Goal: Task Accomplishment & Management: Manage account settings

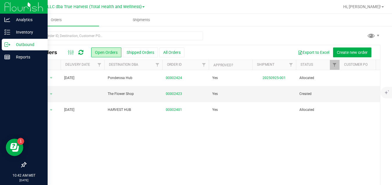
scroll to position [21, 0]
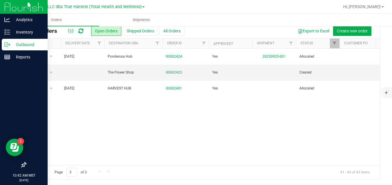
click at [5, 43] on icon at bounding box center [7, 45] width 6 height 6
click at [28, 44] on p "Outbound" at bounding box center [27, 44] width 35 height 7
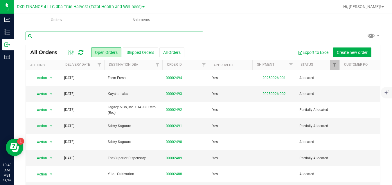
click at [125, 36] on input "text" at bounding box center [114, 36] width 177 height 9
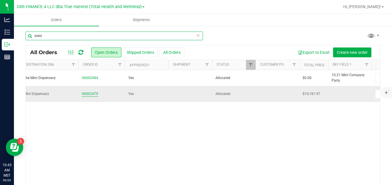
type input "mint"
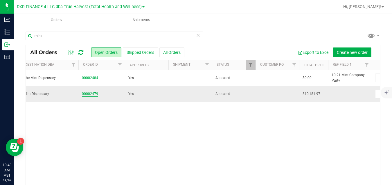
click at [94, 93] on link "00002479" at bounding box center [90, 94] width 16 height 6
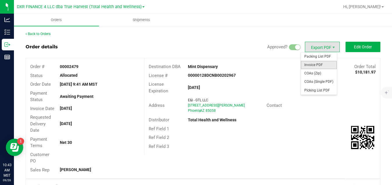
click at [319, 67] on span "Invoice PDF" at bounding box center [318, 65] width 36 height 8
click at [325, 55] on span "Packing List PDF" at bounding box center [318, 56] width 36 height 8
click at [311, 72] on span "COAs (Zip)" at bounding box center [318, 73] width 36 height 8
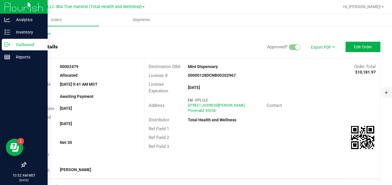
click at [10, 42] on p "Outbound" at bounding box center [27, 44] width 35 height 7
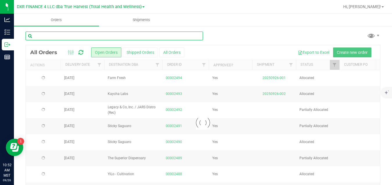
click at [69, 35] on input "text" at bounding box center [114, 36] width 177 height 9
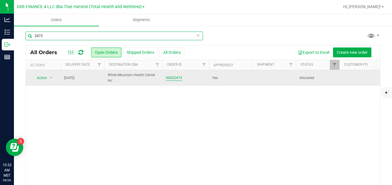
type input "2473"
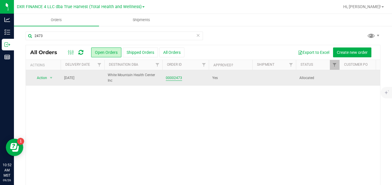
click at [176, 78] on link "00002473" at bounding box center [174, 78] width 16 height 6
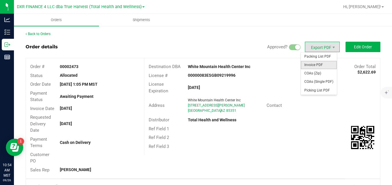
click at [309, 63] on span "Invoice PDF" at bounding box center [318, 65] width 36 height 8
click at [318, 54] on span "Packing List PDF" at bounding box center [318, 56] width 36 height 8
click at [314, 71] on span "COAs (Zip)" at bounding box center [318, 73] width 36 height 8
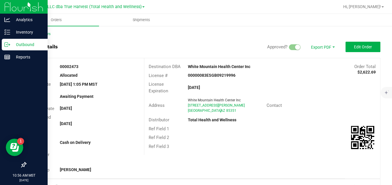
click at [10, 44] on p "Outbound" at bounding box center [27, 44] width 35 height 7
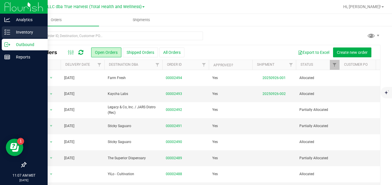
click at [6, 33] on icon at bounding box center [7, 32] width 6 height 6
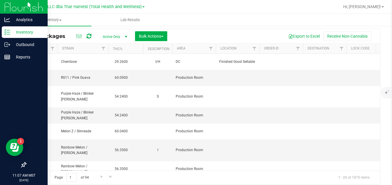
scroll to position [0, 604]
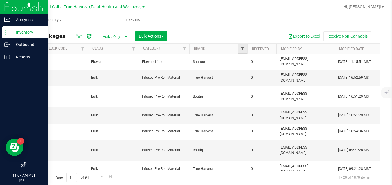
click at [241, 46] on span "Filter" at bounding box center [242, 48] width 5 height 5
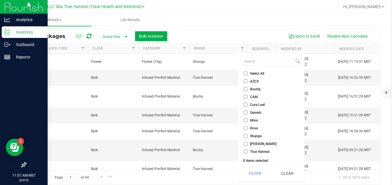
click at [255, 137] on span "Shango" at bounding box center [256, 136] width 12 height 3
click at [247, 137] on input "Shango" at bounding box center [245, 136] width 4 height 4
checkbox input "true"
click at [254, 175] on button "Filter" at bounding box center [255, 173] width 28 height 13
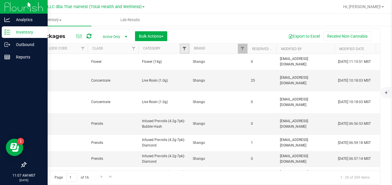
drag, startPoint x: 189, startPoint y: 69, endPoint x: 185, endPoint y: 48, distance: 21.2
click at [185, 48] on span "Filter" at bounding box center [184, 48] width 5 height 5
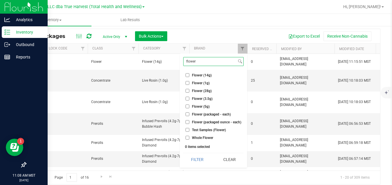
type input "flower"
click at [195, 99] on span "Flower (3.5g)" at bounding box center [202, 98] width 21 height 3
click at [189, 99] on input "Flower (3.5g)" at bounding box center [187, 99] width 4 height 4
click at [197, 161] on button "Filter" at bounding box center [197, 159] width 28 height 13
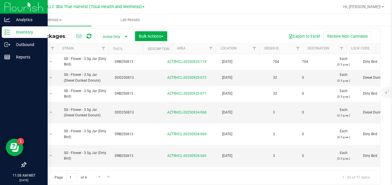
scroll to position [0, 0]
click at [302, 37] on button "Export to Excel" at bounding box center [303, 36] width 39 height 10
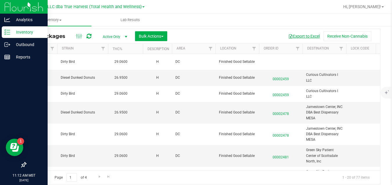
scroll to position [0, 604]
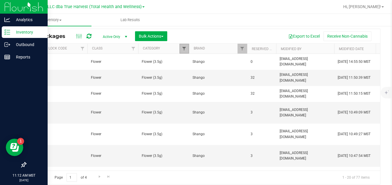
click at [185, 49] on span "Filter" at bounding box center [184, 48] width 5 height 5
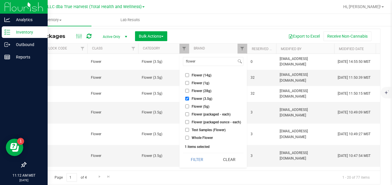
click at [193, 99] on span "Flower (3.5g)" at bounding box center [201, 98] width 21 height 3
click at [189, 99] on input "Flower (3.5g)" at bounding box center [187, 99] width 4 height 4
checkbox input "false"
click at [204, 74] on span "Flower (14g)" at bounding box center [201, 75] width 20 height 3
click at [189, 74] on input "Flower (14g)" at bounding box center [187, 75] width 4 height 4
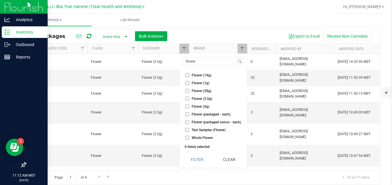
checkbox input "true"
click at [196, 159] on button "Filter" at bounding box center [197, 159] width 28 height 13
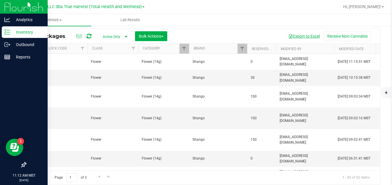
click at [300, 36] on button "Export to Excel" at bounding box center [303, 36] width 39 height 10
click at [13, 43] on p "Outbound" at bounding box center [27, 44] width 35 height 7
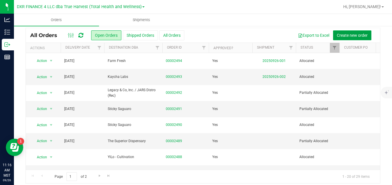
click at [343, 38] on span "Create new order" at bounding box center [351, 35] width 31 height 5
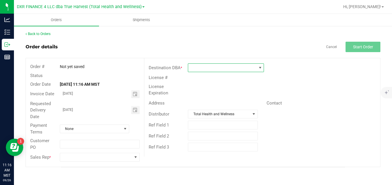
click at [234, 69] on span at bounding box center [222, 68] width 68 height 8
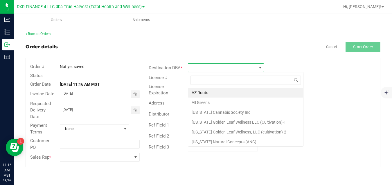
scroll to position [9, 76]
type input "mint"
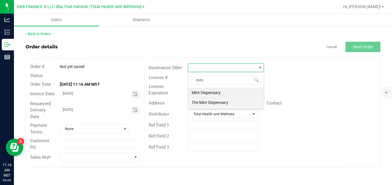
click at [228, 104] on li "The Mint Dispensary" at bounding box center [225, 103] width 75 height 10
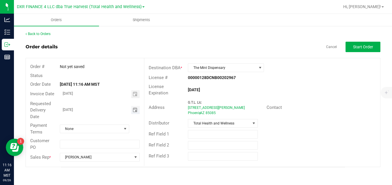
click at [88, 111] on input "09/27/2025" at bounding box center [95, 109] width 71 height 7
type input "month/day/year"
click at [84, 131] on span "None" at bounding box center [90, 129] width 61 height 8
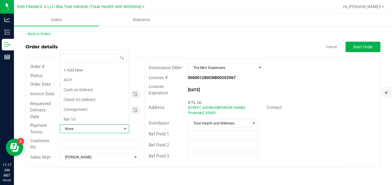
scroll to position [100, 0]
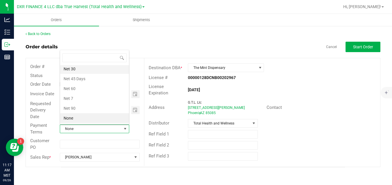
click at [97, 70] on li "Net 30" at bounding box center [94, 69] width 69 height 10
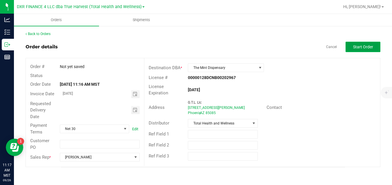
click at [363, 50] on button "Start Order" at bounding box center [362, 47] width 35 height 10
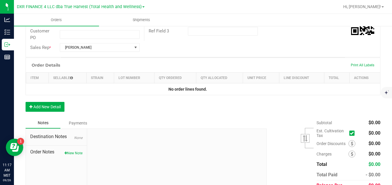
scroll to position [133, 0]
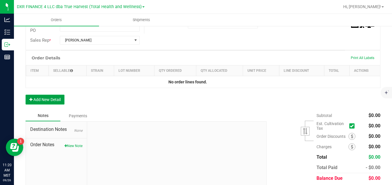
click at [60, 96] on button "Add New Detail" at bounding box center [45, 100] width 39 height 10
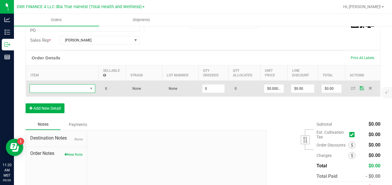
click at [73, 88] on span "NO DATA FOUND" at bounding box center [59, 89] width 58 height 8
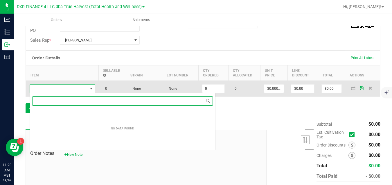
scroll to position [9, 66]
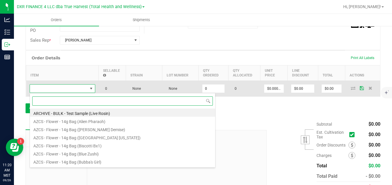
type input "s"
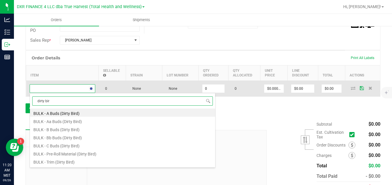
type input "dirty bird"
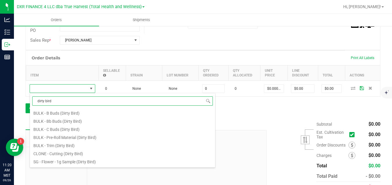
scroll to position [23, 0]
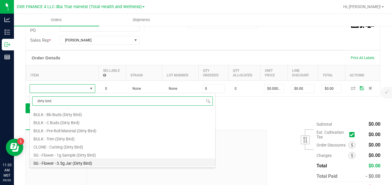
click at [130, 163] on li "SG - Flower - 3.5g Jar (Dirty Bird)" at bounding box center [122, 163] width 185 height 8
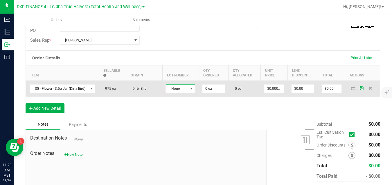
click at [179, 88] on span "None" at bounding box center [176, 89] width 21 height 8
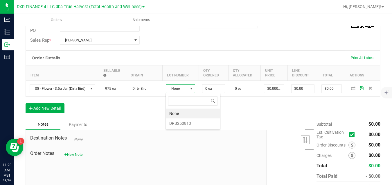
scroll to position [9, 29]
click at [181, 122] on li "DRB250813" at bounding box center [193, 124] width 54 height 10
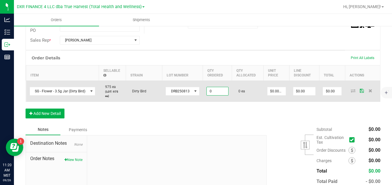
click at [213, 91] on input "0" at bounding box center [216, 91] width 21 height 8
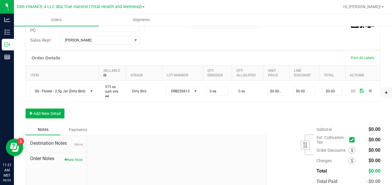
click at [206, 118] on div "Order Details Print All Labels Item Sellable Strain Lot Number Qty Ordered Qty …" at bounding box center [203, 87] width 354 height 74
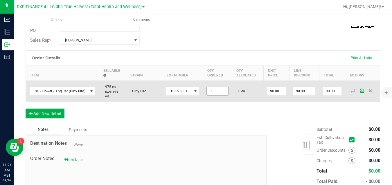
click at [214, 92] on input "0" at bounding box center [216, 91] width 21 height 8
type input "5"
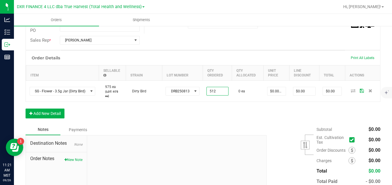
type input "512 ea"
click at [235, 106] on div "Order Details Print All Labels Item Sellable Strain Lot Number Qty Ordered Qty …" at bounding box center [203, 87] width 354 height 74
click at [273, 92] on input "0" at bounding box center [276, 91] width 18 height 8
type input "$22.50000"
type input "$11,520.00"
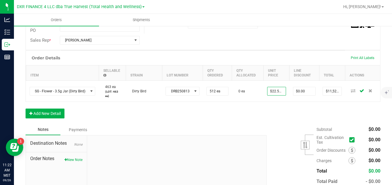
click at [276, 114] on div "Order Details Print All Labels Item Sellable Strain Lot Number Qty Ordered Qty …" at bounding box center [203, 87] width 354 height 74
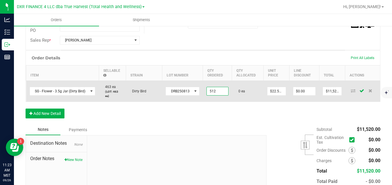
click at [215, 88] on input "512" at bounding box center [216, 91] width 21 height 8
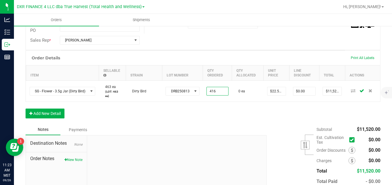
type input "416 ea"
type input "$9,360.00"
click at [234, 113] on div "Order Details Print All Labels Item Sellable Strain Lot Number Qty Ordered Qty …" at bounding box center [203, 87] width 354 height 74
click at [56, 114] on button "Add New Detail" at bounding box center [45, 114] width 39 height 10
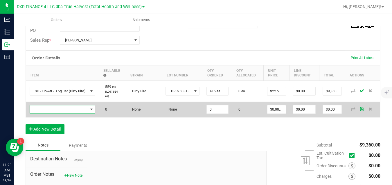
click at [65, 110] on span "NO DATA FOUND" at bounding box center [59, 110] width 58 height 8
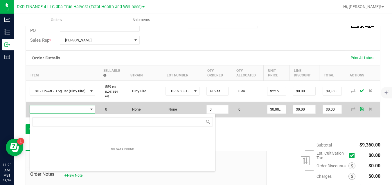
scroll to position [9, 66]
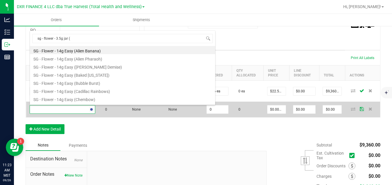
type input "sg - flower - 3.5g jar (w"
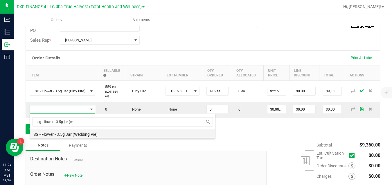
click at [67, 134] on li "SG - Flower - 3.5g Jar (Wedding Pie)" at bounding box center [122, 134] width 185 height 8
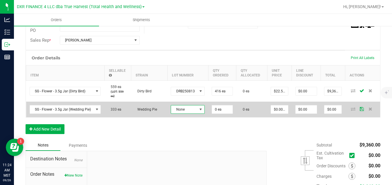
click at [177, 111] on span "None" at bounding box center [184, 110] width 26 height 8
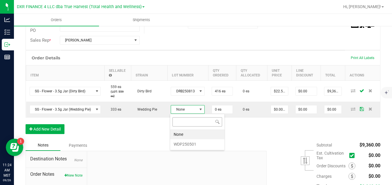
scroll to position [9, 34]
click at [177, 144] on li "WDP250501" at bounding box center [197, 144] width 54 height 10
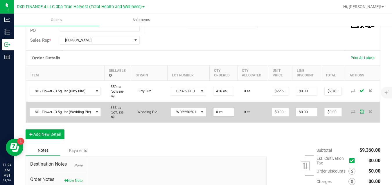
click at [222, 113] on input "0 ea" at bounding box center [223, 112] width 20 height 8
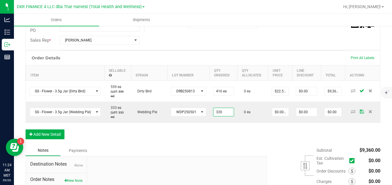
type input "320 ea"
click at [247, 133] on div "Order Details Print All Labels Item Sellable Strain Lot Number Qty Ordered Qty …" at bounding box center [203, 97] width 354 height 95
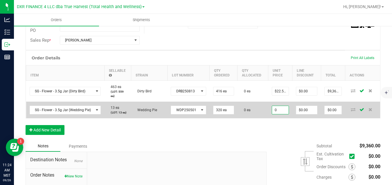
click at [281, 110] on input "0" at bounding box center [280, 110] width 17 height 8
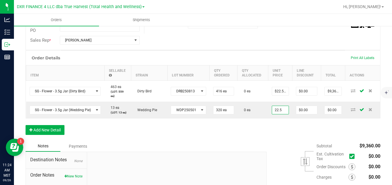
type input "$22.50000"
type input "$7,200.00"
click at [275, 127] on div "Order Details Print All Labels Item Sellable Strain Lot Number Qty Ordered Qty …" at bounding box center [203, 95] width 354 height 90
click at [54, 132] on button "Add New Detail" at bounding box center [45, 130] width 39 height 10
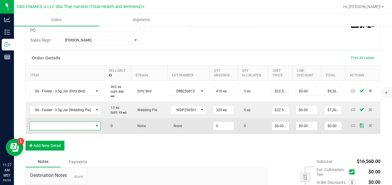
click at [57, 126] on span "NO DATA FOUND" at bounding box center [62, 126] width 64 height 8
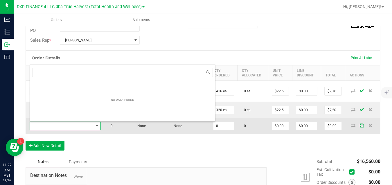
scroll to position [9, 70]
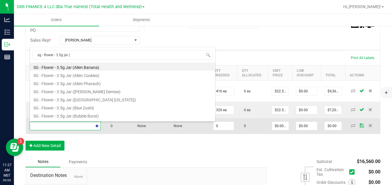
type input "sg - flower - 3.5g jar (l"
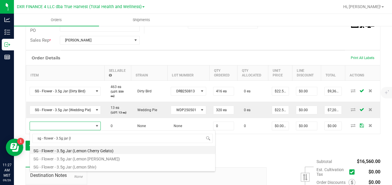
click at [86, 150] on li "SG - Flower - 3.5g Jar (Lemon Cherry Gelato)" at bounding box center [122, 150] width 185 height 8
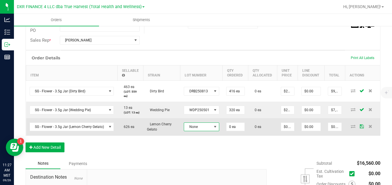
click at [198, 131] on span "None" at bounding box center [198, 127] width 28 height 8
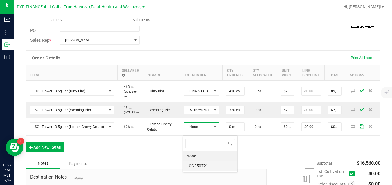
click at [200, 166] on li "LCG250721" at bounding box center [210, 166] width 54 height 10
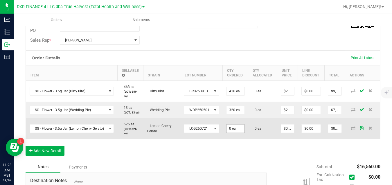
click at [228, 132] on input "0 ea" at bounding box center [235, 129] width 18 height 8
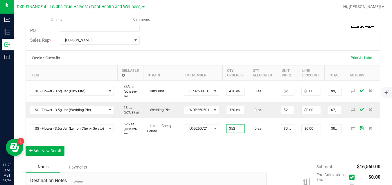
type input "352 ea"
click at [252, 147] on div "Order Details Print All Labels Item Sellable Strain Lot Number Qty Ordered Qty …" at bounding box center [203, 105] width 354 height 111
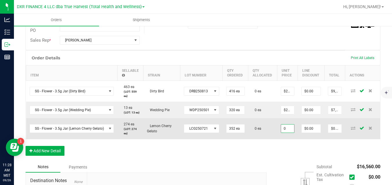
click at [286, 133] on input "0" at bounding box center [287, 129] width 13 height 8
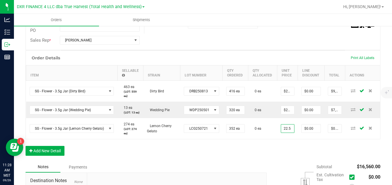
type input "$22.50000"
type input "$7,920.00"
click at [278, 146] on div "Order Details Print All Labels Item Sellable Strain Lot Number Qty Ordered Qty …" at bounding box center [203, 105] width 354 height 111
click at [59, 154] on button "Add New Detail" at bounding box center [45, 151] width 39 height 10
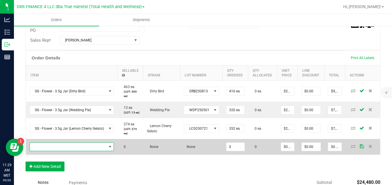
click at [61, 151] on span "NO DATA FOUND" at bounding box center [68, 147] width 77 height 8
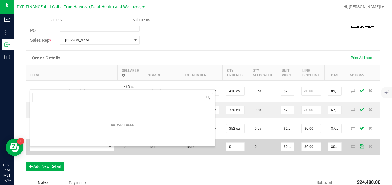
scroll to position [9, 84]
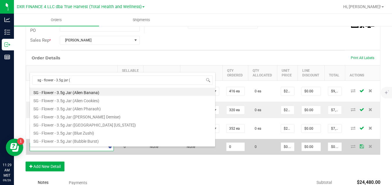
type input "sg - flower - 3.5g jar (k"
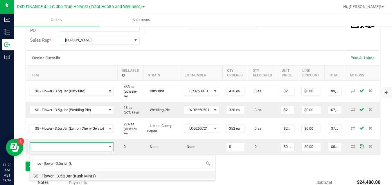
click at [65, 174] on li "SG - Flower - 3.5g Jar (Kush Mints)" at bounding box center [122, 175] width 185 height 8
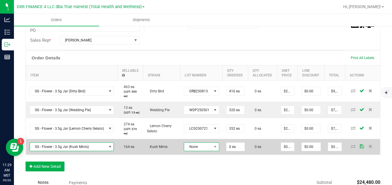
click at [189, 151] on span "None" at bounding box center [198, 147] width 28 height 8
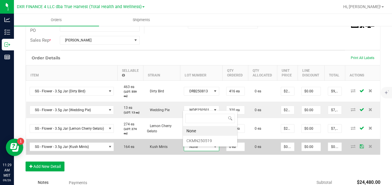
scroll to position [0, 0]
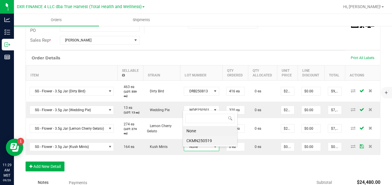
click at [195, 143] on li "CKMN250519" at bounding box center [210, 141] width 54 height 10
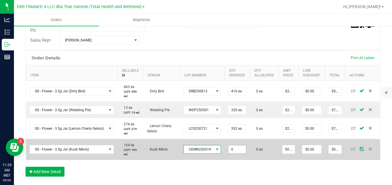
click at [232, 154] on input "0" at bounding box center [237, 150] width 18 height 8
click at [233, 153] on input "0 ea" at bounding box center [237, 150] width 18 height 8
type input "160 ea"
click at [267, 151] on td "0 ea" at bounding box center [263, 149] width 29 height 21
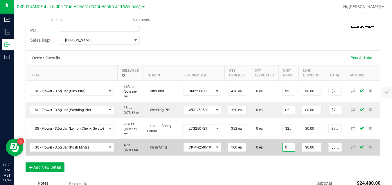
click at [286, 152] on input "0" at bounding box center [288, 148] width 12 height 8
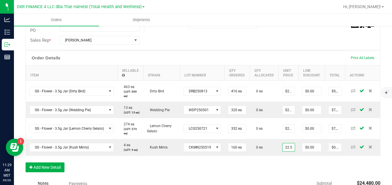
type input "$22.50000"
type input "$3,600.00"
click at [285, 165] on div "Order Details Print All Labels Item Sellable Strain Lot Number Qty Ordered Qty …" at bounding box center [203, 114] width 354 height 128
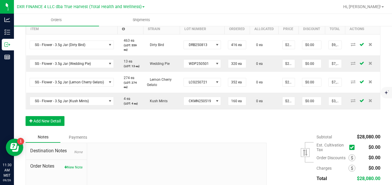
scroll to position [187, 0]
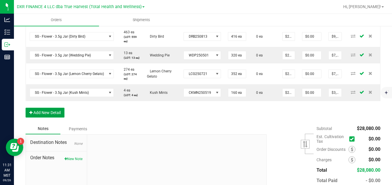
click at [52, 114] on button "Add New Detail" at bounding box center [45, 113] width 39 height 10
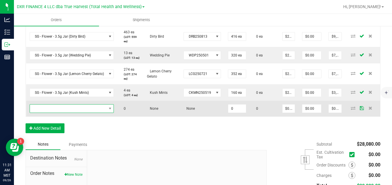
click at [59, 113] on span "NO DATA FOUND" at bounding box center [68, 109] width 77 height 8
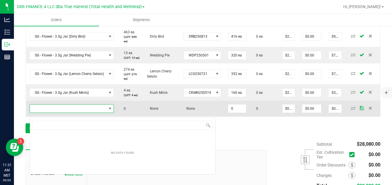
scroll to position [9, 84]
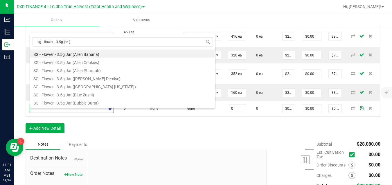
type input "sg - flower - 3.5g jar (p"
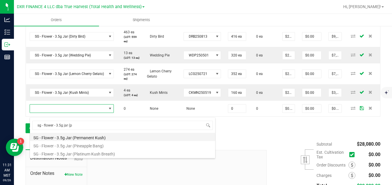
click at [124, 135] on li "SG - Flower - 3.5g Jar (Permanent Kush)" at bounding box center [122, 137] width 185 height 8
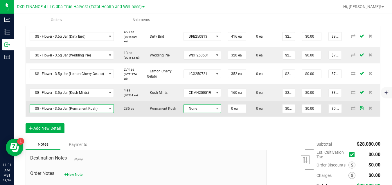
click at [192, 113] on span "None" at bounding box center [199, 109] width 30 height 8
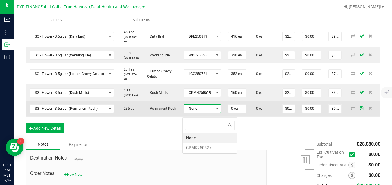
scroll to position [9, 37]
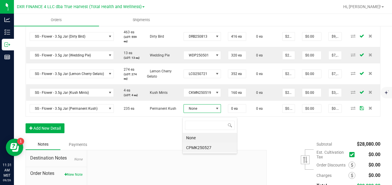
click at [195, 146] on li "CPMK250527" at bounding box center [209, 148] width 54 height 10
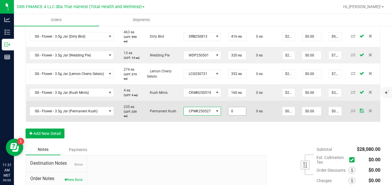
click at [233, 115] on input "0" at bounding box center [237, 111] width 18 height 8
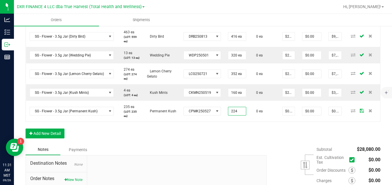
type input "224 ea"
click at [256, 128] on div "Order Details Print All Labels Item Sellable Strain Lot Number Qty Ordered Qty …" at bounding box center [203, 70] width 354 height 149
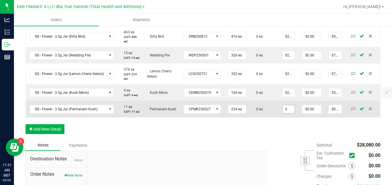
click at [288, 113] on input "0" at bounding box center [288, 109] width 12 height 8
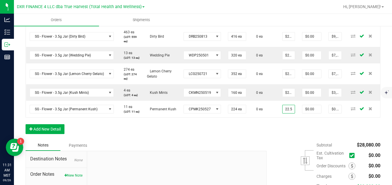
type input "$22.50000"
type input "$5,040.00"
click at [285, 134] on div "Order Details Print All Labels Item Sellable Strain Lot Number Qty Ordered Qty …" at bounding box center [203, 68] width 354 height 144
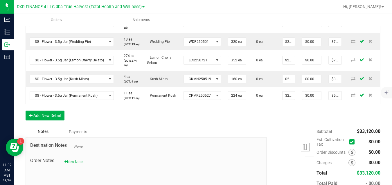
scroll to position [202, 0]
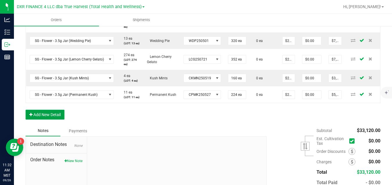
click at [47, 120] on button "Add New Detail" at bounding box center [45, 115] width 39 height 10
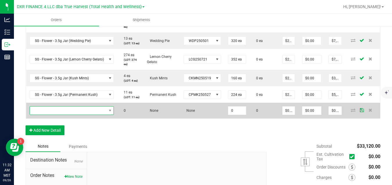
click at [61, 115] on span "NO DATA FOUND" at bounding box center [68, 111] width 77 height 8
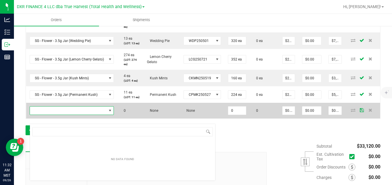
scroll to position [9, 84]
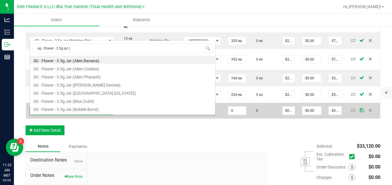
type input "sg - flower - 3.5g jar (s"
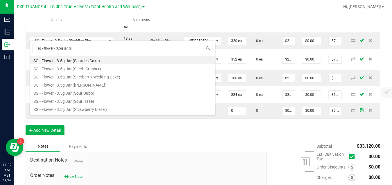
scroll to position [15, 0]
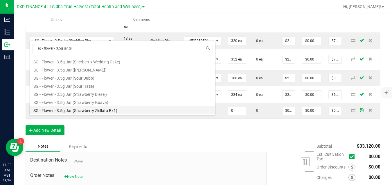
click at [153, 110] on li "SG - Flower - 3.5g Jar (Strawberry Zkillato Bx1)" at bounding box center [122, 110] width 185 height 8
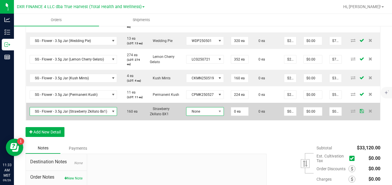
click at [197, 116] on span "None" at bounding box center [201, 112] width 30 height 8
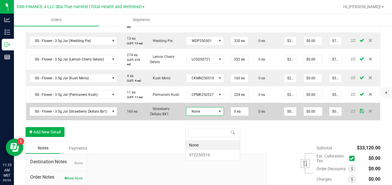
scroll to position [9, 37]
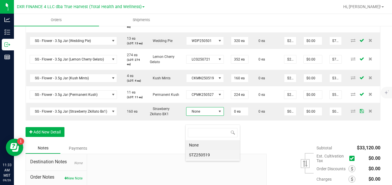
click at [197, 153] on li "STZ250519" at bounding box center [212, 155] width 54 height 10
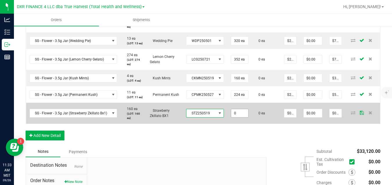
click at [238, 117] on input "0" at bounding box center [239, 113] width 17 height 8
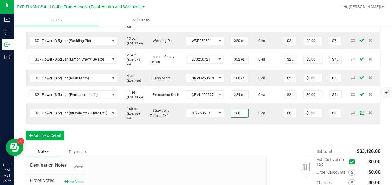
type input "160 ea"
click at [264, 146] on div "Order Details Print All Labels Item Sellable Strain Lot Number Qty Ordered Qty …" at bounding box center [203, 63] width 354 height 165
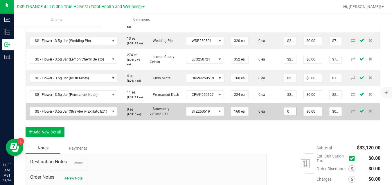
click at [290, 116] on input "0" at bounding box center [290, 112] width 12 height 8
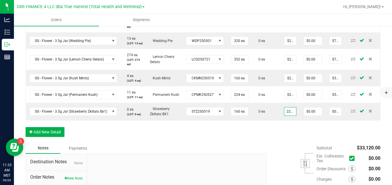
type input "$22.50000"
type input "$3,600.00"
click at [279, 137] on div "Order Details Print All Labels Item Sellable Strain Lot Number Qty Ordered Qty …" at bounding box center [203, 62] width 354 height 162
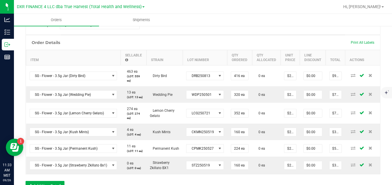
scroll to position [140, 0]
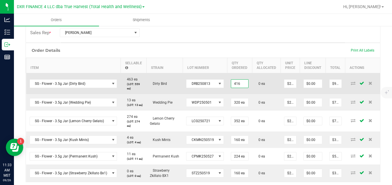
click at [236, 82] on input "416" at bounding box center [239, 84] width 17 height 8
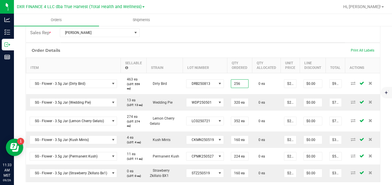
type input "256 ea"
type input "$5,760.00"
click at [242, 49] on div "Order Details Print All Labels" at bounding box center [203, 50] width 354 height 15
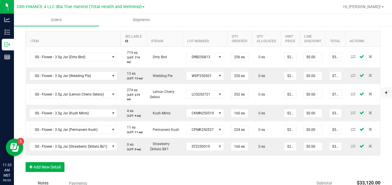
scroll to position [168, 0]
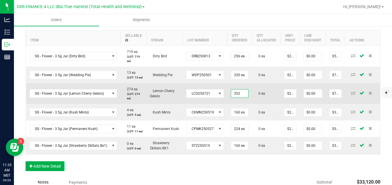
click at [236, 96] on input "352" at bounding box center [239, 94] width 17 height 8
type input "256 ea"
type input "$5,760.00"
click at [257, 96] on span "0 ea" at bounding box center [260, 94] width 10 height 4
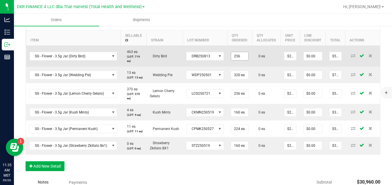
click at [235, 56] on input "256" at bounding box center [239, 56] width 17 height 8
type input "352 ea"
type input "$7,920.00"
click at [259, 66] on td "0 ea" at bounding box center [266, 56] width 28 height 21
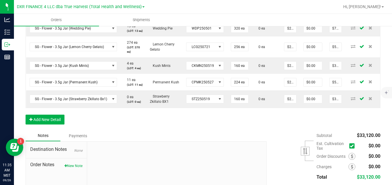
scroll to position [215, 0]
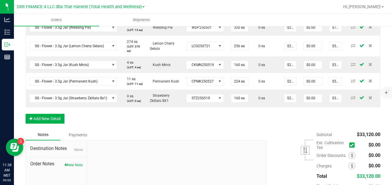
click at [133, 123] on div "Order Details Print All Labels Item Sellable Strain Lot Number Qty Ordered Qty …" at bounding box center [203, 49] width 354 height 162
click at [54, 124] on button "Add New Detail" at bounding box center [45, 119] width 39 height 10
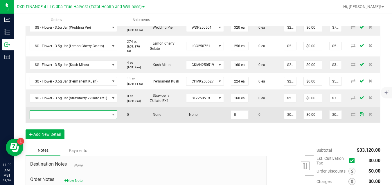
click at [93, 119] on span "NO DATA FOUND" at bounding box center [70, 115] width 80 height 8
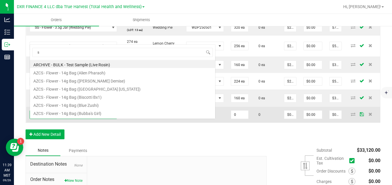
scroll to position [0, 0]
type input "sg - flower - 14g easy (j"
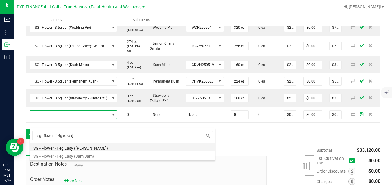
click at [89, 147] on li "SG - Flower - 14g Easy ([PERSON_NAME])" at bounding box center [122, 148] width 185 height 8
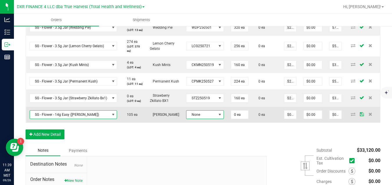
click at [206, 119] on span "None" at bounding box center [201, 115] width 30 height 8
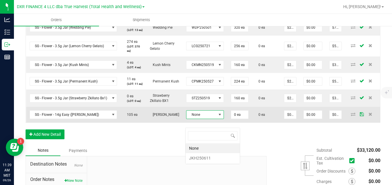
scroll to position [9, 37]
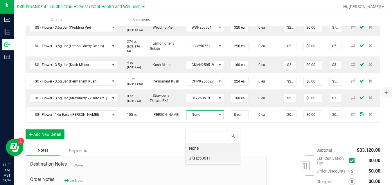
click at [200, 156] on li "JKH250611" at bounding box center [212, 158] width 54 height 10
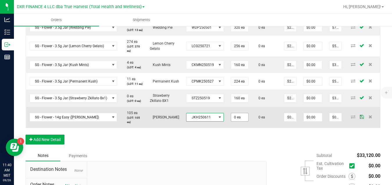
click at [234, 122] on input "0 ea" at bounding box center [239, 117] width 17 height 8
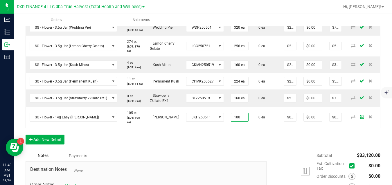
type input "100 ea"
click at [261, 148] on div "Order Details Print All Labels Item Sellable Strain Lot Number Qty Ordered Qty …" at bounding box center [203, 59] width 354 height 183
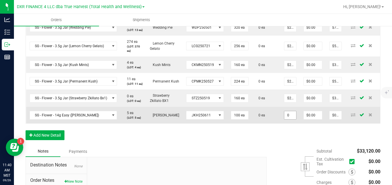
click at [289, 119] on input "0" at bounding box center [290, 115] width 12 height 8
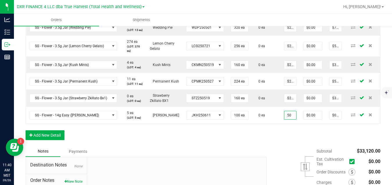
type input "$50.00000"
type input "$5,000.00"
click at [286, 140] on div "Order Details Print All Labels Item Sellable Strain Lot Number Qty Ordered Qty …" at bounding box center [203, 57] width 354 height 178
click at [53, 140] on button "Add New Detail" at bounding box center [45, 136] width 39 height 10
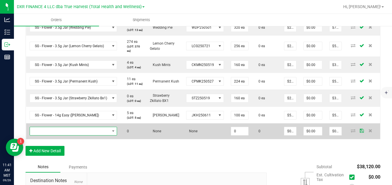
click at [65, 135] on span "NO DATA FOUND" at bounding box center [70, 131] width 80 height 8
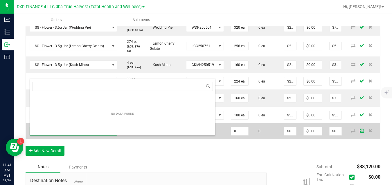
scroll to position [9, 87]
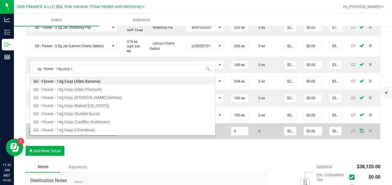
type input "sg - flower - 14g easy (l"
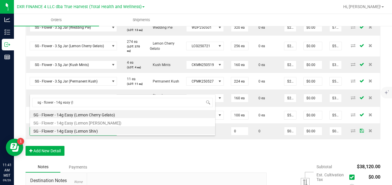
click at [75, 131] on li "SG - Flower - 14g Easy (Lemon Shiv)" at bounding box center [122, 130] width 185 height 8
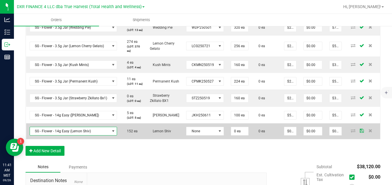
click at [198, 139] on td "None" at bounding box center [204, 132] width 45 height 16
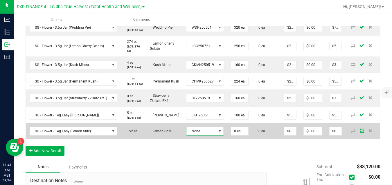
click at [200, 135] on span "None" at bounding box center [201, 131] width 30 height 8
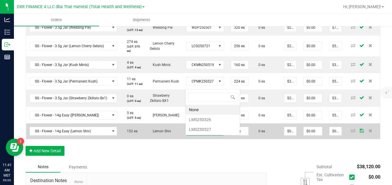
scroll to position [9, 37]
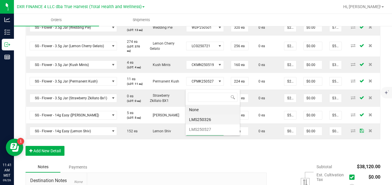
click at [207, 119] on li "LMS250326" at bounding box center [212, 120] width 54 height 10
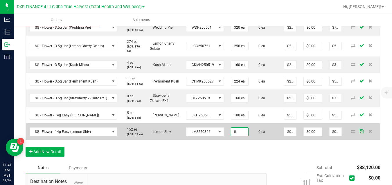
click at [237, 136] on input "0" at bounding box center [239, 132] width 17 height 8
type input "30 ea"
click at [259, 140] on td "0 ea" at bounding box center [266, 132] width 28 height 17
click at [289, 136] on input "0" at bounding box center [290, 132] width 12 height 8
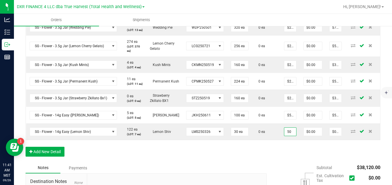
type input "$50.00000"
type input "$1,500.00"
click at [273, 158] on div "Order Details Print All Labels Item Sellable Strain Lot Number Qty Ordered Qty …" at bounding box center [203, 65] width 354 height 195
click at [59, 157] on button "Add New Detail" at bounding box center [45, 152] width 39 height 10
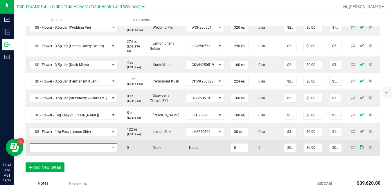
click at [70, 152] on span "NO DATA FOUND" at bounding box center [70, 148] width 80 height 8
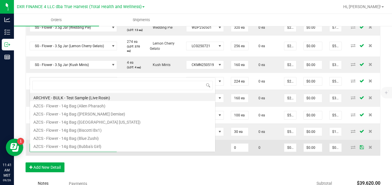
scroll to position [9, 87]
type input "sg - flower - 14g easy (l"
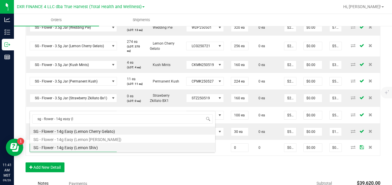
click at [79, 147] on li "SG - Flower - 14g Easy (Lemon Shiv)" at bounding box center [122, 147] width 185 height 8
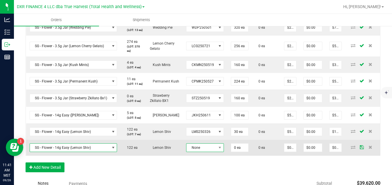
click at [191, 152] on span "None" at bounding box center [201, 148] width 30 height 8
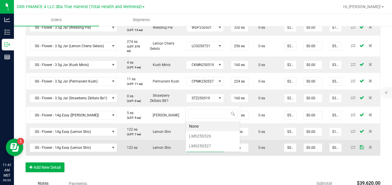
scroll to position [0, 0]
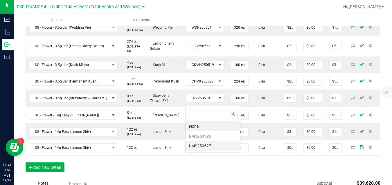
click at [201, 144] on li "LMS250527" at bounding box center [212, 146] width 54 height 10
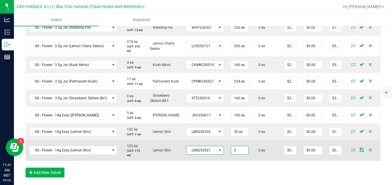
click at [235, 155] on input "0" at bounding box center [239, 150] width 17 height 8
type input "110 ea"
click at [262, 161] on td "0 ea" at bounding box center [266, 150] width 28 height 21
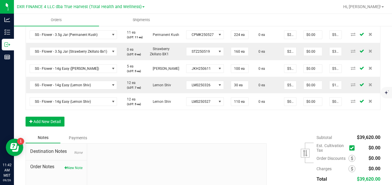
scroll to position [268, 0]
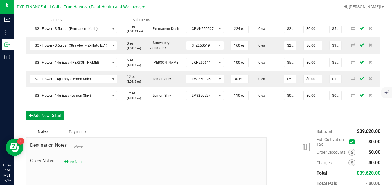
click at [61, 121] on button "Add New Detail" at bounding box center [45, 116] width 39 height 10
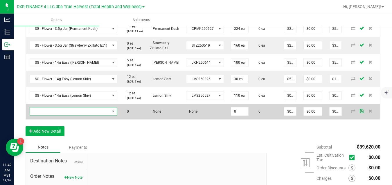
click at [74, 116] on span "NO DATA FOUND" at bounding box center [70, 112] width 80 height 8
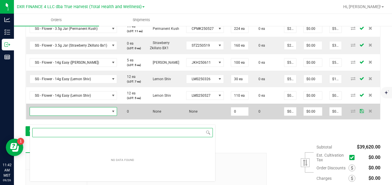
scroll to position [9, 87]
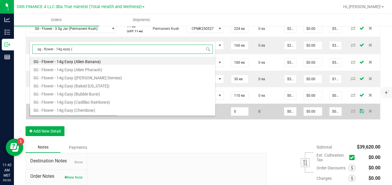
type input "sg - flower - 14g easy (o"
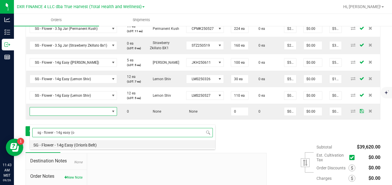
click at [79, 147] on li "SG - Flower - 14g Easy (Orion's Belt)" at bounding box center [122, 144] width 185 height 8
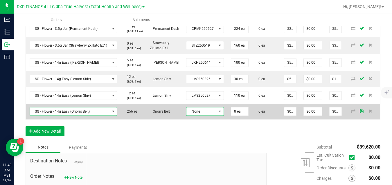
click at [192, 116] on span "None" at bounding box center [201, 112] width 30 height 8
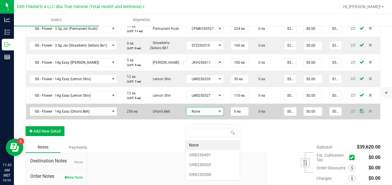
scroll to position [9, 37]
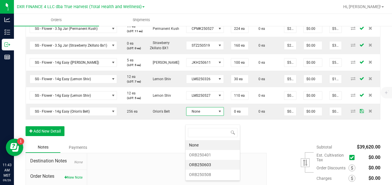
click at [204, 163] on li "ORB250603" at bounding box center [212, 165] width 54 height 10
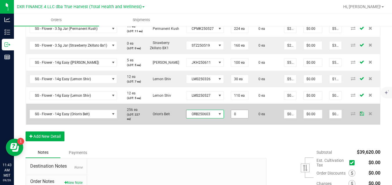
click at [240, 118] on input "0" at bounding box center [239, 114] width 17 height 8
type input "110 ea"
click at [262, 125] on td "0 ea" at bounding box center [266, 114] width 28 height 21
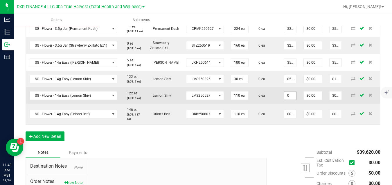
click at [288, 100] on input "0" at bounding box center [290, 96] width 12 height 8
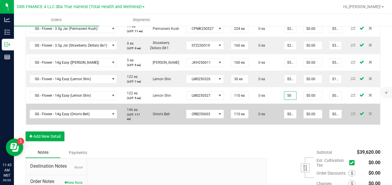
type input "$50.00000"
type input "$5,500.00"
click at [269, 117] on td "0 ea" at bounding box center [266, 114] width 28 height 21
click at [288, 118] on input "0" at bounding box center [290, 114] width 12 height 8
type input "$50.00000"
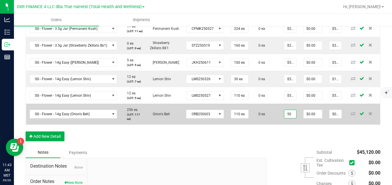
type input "$5,500.00"
click at [271, 125] on td "0 ea" at bounding box center [266, 114] width 28 height 21
click at [237, 118] on input "110" at bounding box center [239, 114] width 17 height 8
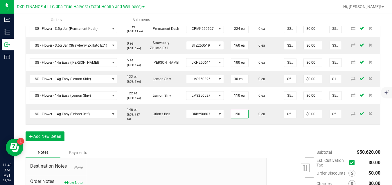
click at [240, 139] on div "Order Details Print All Labels Item Sellable Strain Lot Number Qty Ordered Qty …" at bounding box center [203, 31] width 354 height 232
type input "150 ea"
type input "$7,500.00"
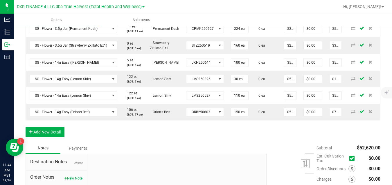
click at [240, 139] on div "Order Details Print All Labels Item Sellable Strain Lot Number Qty Ordered Qty …" at bounding box center [203, 29] width 354 height 228
click at [57, 137] on button "Add New Detail" at bounding box center [45, 132] width 39 height 10
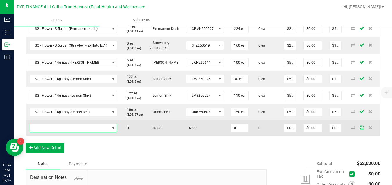
click at [66, 132] on span "NO DATA FOUND" at bounding box center [70, 128] width 80 height 8
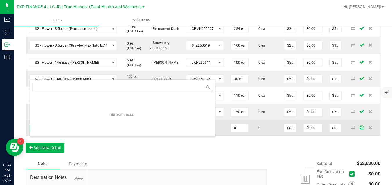
scroll to position [9, 87]
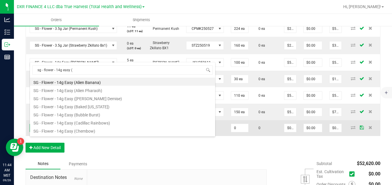
type input "sg - flower - 14g easy (m"
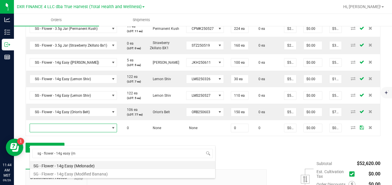
click at [73, 165] on li "SG - Flower - 14g Easy (Melonade)" at bounding box center [122, 165] width 185 height 8
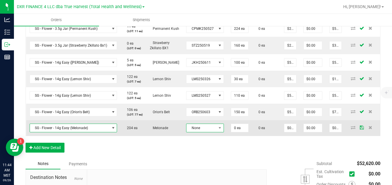
click at [193, 132] on span "None" at bounding box center [201, 128] width 30 height 8
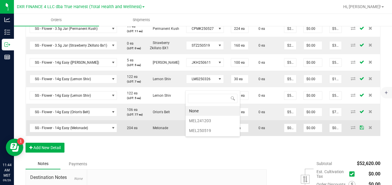
scroll to position [9, 37]
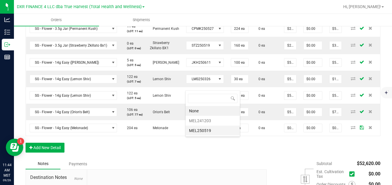
click at [197, 129] on li "MEL250519" at bounding box center [212, 131] width 54 height 10
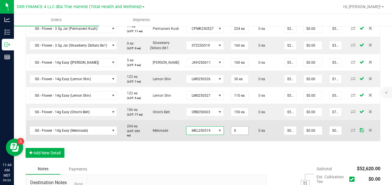
click at [236, 135] on input "0" at bounding box center [239, 131] width 17 height 8
click at [255, 141] on td "0 ea" at bounding box center [266, 130] width 28 height 21
type input "110 ea"
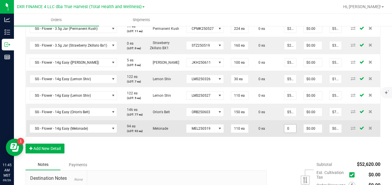
click at [291, 133] on input "0" at bounding box center [290, 129] width 12 height 8
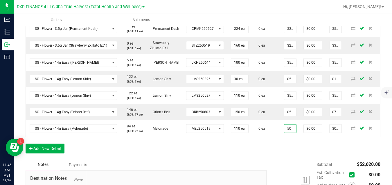
click at [289, 160] on div "Order Details Print All Labels Item Sellable Strain Lot Number Qty Ordered Qty …" at bounding box center [203, 37] width 354 height 244
type input "$50.00000"
type input "$5,500.00"
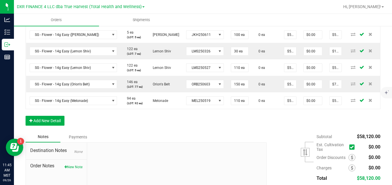
scroll to position [302, 0]
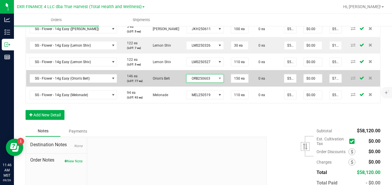
click at [195, 83] on span "ORB250603" at bounding box center [201, 79] width 30 height 8
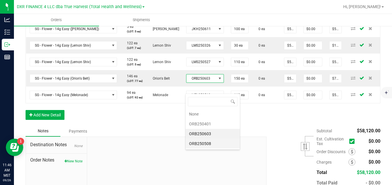
click at [196, 142] on li "ORB250508" at bounding box center [212, 144] width 54 height 10
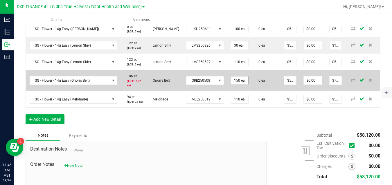
type input "150"
click at [239, 85] on input "150" at bounding box center [239, 81] width 17 height 8
type input "$0.00"
click at [254, 91] on td "0 ea" at bounding box center [266, 80] width 28 height 21
click at [235, 85] on input at bounding box center [239, 81] width 17 height 8
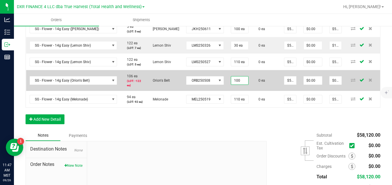
click at [253, 91] on td "0 ea" at bounding box center [266, 80] width 28 height 21
type input "100 ea"
type input "$5,000.00"
click at [237, 85] on input "100" at bounding box center [239, 81] width 17 height 8
type input "20 ea"
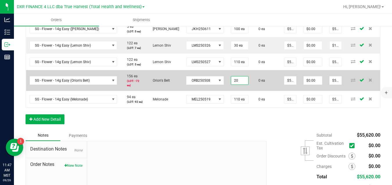
type input "$1,000.00"
click at [257, 91] on td "0 ea" at bounding box center [266, 80] width 28 height 21
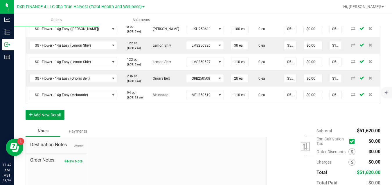
click at [59, 120] on button "Add New Detail" at bounding box center [45, 115] width 39 height 10
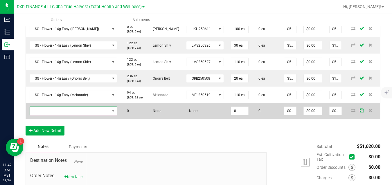
click at [73, 115] on span "NO DATA FOUND" at bounding box center [70, 111] width 80 height 8
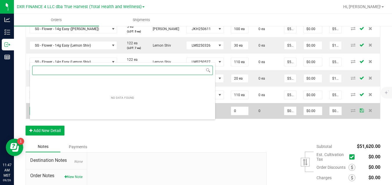
scroll to position [9, 87]
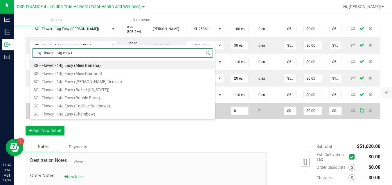
type input "sg - flower - 14g easy (o"
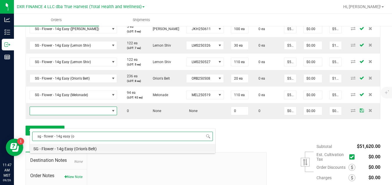
click at [74, 150] on li "SG - Flower - 14g Easy (Orion's Belt)" at bounding box center [122, 148] width 185 height 8
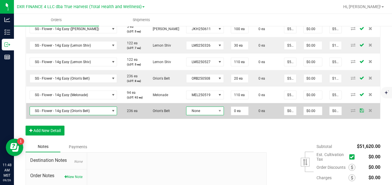
click at [205, 115] on span "None" at bounding box center [201, 111] width 30 height 8
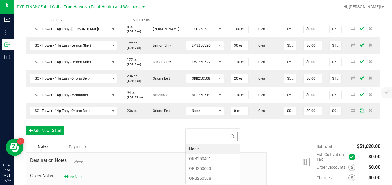
scroll to position [9, 37]
click at [200, 170] on li "ORB250603" at bounding box center [212, 169] width 54 height 10
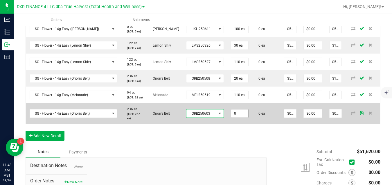
click at [235, 118] on input "0" at bounding box center [239, 114] width 17 height 8
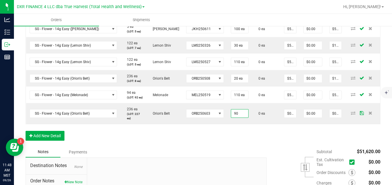
click at [249, 147] on div "Order Details Print All Labels Item Sellable Strain Lot Number Qty Ordered Qty …" at bounding box center [203, 13] width 354 height 265
type input "90 ea"
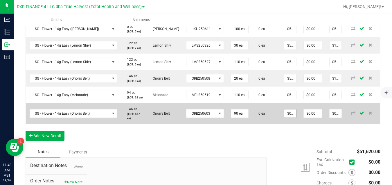
click at [289, 118] on input "$0.00000" at bounding box center [290, 114] width 12 height 8
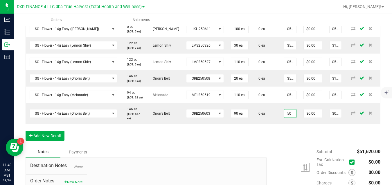
click at [284, 147] on div "Order Details Print All Labels Item Sellable Strain Lot Number Qty Ordered Qty …" at bounding box center [203, 13] width 354 height 265
type input "$50.00000"
type input "$4,500.00"
click at [56, 141] on button "Add New Detail" at bounding box center [45, 136] width 39 height 10
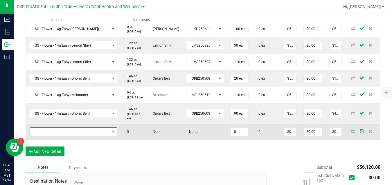
click at [70, 136] on span "NO DATA FOUND" at bounding box center [70, 132] width 80 height 8
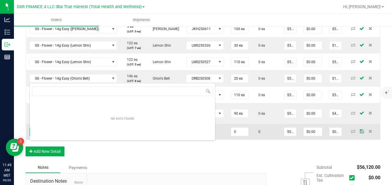
scroll to position [9, 87]
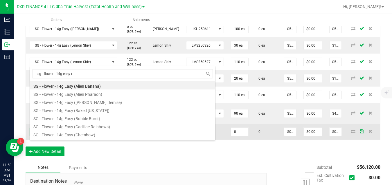
type input "sg - flower - 14g easy (g"
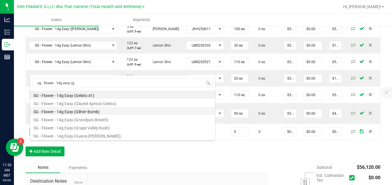
click at [80, 113] on li "SG - Flower - 14g Easy (Glitter Bomb)" at bounding box center [122, 111] width 185 height 8
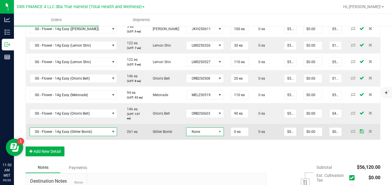
click at [193, 136] on span "None" at bounding box center [201, 132] width 30 height 8
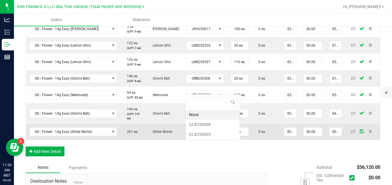
scroll to position [0, 0]
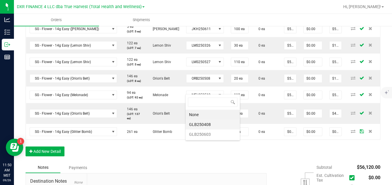
click at [199, 127] on li "GLB250408" at bounding box center [212, 125] width 54 height 10
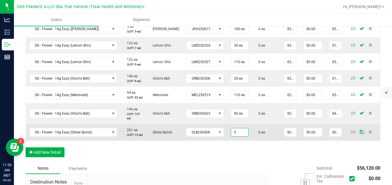
click at [234, 137] on input "0" at bounding box center [239, 132] width 17 height 8
type input "10 ea"
click at [259, 141] on td "0 ea" at bounding box center [266, 132] width 28 height 17
click at [290, 137] on input "0" at bounding box center [290, 132] width 12 height 8
type input "$50.00000"
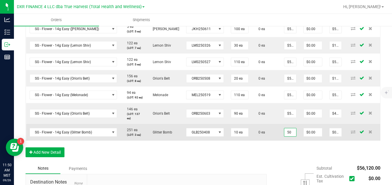
type input "$500.00"
click at [271, 141] on td "0 ea" at bounding box center [266, 132] width 28 height 17
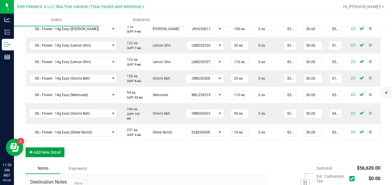
click at [59, 157] on button "Add New Detail" at bounding box center [45, 153] width 39 height 10
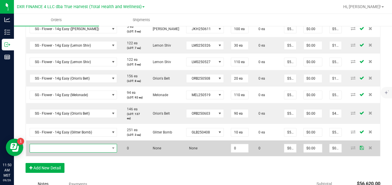
click at [68, 153] on span "NO DATA FOUND" at bounding box center [70, 148] width 80 height 8
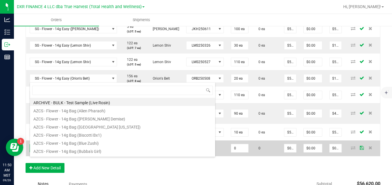
scroll to position [9, 87]
type input "sg - flower - 14g easy ("
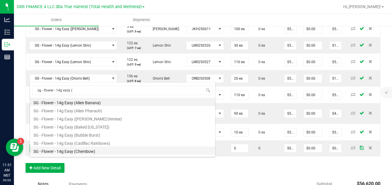
click at [78, 152] on li "SG - Flower - 14g Easy (Chembow)" at bounding box center [122, 151] width 185 height 8
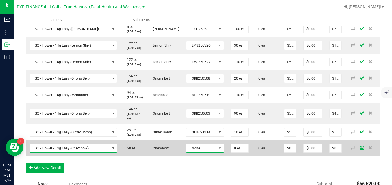
click at [202, 153] on span "None" at bounding box center [201, 148] width 30 height 8
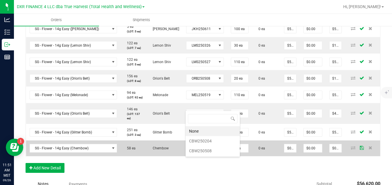
scroll to position [9, 37]
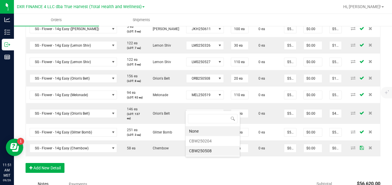
click at [212, 151] on li "CBW250508" at bounding box center [212, 151] width 54 height 10
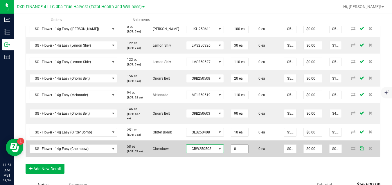
click at [236, 153] on input "0" at bounding box center [239, 149] width 17 height 8
type input "50 ea"
click at [252, 157] on td "0 ea" at bounding box center [266, 149] width 28 height 17
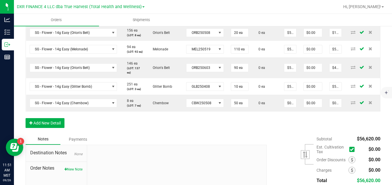
scroll to position [351, 0]
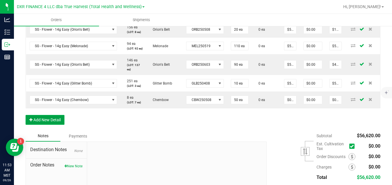
click at [58, 125] on button "Add New Detail" at bounding box center [45, 120] width 39 height 10
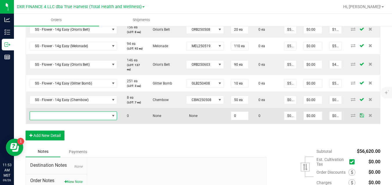
click at [69, 120] on span "NO DATA FOUND" at bounding box center [70, 116] width 80 height 8
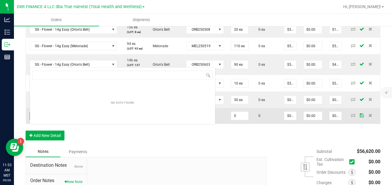
scroll to position [0, 0]
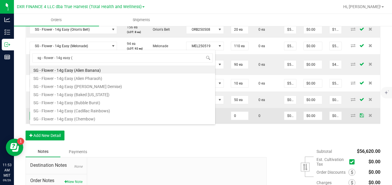
type input "sg - flower - 14g easy (g"
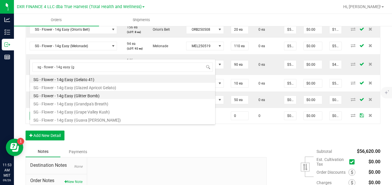
click at [95, 97] on li "SG - Flower - 14g Easy (Glitter Bomb)" at bounding box center [122, 95] width 185 height 8
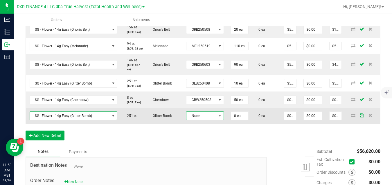
click at [192, 120] on span "None" at bounding box center [201, 116] width 30 height 8
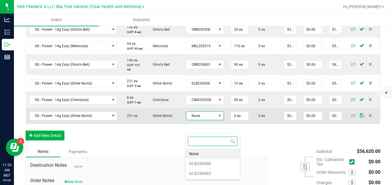
scroll to position [9, 37]
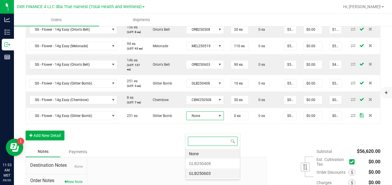
click at [195, 171] on li "GLB250603" at bounding box center [212, 174] width 54 height 10
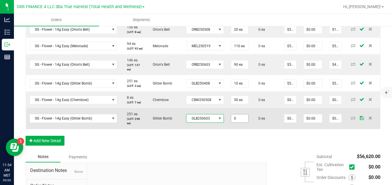
click at [238, 123] on input "0" at bounding box center [239, 119] width 17 height 8
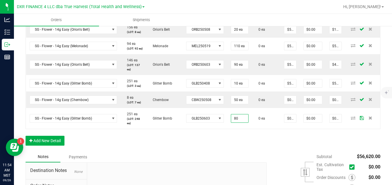
type input "80 ea"
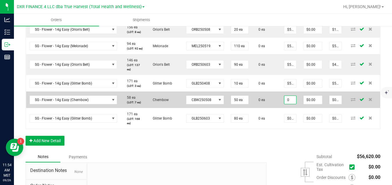
click at [287, 104] on input "0" at bounding box center [290, 100] width 12 height 8
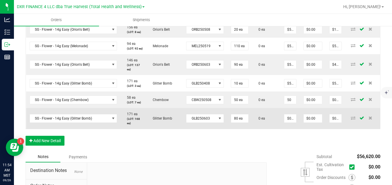
type input "$50.00000"
type input "$2,500.00"
click at [271, 128] on td "0 ea" at bounding box center [266, 118] width 28 height 21
click at [290, 123] on input "0" at bounding box center [290, 119] width 12 height 8
type input "$50.00000"
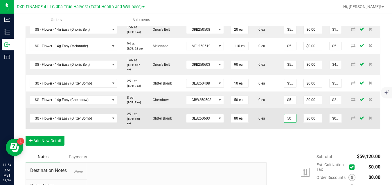
type input "$4,000.00"
click at [273, 129] on td "0 ea" at bounding box center [266, 118] width 28 height 21
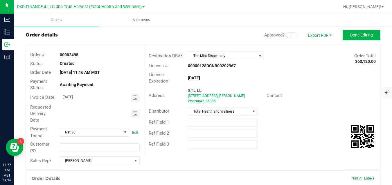
scroll to position [6, 0]
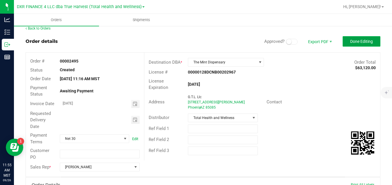
click at [368, 41] on span "Done Editing" at bounding box center [361, 41] width 23 height 5
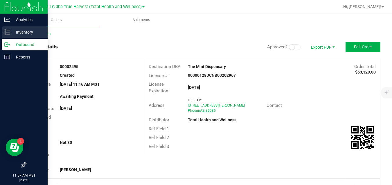
click at [10, 32] on icon at bounding box center [7, 32] width 6 height 6
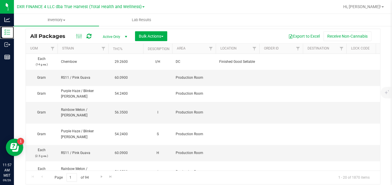
scroll to position [0, 604]
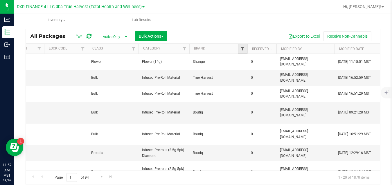
click at [243, 50] on span "Filter" at bounding box center [242, 48] width 5 height 5
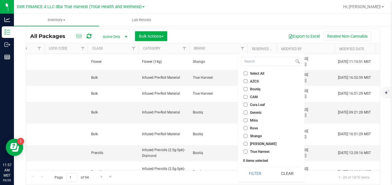
click at [255, 136] on span "Shango" at bounding box center [256, 136] width 12 height 3
click at [247, 136] on input "Shango" at bounding box center [245, 136] width 4 height 4
checkbox input "true"
click at [252, 172] on button "Filter" at bounding box center [255, 173] width 28 height 13
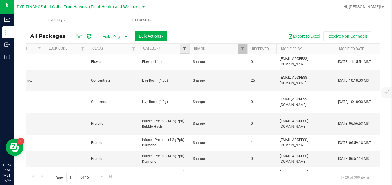
click at [184, 48] on span "Filter" at bounding box center [184, 48] width 5 height 5
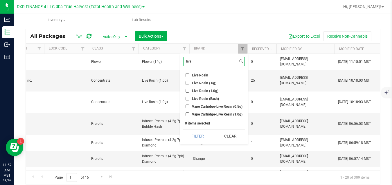
type input "live"
click at [199, 90] on span "Live Rosin (1.0g)" at bounding box center [205, 90] width 26 height 3
click at [189, 90] on input "Live Rosin (1.0g)" at bounding box center [187, 91] width 4 height 4
checkbox input "true"
click at [197, 137] on button "Filter" at bounding box center [197, 136] width 29 height 13
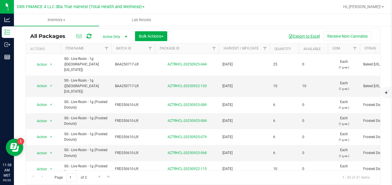
click at [300, 37] on button "Export to Excel" at bounding box center [303, 36] width 39 height 10
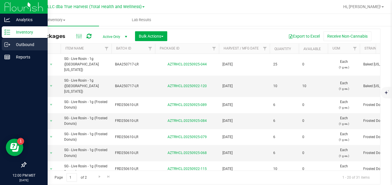
click at [22, 44] on p "Outbound" at bounding box center [27, 44] width 35 height 7
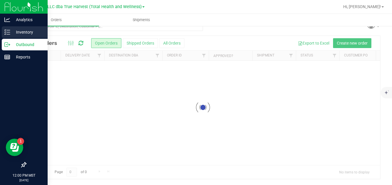
click at [6, 33] on icon at bounding box center [7, 32] width 6 height 6
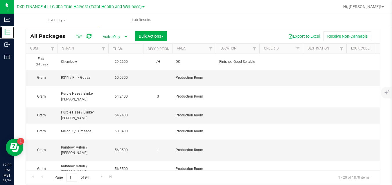
scroll to position [0, 604]
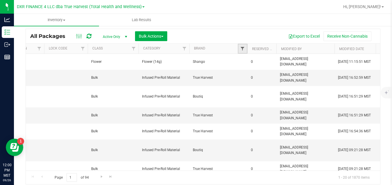
click at [241, 49] on span "Filter" at bounding box center [242, 48] width 5 height 5
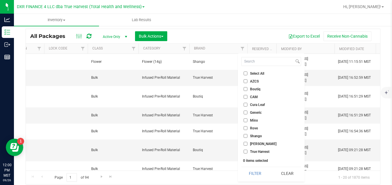
click at [252, 135] on span "Shango" at bounding box center [256, 136] width 12 height 3
click at [247, 135] on input "Shango" at bounding box center [245, 136] width 4 height 4
checkbox input "true"
click at [253, 175] on button "Filter" at bounding box center [255, 173] width 28 height 13
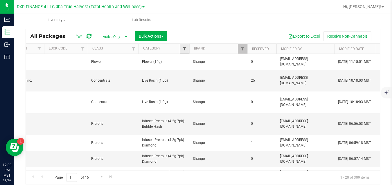
drag, startPoint x: 192, startPoint y: 82, endPoint x: 184, endPoint y: 48, distance: 34.9
click at [184, 48] on span "Filter" at bounding box center [184, 48] width 5 height 5
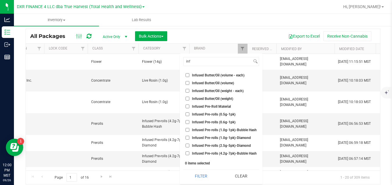
type input "inf"
click at [229, 129] on span "Infused Pre-rolls (1.0g-1pk)-Bubble Hash" at bounding box center [224, 129] width 65 height 3
click at [189, 129] on input "Infused Pre-rolls (1.0g-1pk)-Bubble Hash" at bounding box center [187, 130] width 4 height 4
checkbox input "true"
click at [225, 137] on span "Infused Pre-rolls (1.0g-1pk)-Diamond" at bounding box center [221, 137] width 59 height 3
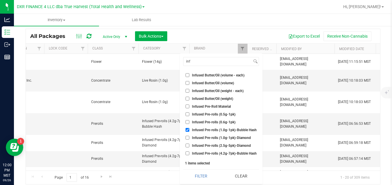
click at [189, 137] on input "Infused Pre-rolls (1.0g-1pk)-Diamond" at bounding box center [187, 138] width 4 height 4
checkbox input "true"
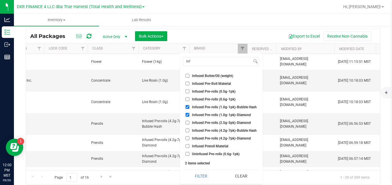
scroll to position [23, 0]
click at [247, 131] on span "Infused Pre-rolls (4.2g-7pk)-Bubble Hash" at bounding box center [224, 130] width 65 height 3
click at [189, 131] on input "Infused Pre-rolls (4.2g-7pk)-Bubble Hash" at bounding box center [187, 130] width 4 height 4
checkbox input "true"
click at [244, 139] on span "Infused Pre-rolls (4.2g-7pk)-Diamond" at bounding box center [221, 138] width 59 height 3
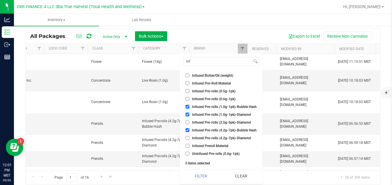
click at [189, 139] on input "Infused Pre-rolls (4.2g-7pk)-Diamond" at bounding box center [187, 138] width 4 height 4
checkbox input "true"
click at [210, 175] on button "Filter" at bounding box center [201, 176] width 36 height 13
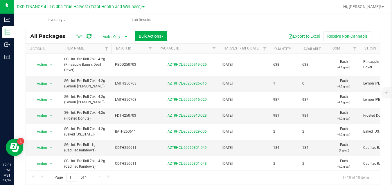
click at [304, 35] on button "Export to Excel" at bounding box center [303, 36] width 39 height 10
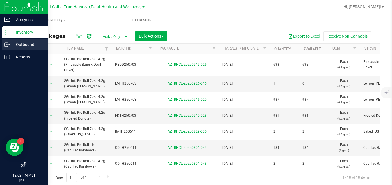
click at [6, 44] on icon at bounding box center [7, 45] width 6 height 6
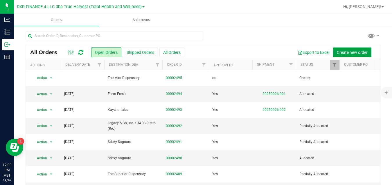
click at [336, 52] on span "Create new order" at bounding box center [351, 52] width 31 height 5
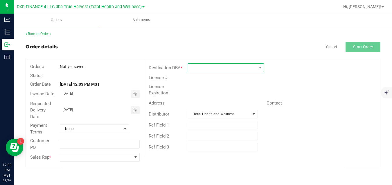
click at [234, 70] on span at bounding box center [222, 68] width 68 height 8
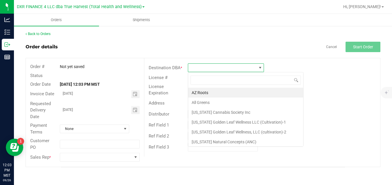
scroll to position [9, 76]
type input "mint"
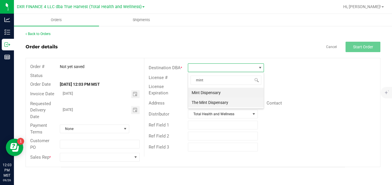
click at [225, 102] on li "The Mint Dispensary" at bounding box center [225, 103] width 75 height 10
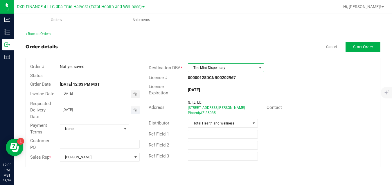
click at [125, 110] on input "09/27/2025" at bounding box center [95, 109] width 71 height 7
type input "month/day/year"
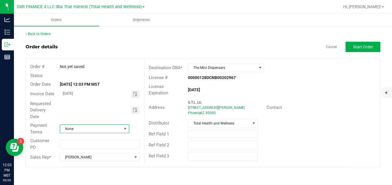
click at [115, 126] on span "None" at bounding box center [90, 129] width 61 height 8
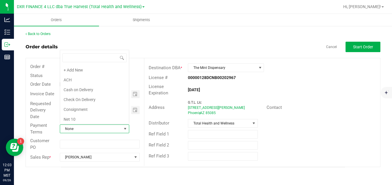
scroll to position [9, 68]
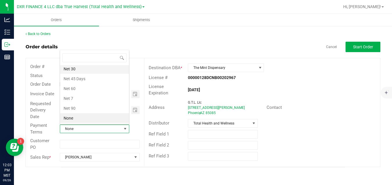
click at [97, 69] on li "Net 30" at bounding box center [94, 69] width 69 height 10
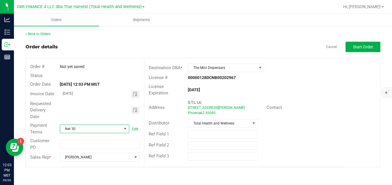
click at [319, 93] on div "License Expiration Jan 21, 2027" at bounding box center [261, 89] width 235 height 15
click at [357, 49] on span "Start Order" at bounding box center [363, 47] width 20 height 5
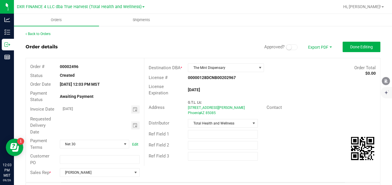
scroll to position [150, 0]
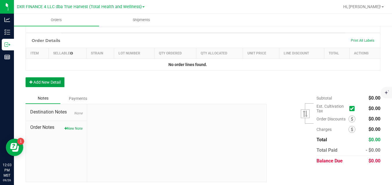
click at [61, 83] on button "Add New Detail" at bounding box center [45, 82] width 39 height 10
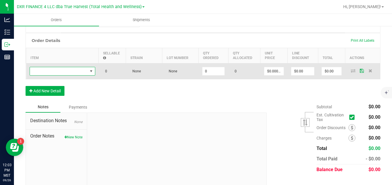
click at [84, 71] on span "NO DATA FOUND" at bounding box center [59, 71] width 58 height 8
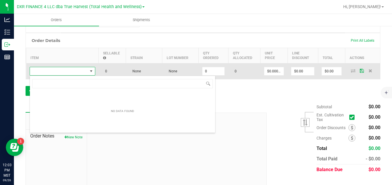
scroll to position [9, 66]
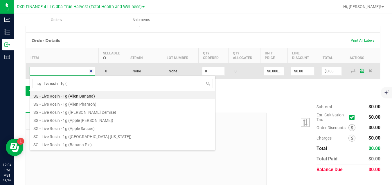
type input "sg - live rosin - 1g (f"
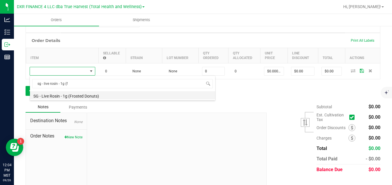
click at [89, 96] on li "SG - Live Rosin - 1g (Frosted Donuts)" at bounding box center [122, 95] width 185 height 8
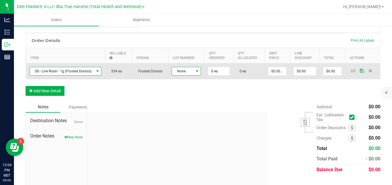
click at [178, 72] on span "None" at bounding box center [182, 71] width 21 height 8
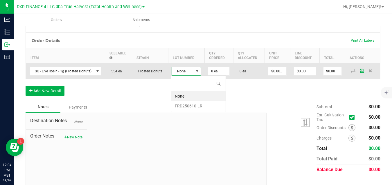
scroll to position [9, 29]
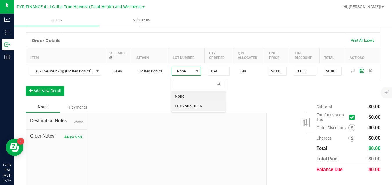
click at [183, 106] on li "FRD250610-LR" at bounding box center [198, 106] width 54 height 10
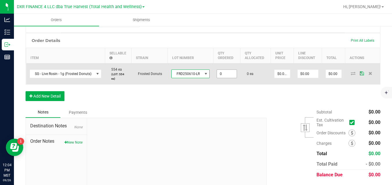
click at [222, 73] on input "0" at bounding box center [227, 74] width 20 height 8
type input "3"
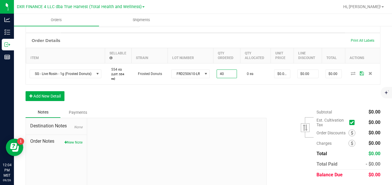
type input "40 ea"
click at [277, 88] on div "Order Details Print All Labels Item Sellable Strain Lot Number Qty Ordered Qty …" at bounding box center [203, 70] width 354 height 74
click at [282, 73] on input "0" at bounding box center [282, 74] width 16 height 8
type input "$20.00000"
type input "$800.00"
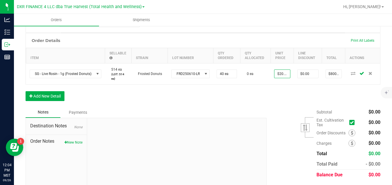
click at [279, 97] on div "Order Details Print All Labels Item Sellable Strain Lot Number Qty Ordered Qty …" at bounding box center [203, 70] width 354 height 74
click at [57, 95] on button "Add New Detail" at bounding box center [45, 96] width 39 height 10
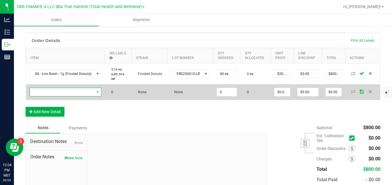
click at [70, 90] on span "NO DATA FOUND" at bounding box center [62, 92] width 64 height 8
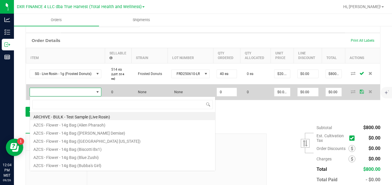
scroll to position [9, 72]
type input "sg - live"
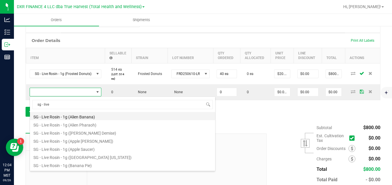
click at [71, 118] on li "SG - Live Rosin - 1g (Alien Banana)" at bounding box center [122, 116] width 185 height 8
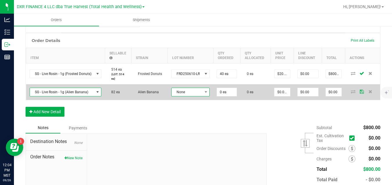
click at [183, 96] on span "None" at bounding box center [186, 92] width 31 height 8
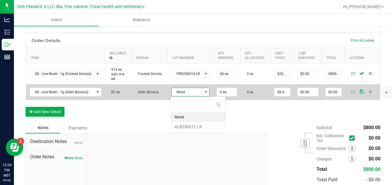
scroll to position [9, 38]
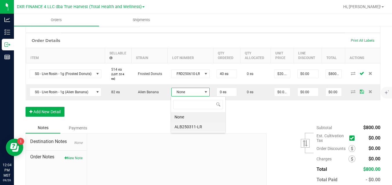
click at [178, 127] on li "ALB250311-LR" at bounding box center [198, 127] width 54 height 10
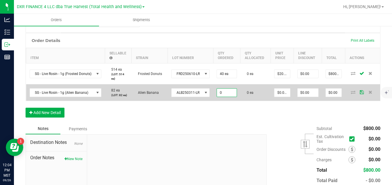
click at [222, 92] on input "0" at bounding box center [227, 93] width 20 height 8
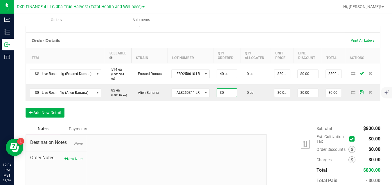
type input "30 ea"
click at [282, 120] on div "Order Details Print All Labels Item Sellable Strain Lot Number Qty Ordered Qty …" at bounding box center [203, 78] width 354 height 90
click at [282, 93] on input "0" at bounding box center [282, 93] width 16 height 8
type input "$20.00000"
type input "$600.00"
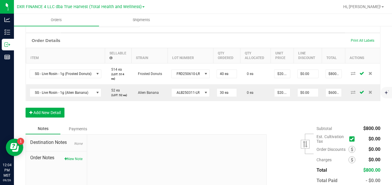
click at [288, 116] on div "Order Details Print All Labels Item Sellable Strain Lot Number Qty Ordered Qty …" at bounding box center [203, 78] width 354 height 90
click at [55, 113] on button "Add New Detail" at bounding box center [45, 113] width 39 height 10
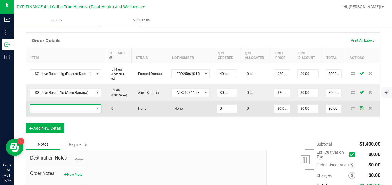
click at [66, 108] on span "NO DATA FOUND" at bounding box center [62, 109] width 64 height 8
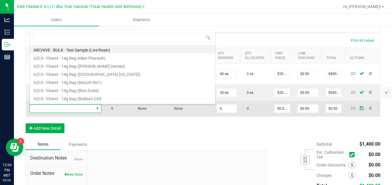
scroll to position [9, 72]
type input "sg - live"
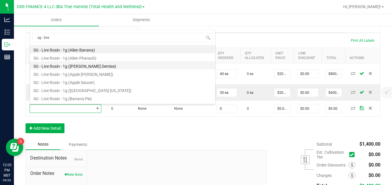
click at [85, 66] on li "SG - Live Rosin - 1g (Anslinger's Demise)" at bounding box center [122, 65] width 185 height 8
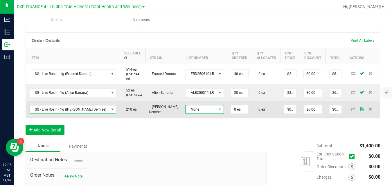
click at [185, 112] on span "None" at bounding box center [200, 110] width 31 height 8
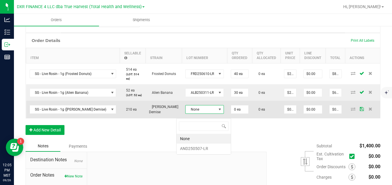
scroll to position [9, 38]
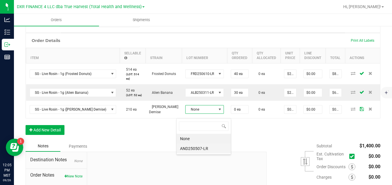
click at [189, 146] on li "AND250507-LR" at bounding box center [203, 149] width 54 height 10
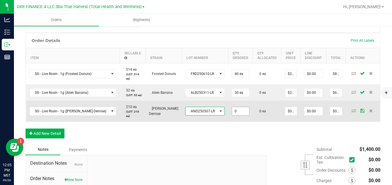
click at [232, 115] on input "0" at bounding box center [240, 111] width 17 height 8
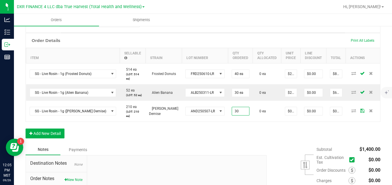
type input "30 ea"
click at [277, 139] on div "Order Details Print All Labels Item Sellable Strain Lot Number Qty Ordered Qty …" at bounding box center [203, 88] width 354 height 111
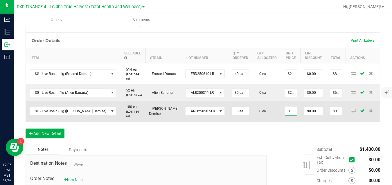
click at [285, 115] on input "0" at bounding box center [291, 111] width 12 height 8
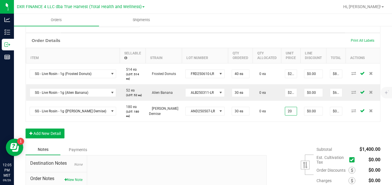
type input "$20.00000"
type input "$600.00"
click at [289, 143] on div "Order Details Print All Labels Item Sellable Strain Lot Number Qty Ordered Qty …" at bounding box center [203, 88] width 354 height 111
click at [56, 137] on button "Add New Detail" at bounding box center [45, 134] width 39 height 10
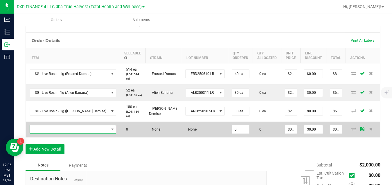
click at [67, 134] on span "NO DATA FOUND" at bounding box center [69, 130] width 79 height 8
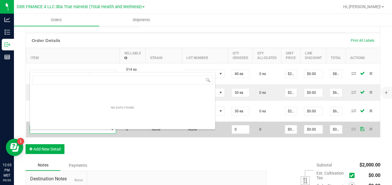
scroll to position [9, 77]
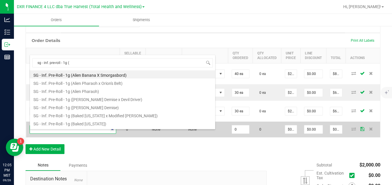
type input "sg - inf. pre-roll - 1g (g"
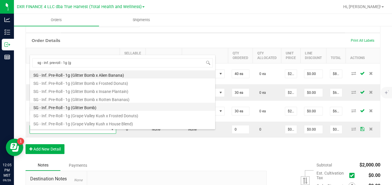
click at [84, 106] on li "SG - Inf. Pre-Roll - 1g (Glitter Bomb)" at bounding box center [122, 107] width 185 height 8
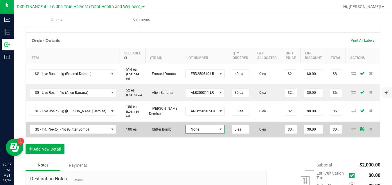
click at [185, 133] on span "None" at bounding box center [201, 130] width 32 height 8
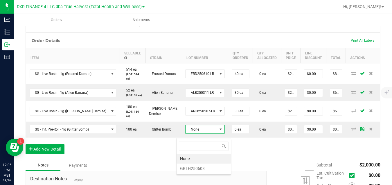
scroll to position [9, 39]
click at [189, 169] on li "GBTH250603" at bounding box center [203, 169] width 54 height 10
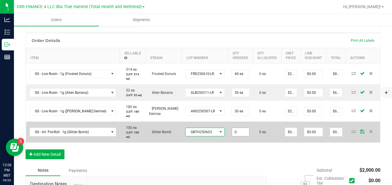
click at [232, 134] on input "0" at bounding box center [240, 132] width 17 height 8
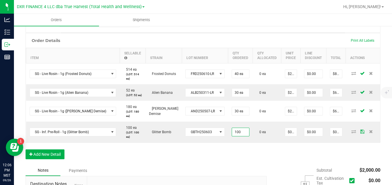
type input "100 ea"
click at [253, 159] on div "Order Details Print All Labels Item Sellable Strain Lot Number Qty Ordered Qty …" at bounding box center [203, 99] width 354 height 132
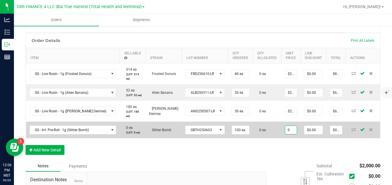
click at [285, 134] on input "0" at bounding box center [291, 130] width 12 height 8
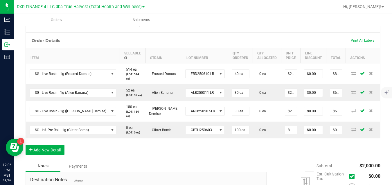
type input "$8.00000"
type input "$800.00"
click at [280, 147] on div "Order Details Print All Labels Item Sellable Strain Lot Number Qty Ordered Qty …" at bounding box center [203, 97] width 354 height 128
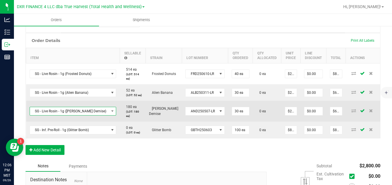
click at [90, 114] on span "SG - Live Rosin - 1g (Anslinger's Demise)" at bounding box center [69, 111] width 79 height 8
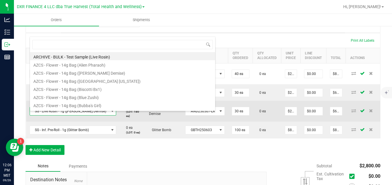
scroll to position [9, 77]
type input "sg - live"
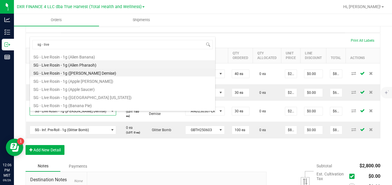
click at [95, 65] on li "SG - Live Rosin - 1g (Alien Pharaoh)" at bounding box center [122, 64] width 185 height 8
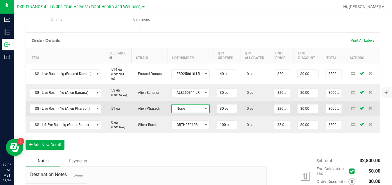
click at [178, 107] on span "None" at bounding box center [186, 109] width 31 height 8
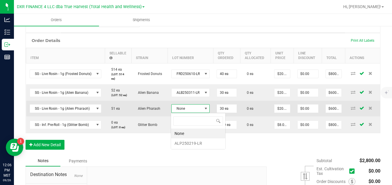
scroll to position [9, 38]
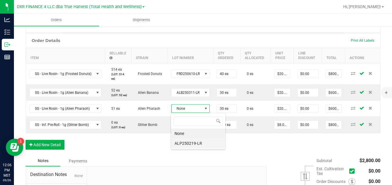
click at [182, 147] on li "ALP250219-LR" at bounding box center [198, 144] width 54 height 10
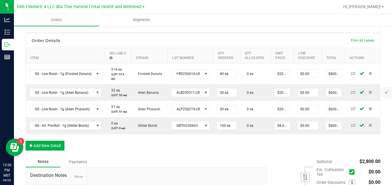
click at [200, 138] on div "Order Details Print All Labels Item Sellable Strain Lot Number Qty Ordered Qty …" at bounding box center [203, 95] width 354 height 124
click at [57, 146] on button "Add New Detail" at bounding box center [45, 146] width 39 height 10
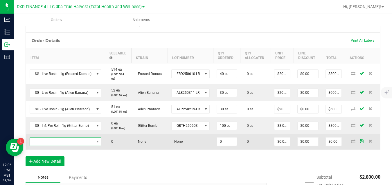
click at [70, 140] on span "NO DATA FOUND" at bounding box center [62, 142] width 64 height 8
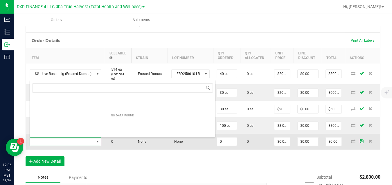
scroll to position [0, 0]
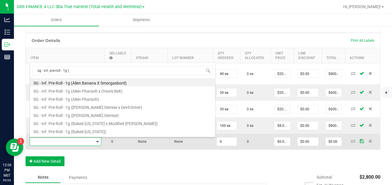
type input "sg - inf. pre-roll - 1g (c"
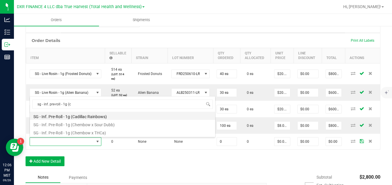
click at [86, 115] on li "SG - Inf. Pre-Roll - 1g (Cadillac Rainbows)" at bounding box center [122, 116] width 185 height 8
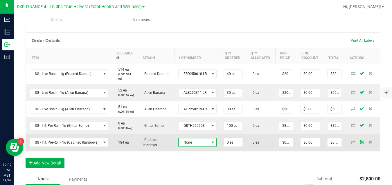
click at [184, 147] on span "None" at bounding box center [193, 143] width 31 height 8
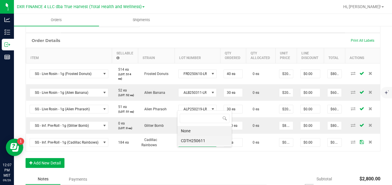
click at [196, 139] on li "CDTH250611" at bounding box center [204, 141] width 54 height 10
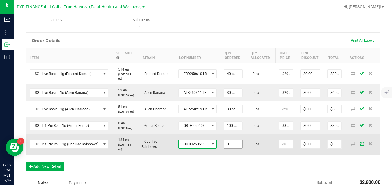
click at [227, 148] on input "0" at bounding box center [233, 144] width 19 height 8
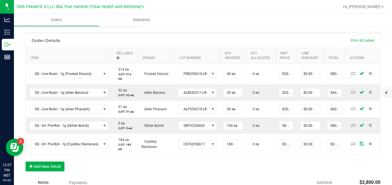
type input "180 ea"
click at [249, 169] on div "Order Details Print All Labels Item Sellable Strain Lot Number Qty Ordered Qty …" at bounding box center [203, 105] width 354 height 144
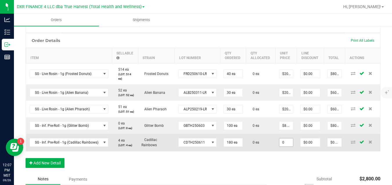
click at [285, 147] on input "0" at bounding box center [286, 143] width 14 height 8
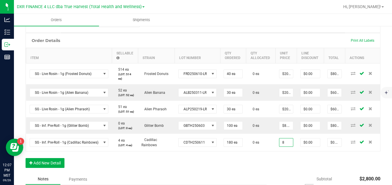
type input "$8.00000"
type input "$1,440.00"
click at [286, 170] on div "Order Details Print All Labels Item Sellable Strain Lot Number Qty Ordered Qty …" at bounding box center [203, 103] width 354 height 141
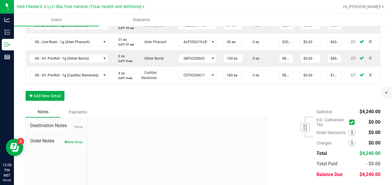
scroll to position [218, 0]
click at [76, 144] on button "New Note" at bounding box center [73, 141] width 18 height 5
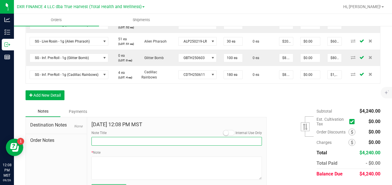
click at [103, 146] on input "Note Title" at bounding box center [176, 141] width 170 height 9
type input "B/O Products"
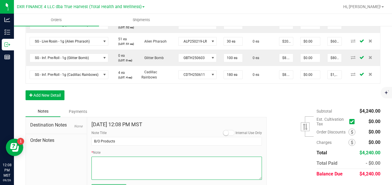
click at [133, 171] on textarea "* Note" at bounding box center [176, 168] width 170 height 23
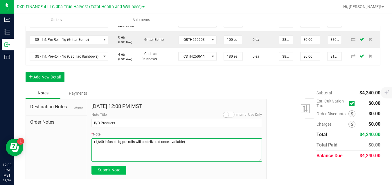
type textarea "(1,640 infused 1g pre-rolls will be delivered once available)"
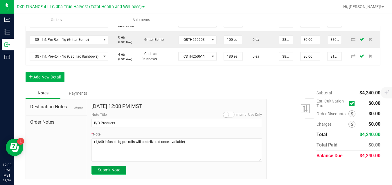
click at [118, 169] on span "Submit Note" at bounding box center [109, 170] width 22 height 5
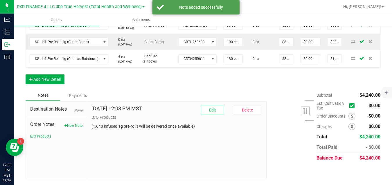
scroll to position [242, 0]
click at [54, 78] on button "Add New Detail" at bounding box center [45, 80] width 39 height 10
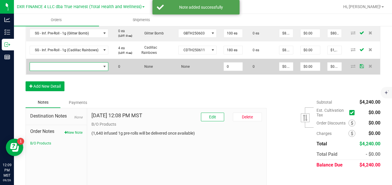
click at [56, 71] on span "NO DATA FOUND" at bounding box center [65, 67] width 71 height 8
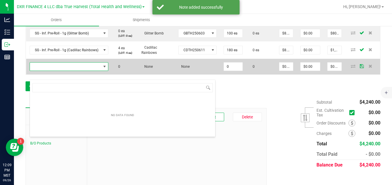
scroll to position [9, 78]
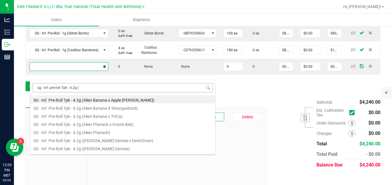
type input "sg - inf. pre-roll 7pk - 4.2g (f"
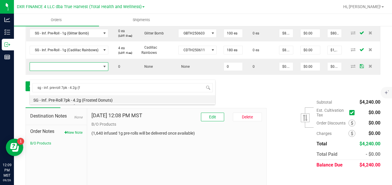
click at [86, 100] on li "SG - Inf. Pre-Roll 7pk - 4.2g (Frosted Donuts)" at bounding box center [122, 99] width 185 height 8
type input "0 ea"
type input "$27.50000"
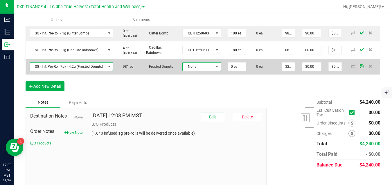
click at [189, 71] on span "None" at bounding box center [197, 67] width 31 height 8
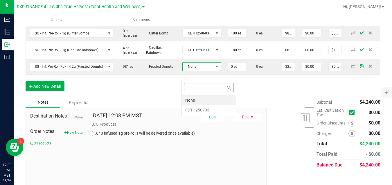
scroll to position [9, 38]
click at [189, 111] on li "FDTH250703" at bounding box center [209, 110] width 54 height 10
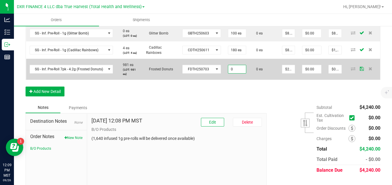
click at [232, 73] on input "0" at bounding box center [237, 69] width 18 height 8
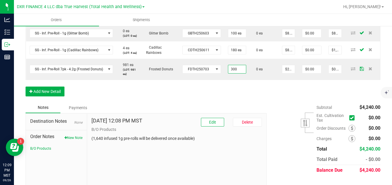
type input "300 ea"
type input "$8,250.00"
click at [257, 102] on div "Order Details Print All Labels Item Sellable Strain Lot Number Qty Ordered Qty …" at bounding box center [203, 22] width 354 height 162
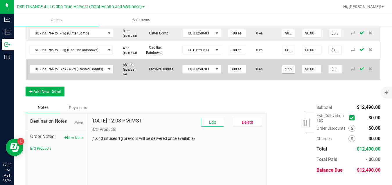
click at [288, 73] on input "27.5" at bounding box center [288, 69] width 12 height 8
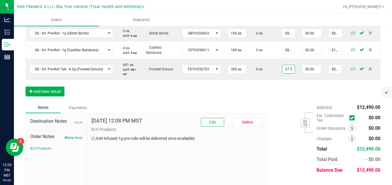
type input "$27.50000"
click at [264, 102] on div "Order Details Print All Labels Item Sellable Strain Lot Number Qty Ordered Qty …" at bounding box center [203, 22] width 354 height 162
click at [54, 97] on button "Add New Detail" at bounding box center [45, 92] width 39 height 10
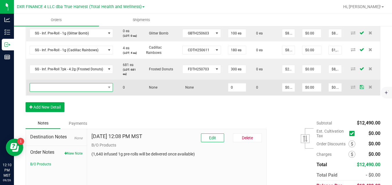
click at [67, 92] on span "NO DATA FOUND" at bounding box center [68, 88] width 76 height 8
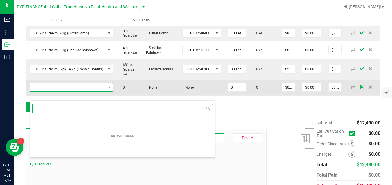
scroll to position [9, 83]
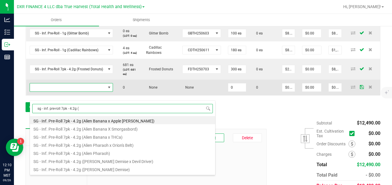
type input "sg - inf. pre-roll 7pk - 4.2g (l"
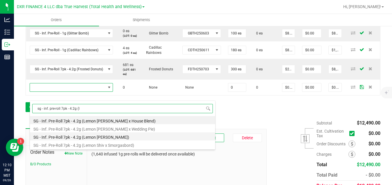
click at [84, 137] on li "SG - Inf. Pre-Roll 7pk - 4.2g (Lemon [PERSON_NAME])" at bounding box center [122, 137] width 185 height 8
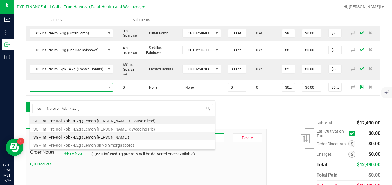
type input "0 ea"
type input "$27.50000"
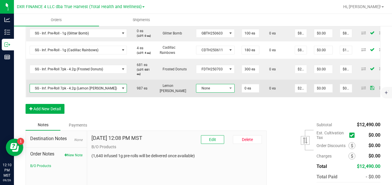
click at [202, 93] on span "None" at bounding box center [211, 88] width 31 height 8
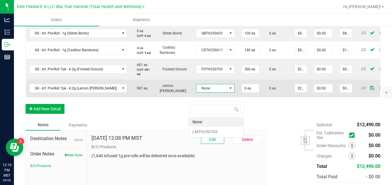
scroll to position [9, 38]
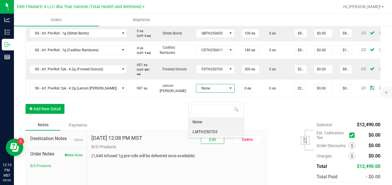
click at [202, 133] on li "LMTH250703" at bounding box center [216, 132] width 54 height 10
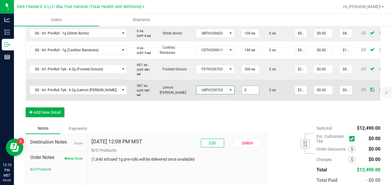
click at [242, 94] on input "0" at bounding box center [250, 90] width 17 height 8
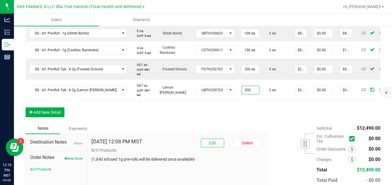
type input "300 ea"
type input "$8,250.00"
click at [265, 123] on div "Order Details Print All Labels Item Sellable Strain Lot Number Qty Ordered Qty …" at bounding box center [203, 32] width 354 height 183
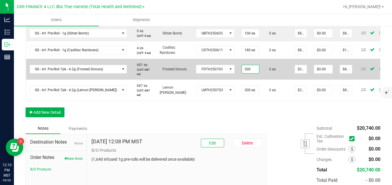
click at [244, 73] on input "300" at bounding box center [250, 69] width 17 height 8
type input "340 ea"
type input "$9,350.00"
click at [262, 80] on td "0 ea" at bounding box center [276, 69] width 28 height 21
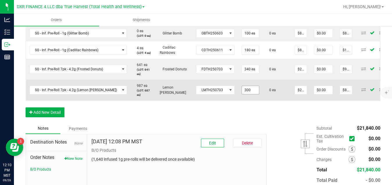
click at [242, 94] on input "300" at bounding box center [250, 90] width 17 height 8
type input "340 ea"
type input "$9,350.00"
click at [262, 101] on td "0 ea" at bounding box center [276, 90] width 28 height 21
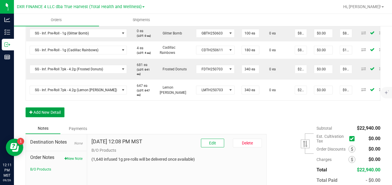
click at [55, 117] on button "Add New Detail" at bounding box center [45, 113] width 39 height 10
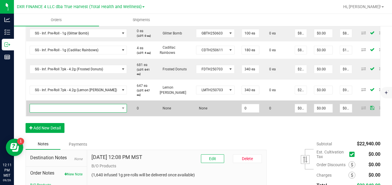
click at [66, 113] on span "NO DATA FOUND" at bounding box center [75, 108] width 90 height 8
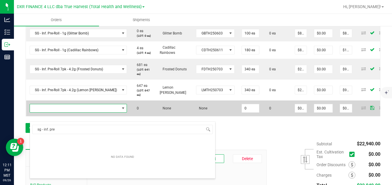
scroll to position [10, 0]
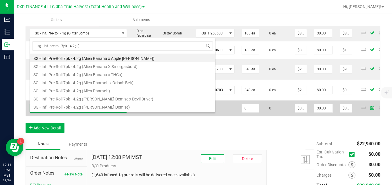
type input "sg - inf. pre-roll 7pk - 4.2g (p"
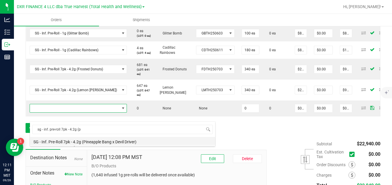
click at [71, 142] on li "SG - Inf. Pre-Roll 7pk - 4.2g (Pineapple Bang x Devil Driver)" at bounding box center [122, 141] width 185 height 8
type input "0 ea"
type input "$27.50000"
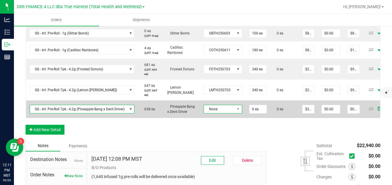
click at [208, 113] on span "None" at bounding box center [219, 109] width 31 height 8
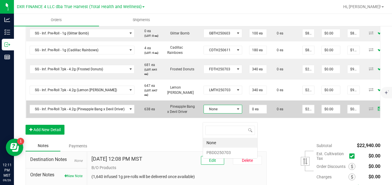
scroll to position [9, 38]
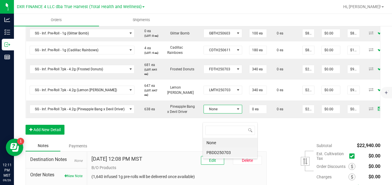
click at [214, 153] on li "PBDD250703" at bounding box center [230, 153] width 54 height 10
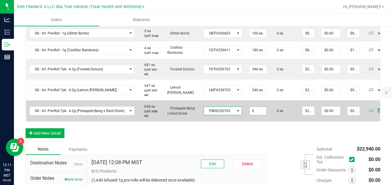
click at [256, 115] on input "0" at bounding box center [257, 111] width 17 height 8
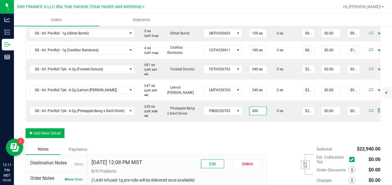
type input "300 ea"
type input "$8,250.00"
click at [265, 144] on div "Order Details Print All Labels Item Sellable Strain Lot Number Qty Ordered Qty …" at bounding box center [203, 43] width 354 height 204
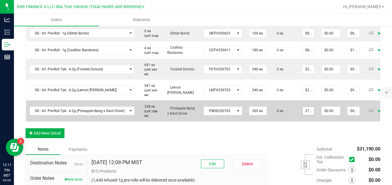
click at [309, 115] on input "27.5" at bounding box center [308, 111] width 12 height 8
type input "$27.50000"
click at [285, 111] on td "0 ea" at bounding box center [284, 111] width 28 height 21
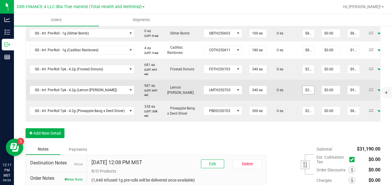
click at [308, 94] on input "$27.50000" at bounding box center [308, 90] width 12 height 8
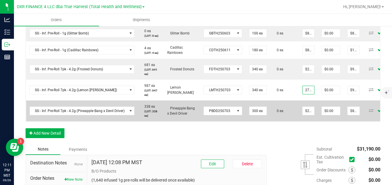
type input "$27.50000"
click at [288, 110] on td "0 ea" at bounding box center [284, 111] width 28 height 21
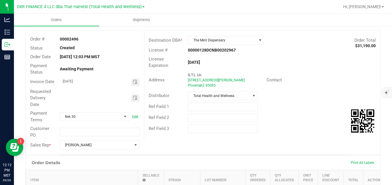
scroll to position [16, 0]
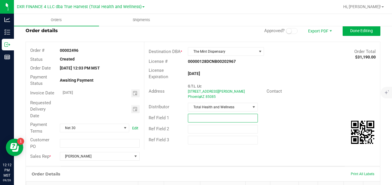
click at [236, 118] on input "text" at bounding box center [223, 118] width 70 height 9
type input "1640 inf 1g PR B/O"
click at [350, 28] on span "Done Editing" at bounding box center [361, 30] width 23 height 5
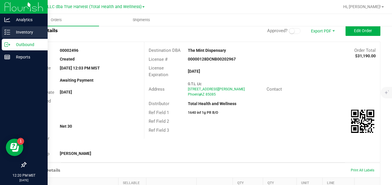
click at [30, 30] on p "Inventory" at bounding box center [27, 32] width 35 height 7
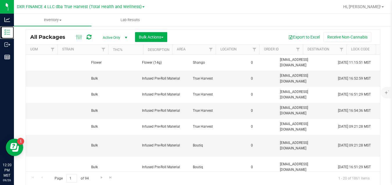
scroll to position [0, 604]
click at [241, 49] on span "Filter" at bounding box center [242, 49] width 5 height 5
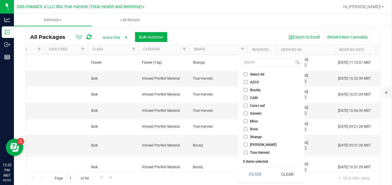
click at [245, 89] on input "Boutiq" at bounding box center [245, 90] width 4 height 4
checkbox input "true"
click at [248, 172] on button "Filter" at bounding box center [255, 174] width 28 height 13
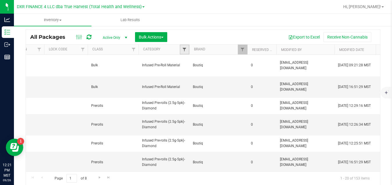
click at [184, 49] on span "Filter" at bounding box center [184, 49] width 5 height 5
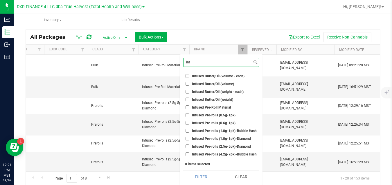
type input "inf"
click at [236, 147] on span "Infused Pre-rolls (2.5g-5pk)-Diamond" at bounding box center [221, 146] width 59 height 3
click at [189, 147] on input "Infused Pre-rolls (2.5g-5pk)-Diamond" at bounding box center [187, 147] width 4 height 4
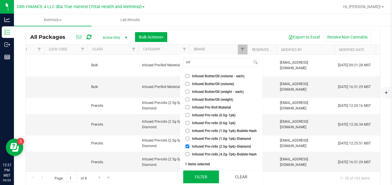
click at [210, 176] on button "Filter" at bounding box center [201, 177] width 36 height 13
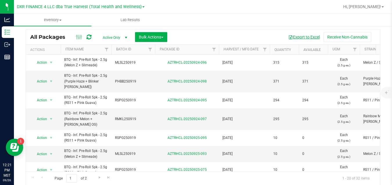
click at [305, 39] on button "Export to Excel" at bounding box center [303, 37] width 39 height 10
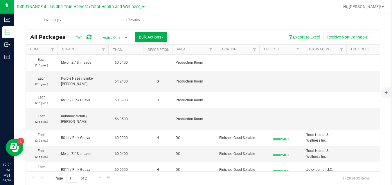
scroll to position [0, 604]
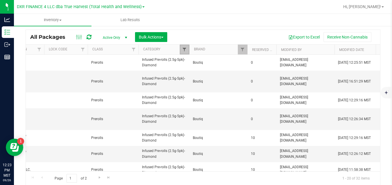
click at [186, 50] on span "Filter" at bounding box center [184, 49] width 5 height 5
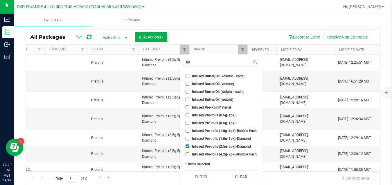
click at [203, 146] on span "Infused Pre-rolls (2.5g-5pk)-Diamond" at bounding box center [221, 146] width 59 height 3
click at [189, 146] on input "Infused Pre-rolls (2.5g-5pk)-Diamond" at bounding box center [187, 147] width 4 height 4
checkbox input "false"
drag, startPoint x: 200, startPoint y: 64, endPoint x: 181, endPoint y: 68, distance: 20.1
click at [181, 68] on div "inf Select All A Buds AA Buds Accessories B Buds BB Buds Bubble Hash By-product…" at bounding box center [221, 120] width 83 height 131
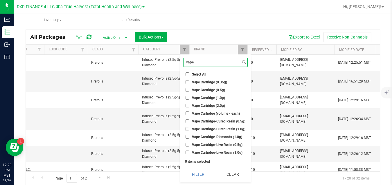
type input "vape"
click at [195, 97] on span "Vape Cartridge (1.0g)" at bounding box center [208, 97] width 33 height 3
click at [189, 97] on input "Vape Cartridge (1.0g)" at bounding box center [187, 98] width 4 height 4
checkbox input "true"
click at [198, 130] on span "Vape Cartridge-Cured Resin (1.0g)" at bounding box center [218, 129] width 53 height 3
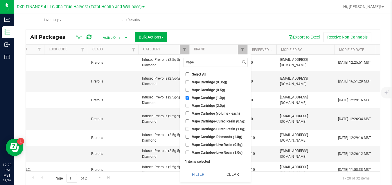
click at [189, 130] on input "Vape Cartridge-Cured Resin (1.0g)" at bounding box center [187, 129] width 4 height 4
checkbox input "true"
click at [199, 137] on span "Vape Cartridge-Diamonds (1.0g)" at bounding box center [217, 136] width 50 height 3
click at [189, 137] on input "Vape Cartridge-Diamonds (1.0g)" at bounding box center [187, 137] width 4 height 4
checkbox input "true"
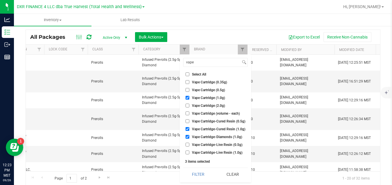
click at [199, 152] on span "Vape Cartridge-Live Resin (1.0g)" at bounding box center [217, 152] width 50 height 3
click at [189, 152] on input "Vape Cartridge-Live Resin (1.0g)" at bounding box center [187, 153] width 4 height 4
checkbox input "true"
click at [196, 172] on button "Filter" at bounding box center [198, 174] width 30 height 13
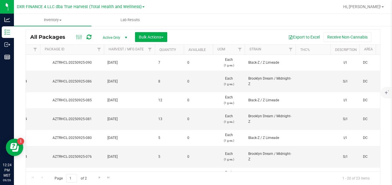
scroll to position [0, 17]
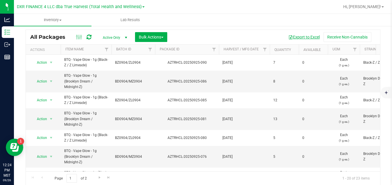
click at [311, 38] on button "Export to Excel" at bounding box center [303, 37] width 39 height 10
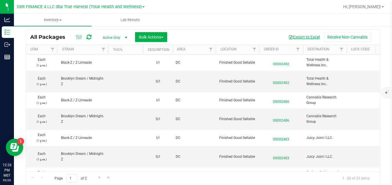
scroll to position [0, 604]
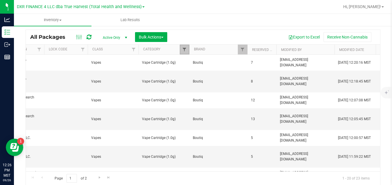
click at [185, 49] on span "Filter" at bounding box center [184, 49] width 5 height 5
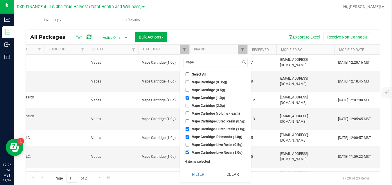
click at [193, 97] on span "Vape Cartridge (1.0g)" at bounding box center [208, 97] width 33 height 3
click at [189, 97] on input "Vape Cartridge (1.0g)" at bounding box center [187, 98] width 4 height 4
checkbox input "false"
click at [193, 129] on span "Vape Cartridge-Cured Resin (1.0g)" at bounding box center [218, 129] width 53 height 3
click at [189, 129] on input "Vape Cartridge-Cured Resin (1.0g)" at bounding box center [187, 129] width 4 height 4
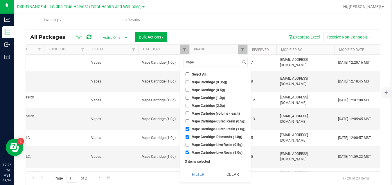
checkbox input "false"
click at [193, 137] on span "Vape Cartridge-Diamonds (1.0g)" at bounding box center [217, 136] width 50 height 3
click at [189, 137] on input "Vape Cartridge-Diamonds (1.0g)" at bounding box center [187, 137] width 4 height 4
checkbox input "false"
click at [192, 153] on span "Vape Cartridge-Live Resin (1.0g)" at bounding box center [217, 152] width 50 height 3
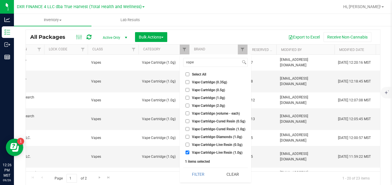
click at [189, 153] on input "Vape Cartridge-Live Resin (1.0g)" at bounding box center [187, 153] width 4 height 4
checkbox input "false"
click at [198, 106] on span "Vape Cartridge (2.0g)" at bounding box center [208, 105] width 33 height 3
click at [189, 106] on input "Vape Cartridge (2.0g)" at bounding box center [187, 106] width 4 height 4
checkbox input "true"
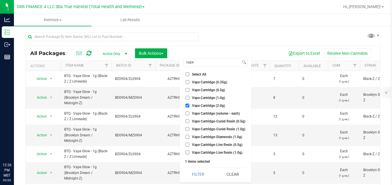
click at [205, 172] on button "Filter" at bounding box center [198, 174] width 30 height 13
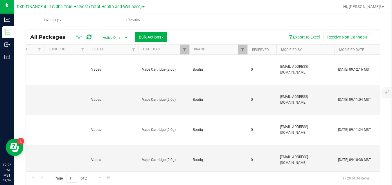
scroll to position [0, 0]
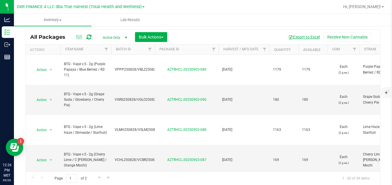
click at [295, 36] on button "Export to Excel" at bounding box center [303, 37] width 39 height 10
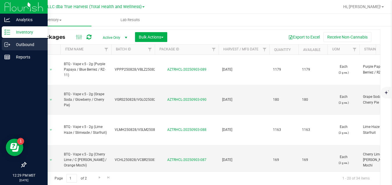
click at [16, 43] on p "Outbound" at bounding box center [27, 44] width 35 height 7
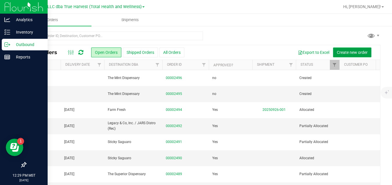
click at [338, 52] on span "Create new order" at bounding box center [351, 52] width 31 height 5
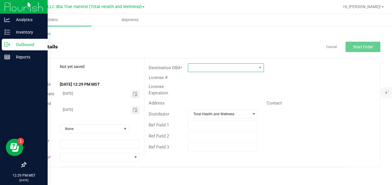
click at [250, 67] on span at bounding box center [222, 68] width 68 height 8
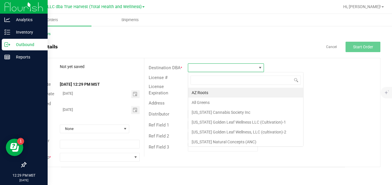
scroll to position [9, 76]
type input "mint"
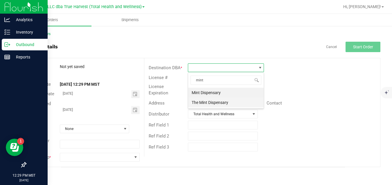
click at [235, 103] on li "The Mint Dispensary" at bounding box center [225, 103] width 75 height 10
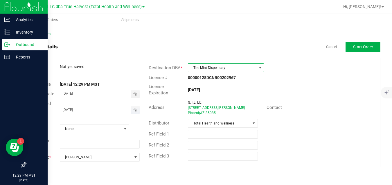
click at [124, 109] on input "09/27/2025" at bounding box center [95, 109] width 71 height 7
type input "month/day/year"
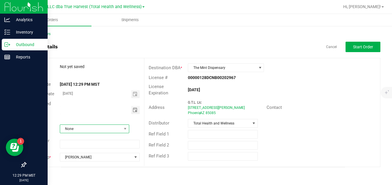
click at [116, 131] on span "None" at bounding box center [90, 129] width 61 height 8
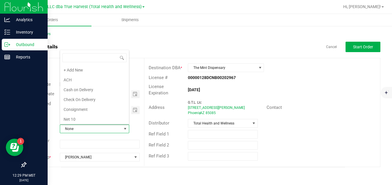
scroll to position [100, 0]
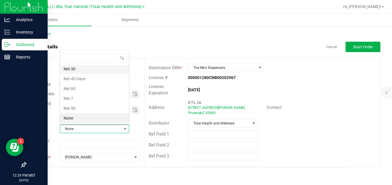
click at [100, 67] on li "Net 30" at bounding box center [94, 69] width 69 height 10
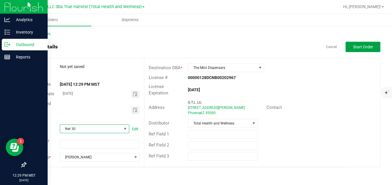
click at [354, 45] on span "Start Order" at bounding box center [363, 47] width 20 height 5
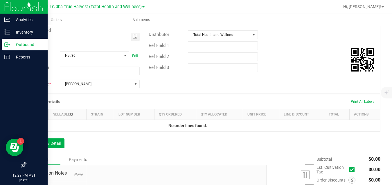
scroll to position [105, 0]
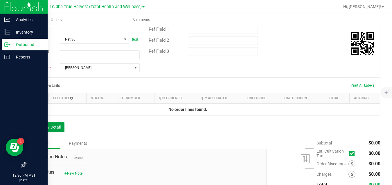
click at [64, 128] on button "Add New Detail" at bounding box center [45, 127] width 39 height 10
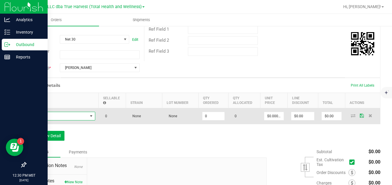
click at [67, 117] on span "NO DATA FOUND" at bounding box center [59, 116] width 58 height 8
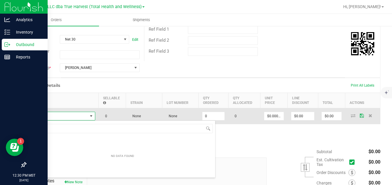
scroll to position [9, 66]
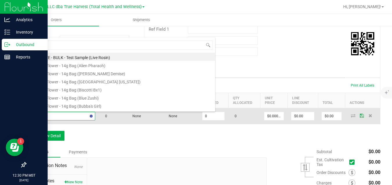
type input "btq"
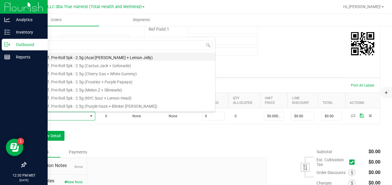
click at [91, 57] on li "BTQ - Inf. Pre-Roll 5pk - 2.5g (Acai [PERSON_NAME] + Lemon Jelly)" at bounding box center [122, 57] width 185 height 8
type input "0 ea"
type input "$22.50000"
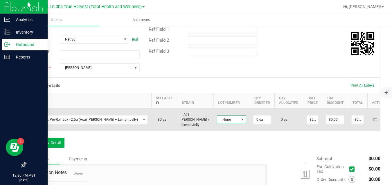
click at [217, 117] on span "None" at bounding box center [227, 120] width 21 height 8
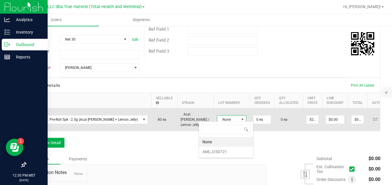
scroll to position [9, 29]
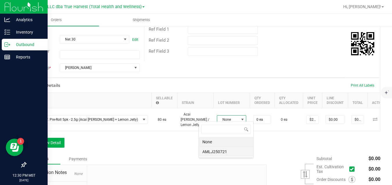
click at [215, 152] on li "AMLJ250721" at bounding box center [226, 152] width 54 height 10
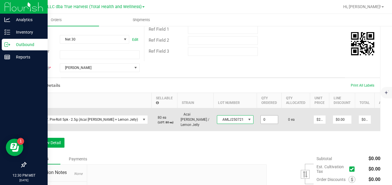
click at [260, 119] on input "0" at bounding box center [268, 120] width 17 height 8
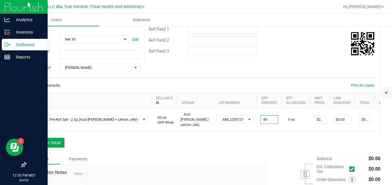
type input "80 ea"
type input "$1,800.00"
click at [254, 148] on div "Order Details Print All Labels Item Sellable Strain Lot Number Qty Ordered Qty …" at bounding box center [203, 116] width 354 height 76
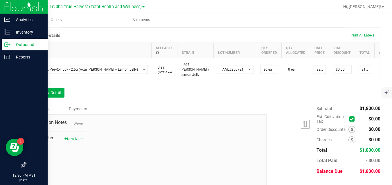
scroll to position [157, 0]
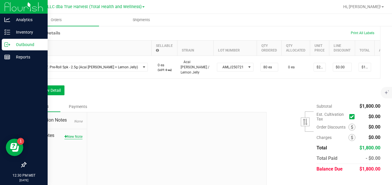
click at [77, 135] on button "New Note" at bounding box center [73, 136] width 18 height 5
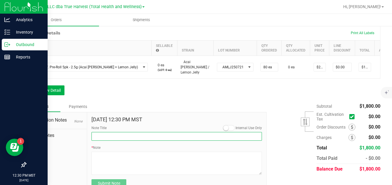
click at [102, 134] on input "Note Title" at bounding box center [176, 136] width 170 height 9
type input "B/O Products"
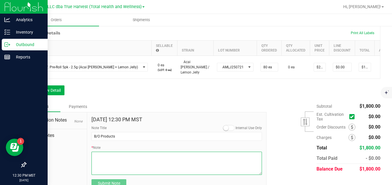
click at [127, 156] on textarea "* Note" at bounding box center [176, 163] width 170 height 23
type textarea "(40) - Acai Mintz x Lemon Jelly"
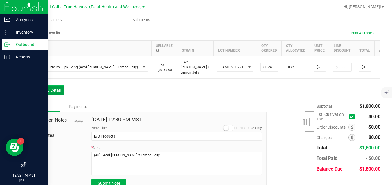
click at [47, 89] on button "Add New Detail" at bounding box center [45, 91] width 39 height 10
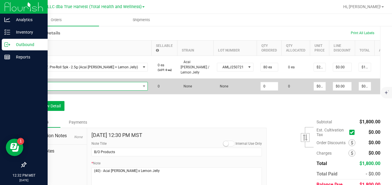
click at [59, 82] on span "NO DATA FOUND" at bounding box center [85, 86] width 110 height 8
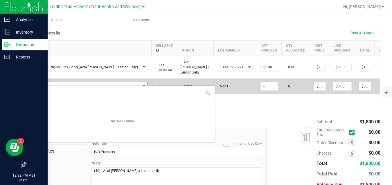
scroll to position [9, 100]
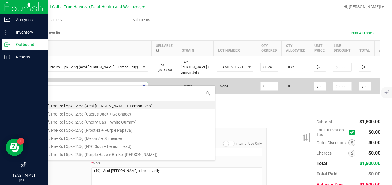
type input "btq -"
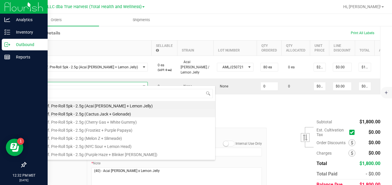
click at [84, 111] on li "BTQ - Inf. Pre-Roll 5pk - 2.5g (Cactus Jack + Gelonade)" at bounding box center [122, 113] width 185 height 8
type input "0 ea"
type input "$22.50000"
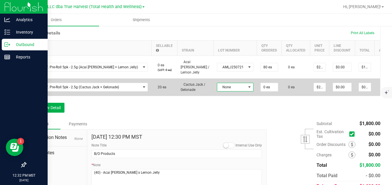
click at [217, 83] on span "None" at bounding box center [231, 87] width 29 height 8
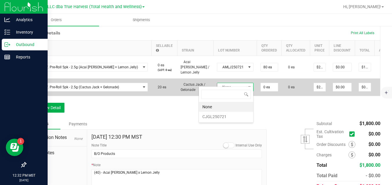
scroll to position [9, 36]
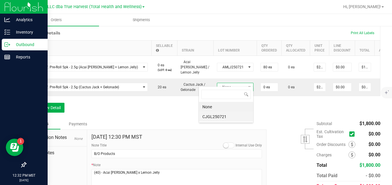
click at [212, 116] on li "CJGL250721" at bounding box center [226, 117] width 54 height 10
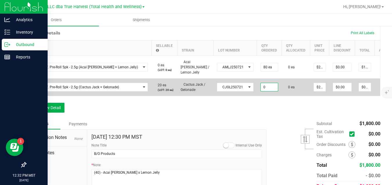
click at [260, 84] on input "0" at bounding box center [268, 87] width 17 height 8
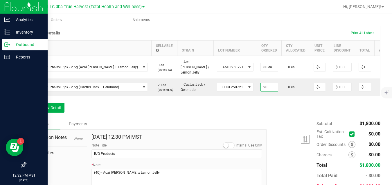
type input "20 ea"
type input "$450.00"
click at [265, 108] on div "Order Details Print All Labels Item Sellable Strain Lot Number Qty Ordered Qty …" at bounding box center [203, 72] width 354 height 93
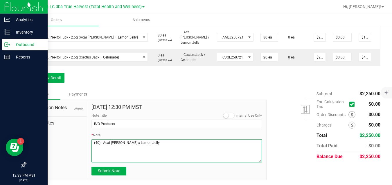
click at [230, 142] on textarea "* Note" at bounding box center [176, 150] width 170 height 23
type textarea "(40) - Acai Mintz x Lemon Jelly (140) - Cactus Jack x Gelonade"
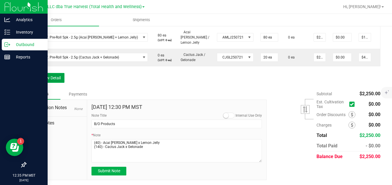
click at [52, 76] on button "Add New Detail" at bounding box center [45, 78] width 39 height 10
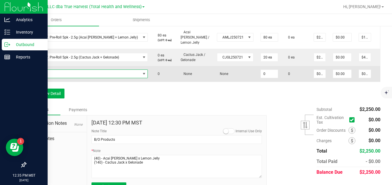
click at [68, 70] on span "NO DATA FOUND" at bounding box center [85, 74] width 110 height 8
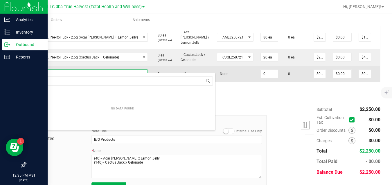
scroll to position [9, 100]
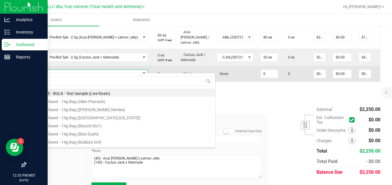
type input "btq -"
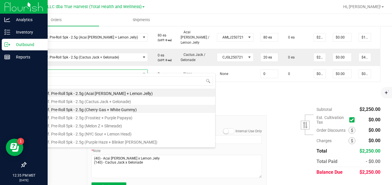
click at [84, 109] on li "BTQ - Inf. Pre-Roll 5pk - 2.5g (Cherry Gas + White Gummy)" at bounding box center [122, 109] width 185 height 8
type input "0 ea"
type input "$22.50000"
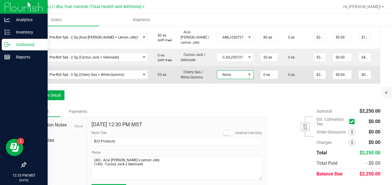
click at [217, 71] on span "None" at bounding box center [231, 75] width 29 height 8
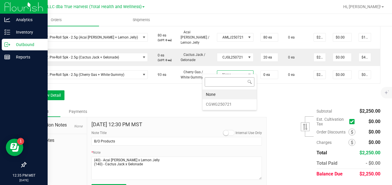
scroll to position [9, 36]
click at [221, 104] on li "CGWG250721" at bounding box center [229, 104] width 54 height 10
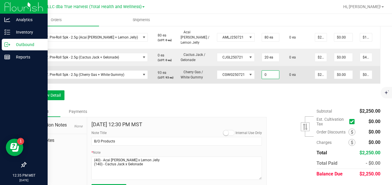
click at [262, 71] on input "0" at bounding box center [270, 75] width 17 height 8
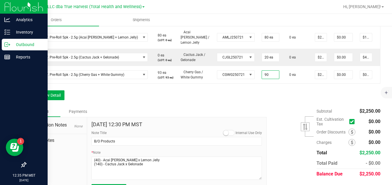
type input "90 ea"
type input "$2,025.00"
click at [251, 92] on div "Order Details Print All Labels Item Sellable Strain Lot Number Qty Ordered Qty …" at bounding box center [203, 51] width 354 height 110
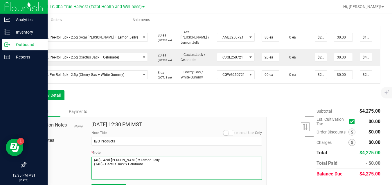
click at [144, 164] on textarea "* Note" at bounding box center [176, 168] width 170 height 23
type textarea "(40) - Acai Mintz x Lemon Jelly (140) - Cactus Jack x Gelonade (130) - Cherry G…"
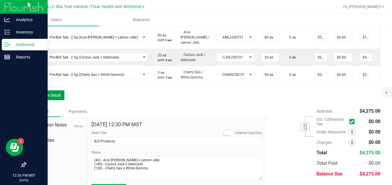
click at [58, 92] on button "Add New Detail" at bounding box center [45, 95] width 39 height 10
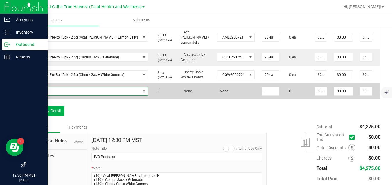
click at [63, 88] on span "NO DATA FOUND" at bounding box center [85, 91] width 110 height 8
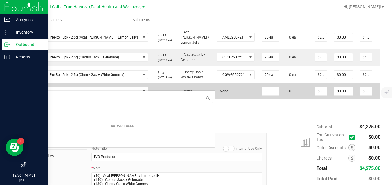
scroll to position [9, 104]
type input "btq -"
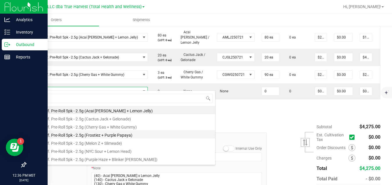
click at [82, 135] on li "BTQ - Inf. Pre-Roll 5pk - 2.5g (Frostiez + Purple Papaya)" at bounding box center [122, 135] width 185 height 8
type input "0 ea"
type input "$22.50000"
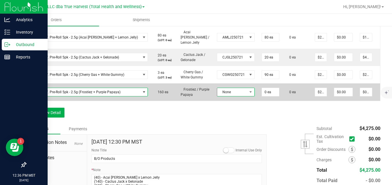
click at [217, 88] on span "None" at bounding box center [232, 92] width 30 height 8
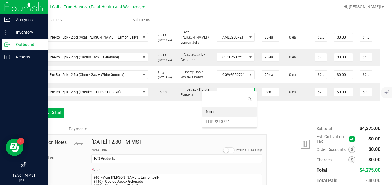
scroll to position [9, 37]
click at [218, 122] on li "FRPP250721" at bounding box center [229, 122] width 54 height 10
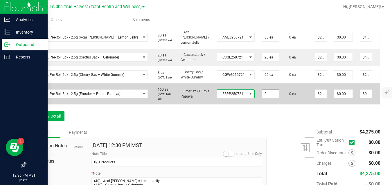
click at [262, 90] on input "0" at bounding box center [270, 94] width 17 height 8
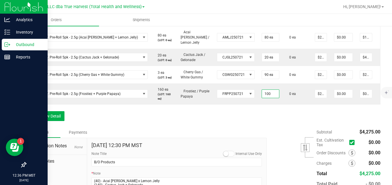
type input "100 ea"
type input "$2,250.00"
click at [263, 111] on div "Order Details Print All Labels Item Sellable Strain Lot Number Qty Ordered Qty …" at bounding box center [203, 61] width 354 height 131
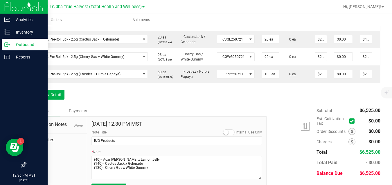
scroll to position [226, 0]
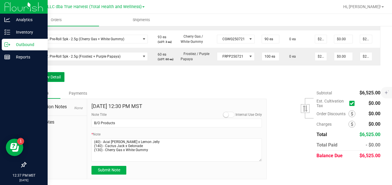
click at [61, 76] on button "Add New Detail" at bounding box center [45, 77] width 39 height 10
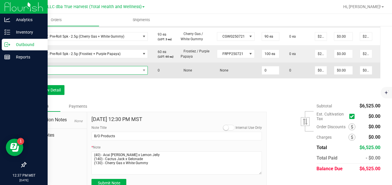
click at [71, 70] on span "NO DATA FOUND" at bounding box center [85, 70] width 110 height 8
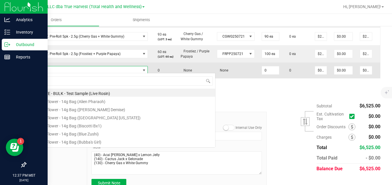
scroll to position [9, 104]
type input "btq -"
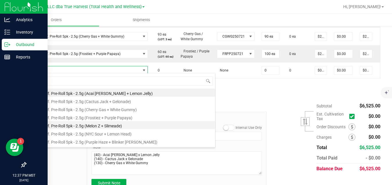
click at [88, 126] on li "BTQ - Inf. Pre-Roll 5pk - 2.5g (Melon Z + Slimeade)" at bounding box center [122, 125] width 185 height 8
type input "0 ea"
type input "$22.50000"
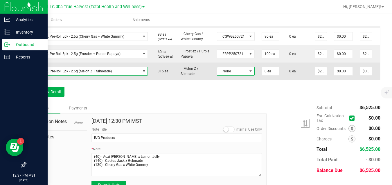
click at [217, 70] on span "None" at bounding box center [232, 71] width 30 height 8
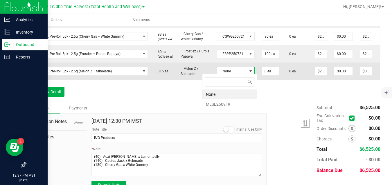
scroll to position [9, 37]
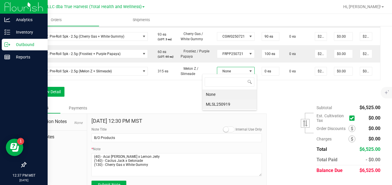
click at [221, 106] on li "MLSL250919" at bounding box center [229, 104] width 54 height 10
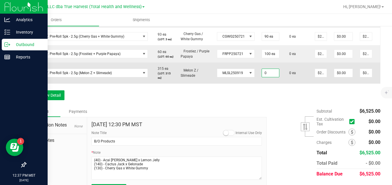
click at [262, 72] on input "0" at bounding box center [270, 73] width 17 height 8
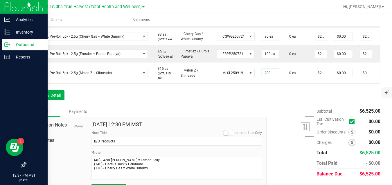
type input "200 ea"
type input "$4,500.00"
click at [264, 95] on div "Order Details Print All Labels Item Sellable Strain Lot Number Qty Ordered Qty …" at bounding box center [203, 31] width 354 height 149
click at [58, 98] on button "Add New Detail" at bounding box center [45, 95] width 39 height 10
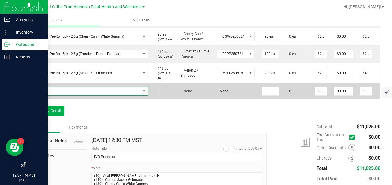
click at [73, 89] on span "NO DATA FOUND" at bounding box center [85, 91] width 110 height 8
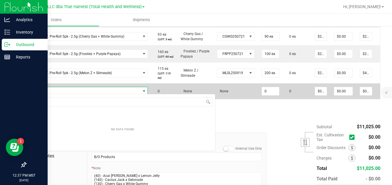
scroll to position [9, 104]
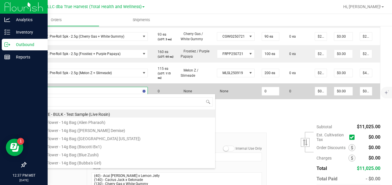
type input "btq -"
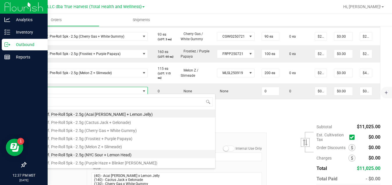
click at [95, 154] on li "BTQ - Inf. Pre-Roll 5pk - 2.5g (NYC Sour + Lemon Head)" at bounding box center [122, 154] width 185 height 8
type input "0 ea"
type input "$22.50000"
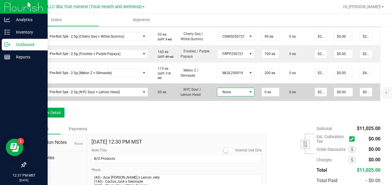
click at [217, 92] on span "None" at bounding box center [232, 92] width 30 height 8
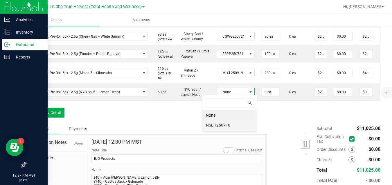
click at [217, 126] on li "NSLH250710" at bounding box center [229, 125] width 54 height 10
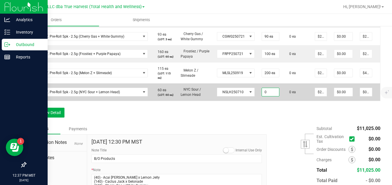
click at [262, 93] on input "0" at bounding box center [270, 92] width 17 height 8
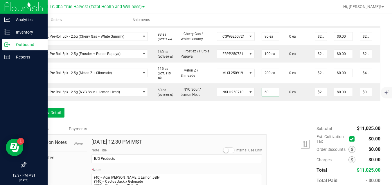
type input "60 ea"
type input "$1,350.00"
click at [264, 117] on div "Order Details Print All Labels Item Sellable Strain Lot Number Qty Ordered Qty …" at bounding box center [203, 40] width 354 height 166
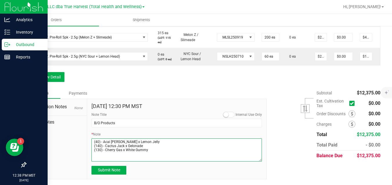
click at [152, 151] on textarea "* Note" at bounding box center [176, 150] width 170 height 23
type textarea "(40) - Acai Mintz x Lemon Jelly (140) - Cactus Jack x Gelonade (130) - Cherry G…"
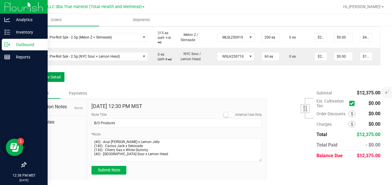
click at [57, 76] on button "Add New Detail" at bounding box center [45, 77] width 39 height 10
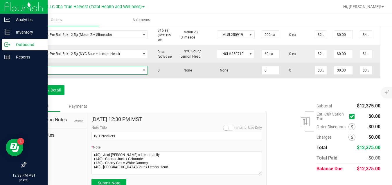
click at [65, 68] on span "NO DATA FOUND" at bounding box center [85, 70] width 110 height 8
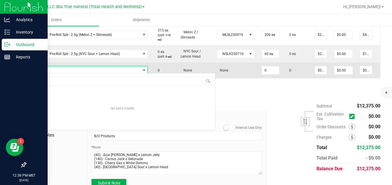
scroll to position [9, 104]
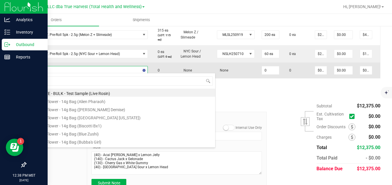
type input "btq -"
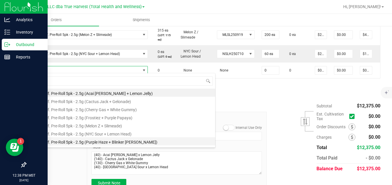
click at [90, 141] on li "BTQ - Inf. Pre-Roll 5pk - 2.5g (Purple Haze + Blinker [PERSON_NAME])" at bounding box center [122, 141] width 185 height 8
type input "0 ea"
type input "$22.50000"
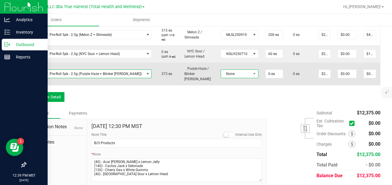
click at [221, 72] on span "None" at bounding box center [236, 74] width 30 height 8
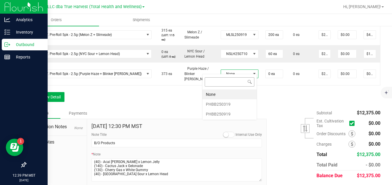
scroll to position [9, 37]
click at [224, 105] on li "PHBB250319" at bounding box center [229, 104] width 54 height 10
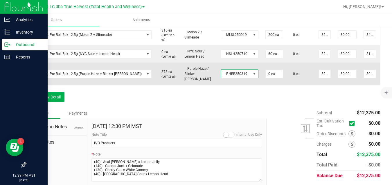
click at [221, 70] on span "PHBB250319" at bounding box center [236, 74] width 30 height 8
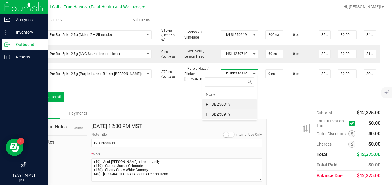
click at [224, 112] on li "PHBB250919" at bounding box center [229, 114] width 54 height 10
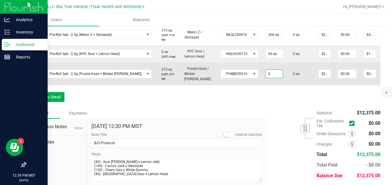
click at [265, 72] on input "0" at bounding box center [273, 74] width 17 height 8
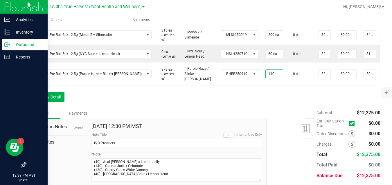
type input "140 ea"
type input "$3,150.00"
click at [253, 97] on div "Order Details Print All Labels Item Sellable Strain Lot Number Qty Ordered Qty …" at bounding box center [203, 13] width 354 height 189
click at [61, 95] on button "Add New Detail" at bounding box center [45, 97] width 39 height 10
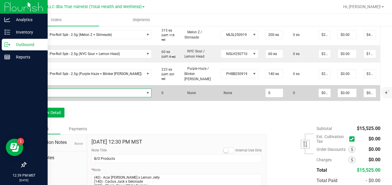
click at [77, 90] on span "NO DATA FOUND" at bounding box center [87, 93] width 114 height 8
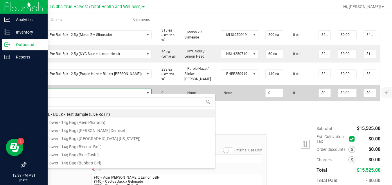
scroll to position [9, 104]
type input "btq -"
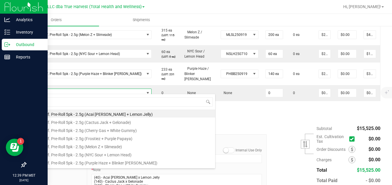
scroll to position [51, 0]
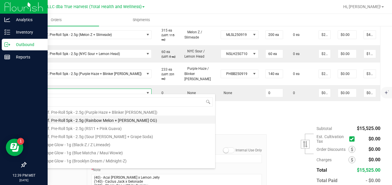
click at [148, 119] on li "BTQ - Inf. Pre-Roll 5pk - 2.5g (Rainbow Melon + [PERSON_NAME] OG)" at bounding box center [122, 120] width 185 height 8
type input "0 ea"
type input "$22.50000"
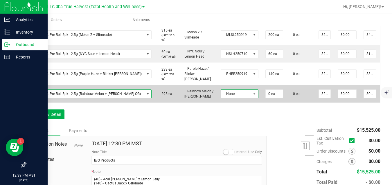
click at [223, 92] on span "None" at bounding box center [236, 94] width 30 height 8
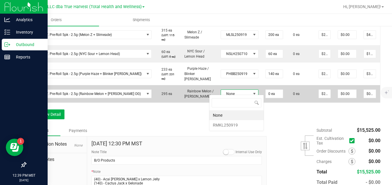
scroll to position [9, 37]
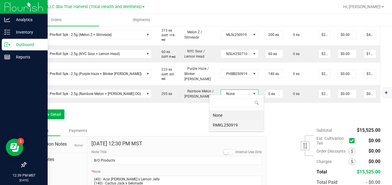
click at [225, 124] on li "RMKL250919" at bounding box center [236, 125] width 54 height 10
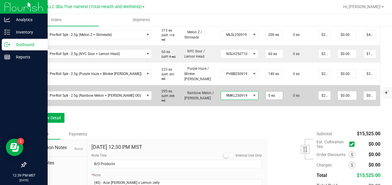
click at [265, 92] on input "0 ea" at bounding box center [273, 96] width 17 height 8
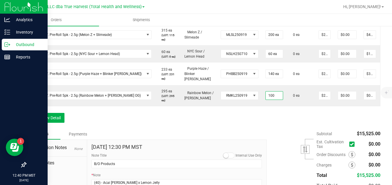
type input "100 ea"
type input "$2,250.00"
click at [270, 122] on div "Order Details Print All Labels Item Sellable Strain Lot Number Qty Ordered Qty …" at bounding box center [203, 24] width 354 height 210
click at [55, 118] on button "Add New Detail" at bounding box center [45, 118] width 39 height 10
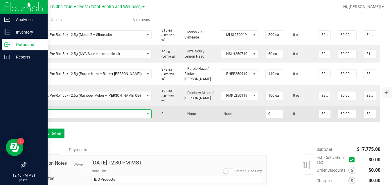
click at [69, 111] on span "NO DATA FOUND" at bounding box center [87, 114] width 114 height 8
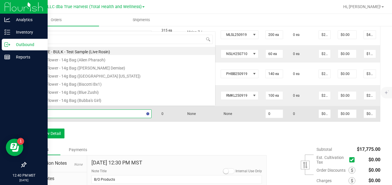
scroll to position [0, 0]
type input "btq -"
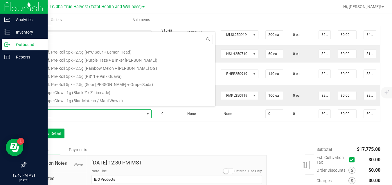
scroll to position [51, 0]
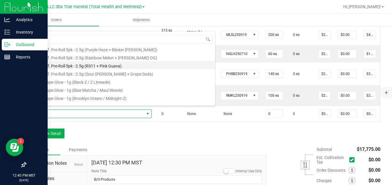
click at [120, 65] on li "BTQ - Inf. Pre-Roll 5pk - 2.5g (RS11 + Pink Guava)" at bounding box center [122, 65] width 185 height 8
type input "0 ea"
type input "$22.50000"
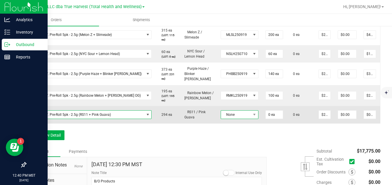
click at [225, 111] on span "None" at bounding box center [236, 115] width 30 height 8
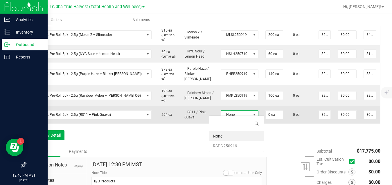
scroll to position [9, 37]
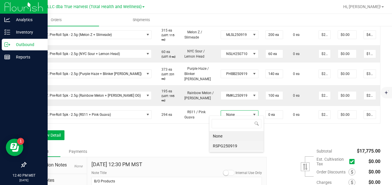
click at [226, 146] on li "RSPG250919" at bounding box center [236, 146] width 54 height 10
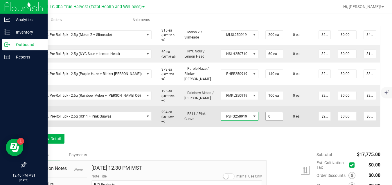
click at [265, 113] on input "0" at bounding box center [273, 117] width 17 height 8
click at [286, 119] on td "0 ea" at bounding box center [300, 116] width 28 height 21
type input "140 ea"
type input "$3,150.00"
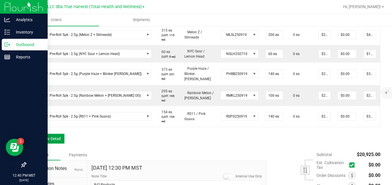
click at [59, 137] on button "Add New Detail" at bounding box center [45, 139] width 39 height 10
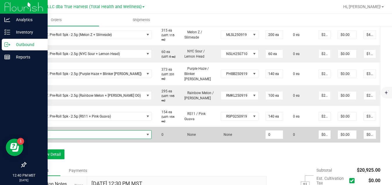
click at [64, 132] on span "NO DATA FOUND" at bounding box center [87, 135] width 114 height 8
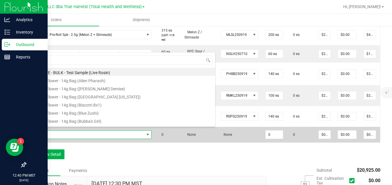
scroll to position [9, 111]
type input "btq -"
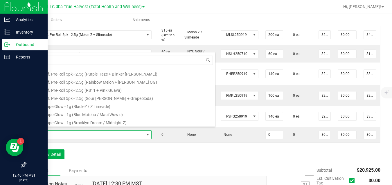
scroll to position [51, 0]
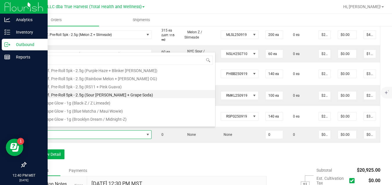
click at [160, 95] on li "BTQ - Inf. Pre-Roll 5pk - 2.5g (Sour [PERSON_NAME] + Grape Soda)" at bounding box center [122, 94] width 185 height 8
type input "0 ea"
type input "$22.50000"
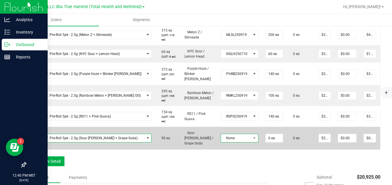
click at [221, 134] on span "None" at bounding box center [236, 138] width 30 height 8
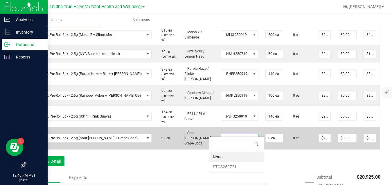
scroll to position [9, 37]
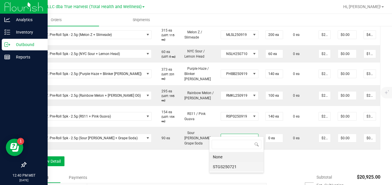
click at [221, 168] on li "STGS250721" at bounding box center [236, 167] width 54 height 10
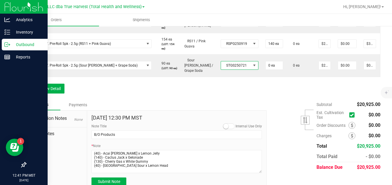
scroll to position [340, 0]
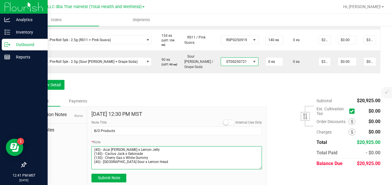
click at [167, 163] on textarea "* Note" at bounding box center [176, 157] width 170 height 23
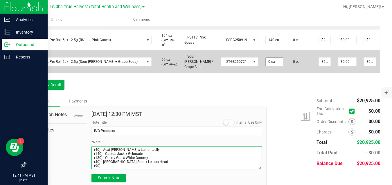
type textarea "(40) - Acai Mintz x Lemon Jelly (140) - Cactus Jack x Gelonade (130) - Cherry G…"
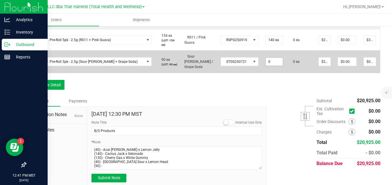
click at [265, 58] on input "0" at bounding box center [273, 62] width 17 height 8
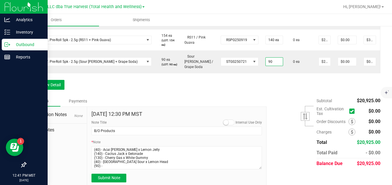
type input "90 ea"
type input "$2,025.00"
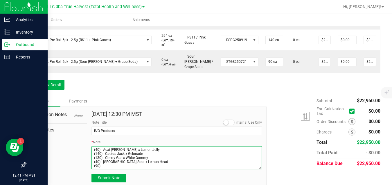
click at [142, 162] on textarea "* Note" at bounding box center [176, 157] width 170 height 23
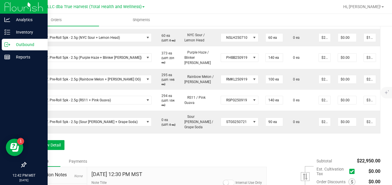
scroll to position [344, 0]
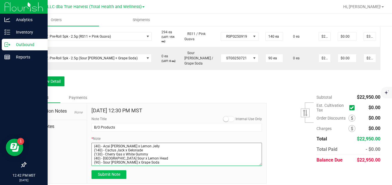
type textarea "(40) - Acai [PERSON_NAME] x Lemon Jelly (140) - Cactus Jack x Gelonade (130) - …"
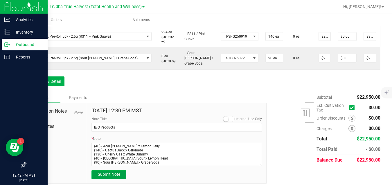
click at [121, 171] on button "Submit Note" at bounding box center [108, 175] width 35 height 9
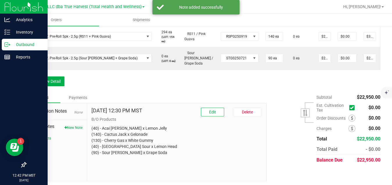
scroll to position [342, 0]
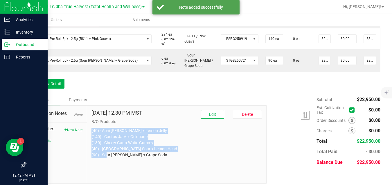
drag, startPoint x: 151, startPoint y: 150, endPoint x: 90, endPoint y: 128, distance: 64.4
click at [90, 128] on div "Sep 26, 2025 12:30 PM MST Edit Delete B/O Products (40) - Acai Mintz x Lemon Je…" at bounding box center [176, 145] width 179 height 78
copy p "(40) - Acai [PERSON_NAME] x Lemon Jelly (140) - Cactus Jack x Gelonade (130) - …"
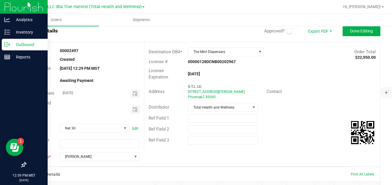
scroll to position [0, 0]
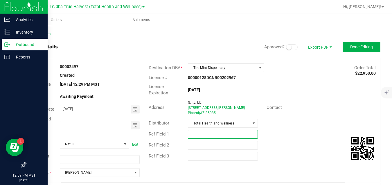
click at [236, 133] on input "text" at bounding box center [223, 134] width 70 height 9
type input "HOLD FOR SUBS"
click at [345, 48] on button "Done Editing" at bounding box center [361, 47] width 38 height 10
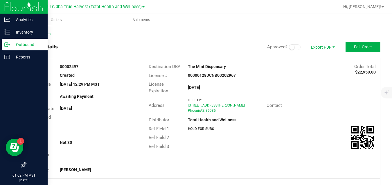
click at [12, 46] on p "Outbound" at bounding box center [27, 44] width 35 height 7
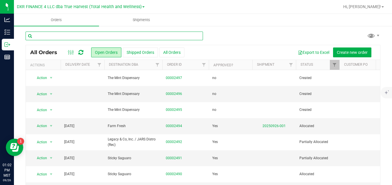
click at [152, 35] on input "text" at bounding box center [114, 36] width 177 height 9
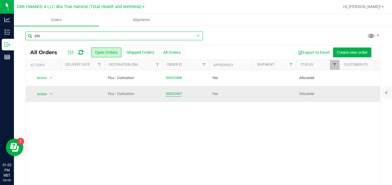
type input "yilo"
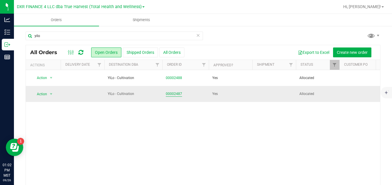
click at [174, 94] on link "00002487" at bounding box center [174, 94] width 16 height 6
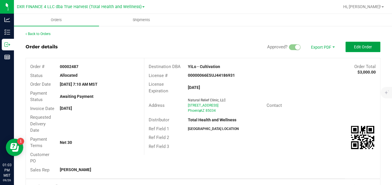
click at [346, 45] on button "Edit Order" at bounding box center [362, 47] width 35 height 10
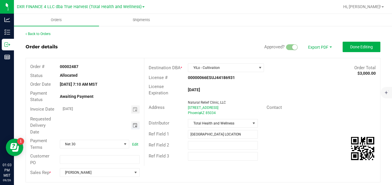
click at [133, 126] on span "Toggle calendar" at bounding box center [135, 125] width 5 height 5
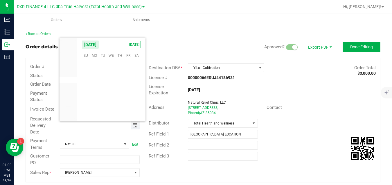
scroll to position [94057, 0]
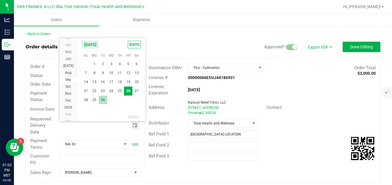
click at [104, 99] on span "30" at bounding box center [103, 100] width 8 height 9
type input "09/30/2025"
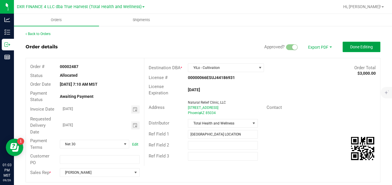
click at [355, 43] on button "Done Editing" at bounding box center [361, 47] width 38 height 10
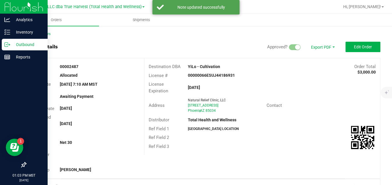
click at [6, 45] on icon at bounding box center [7, 45] width 6 height 6
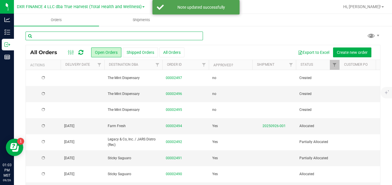
click at [79, 35] on input "text" at bounding box center [114, 36] width 177 height 9
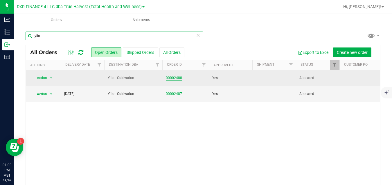
type input "yilo"
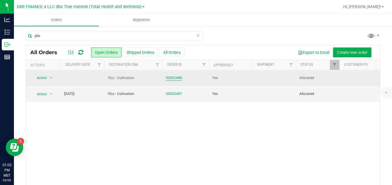
click at [173, 78] on link "00002488" at bounding box center [174, 78] width 16 height 6
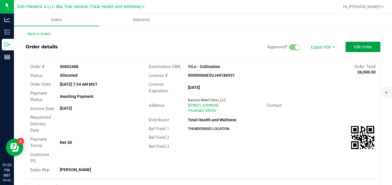
click at [354, 48] on span "Edit Order" at bounding box center [363, 47] width 18 height 5
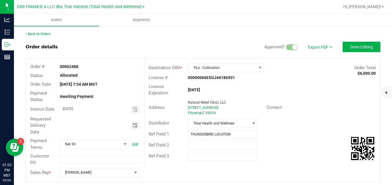
click at [135, 127] on span "Toggle calendar" at bounding box center [135, 125] width 5 height 5
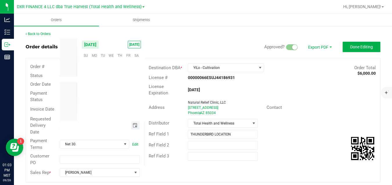
scroll to position [94057, 0]
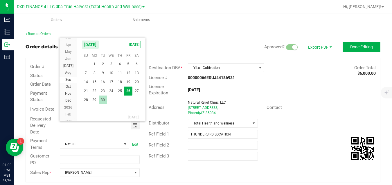
click at [101, 100] on span "30" at bounding box center [103, 100] width 8 height 9
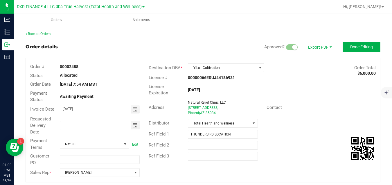
type input "09/30/2025"
click at [350, 49] on span "Done Editing" at bounding box center [361, 47] width 23 height 5
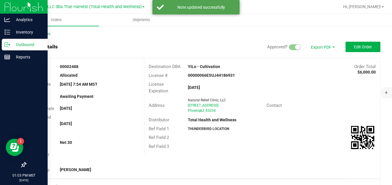
click at [9, 43] on icon at bounding box center [7, 45] width 6 height 6
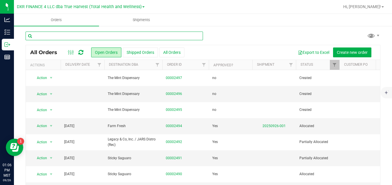
click at [133, 35] on input "text" at bounding box center [114, 36] width 177 height 9
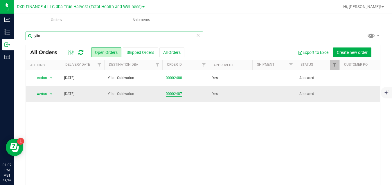
type input "yilo"
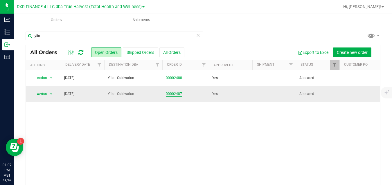
click at [171, 92] on link "00002487" at bounding box center [174, 94] width 16 height 6
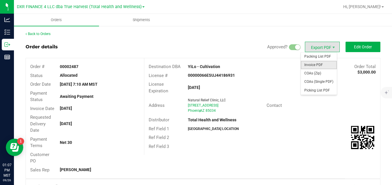
click at [314, 63] on span "Invoice PDF" at bounding box center [318, 65] width 36 height 8
click at [310, 55] on span "Packing List PDF" at bounding box center [318, 56] width 36 height 8
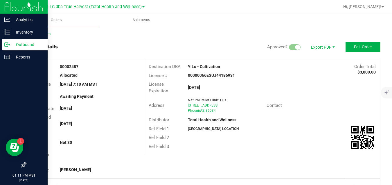
click at [12, 44] on p "Outbound" at bounding box center [27, 44] width 35 height 7
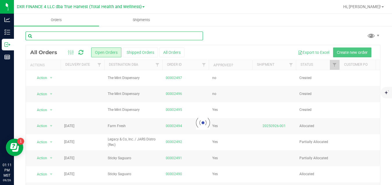
click at [127, 34] on input "text" at bounding box center [114, 36] width 177 height 9
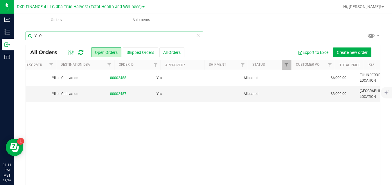
scroll to position [0, 61]
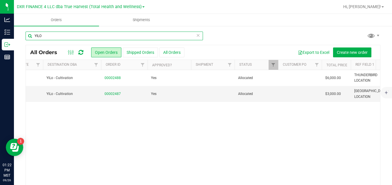
click at [85, 37] on input "YILO" at bounding box center [114, 36] width 177 height 9
drag, startPoint x: 68, startPoint y: 35, endPoint x: 30, endPoint y: 38, distance: 38.1
click at [30, 38] on input "YILO" at bounding box center [114, 36] width 177 height 9
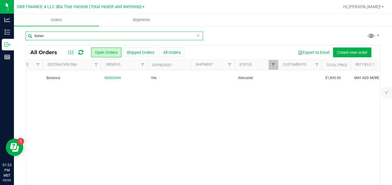
type input "botan"
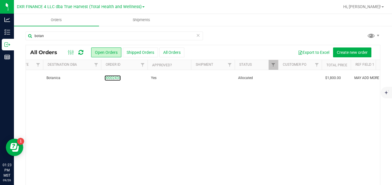
click at [114, 77] on link "00002434" at bounding box center [112, 78] width 16 height 6
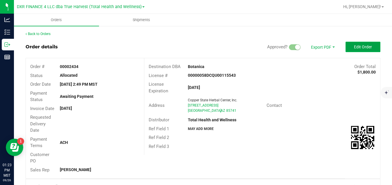
click at [354, 48] on span "Edit Order" at bounding box center [363, 47] width 18 height 5
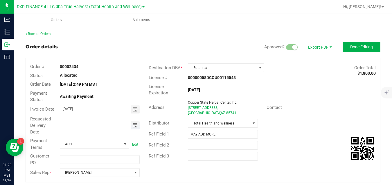
click at [133, 124] on span "Toggle calendar" at bounding box center [135, 125] width 5 height 5
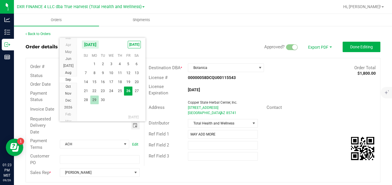
click at [95, 98] on span "29" at bounding box center [94, 100] width 8 height 9
type input "09/29/2025"
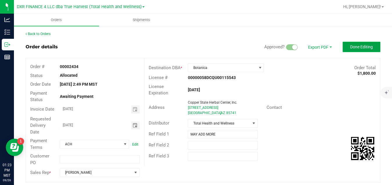
click at [350, 46] on span "Done Editing" at bounding box center [361, 47] width 23 height 5
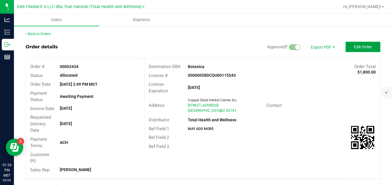
click at [348, 51] on button "Edit Order" at bounding box center [362, 47] width 35 height 10
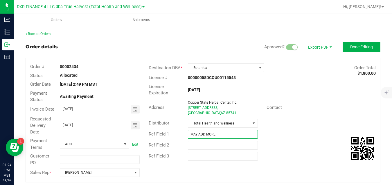
click at [215, 135] on input "MAY ADD MORE" at bounding box center [223, 134] width 70 height 9
click at [354, 50] on button "Done Editing" at bounding box center [361, 47] width 38 height 10
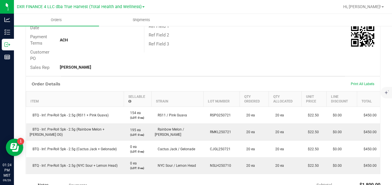
scroll to position [107, 0]
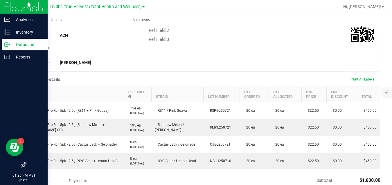
click at [10, 44] on p "Outbound" at bounding box center [27, 44] width 35 height 7
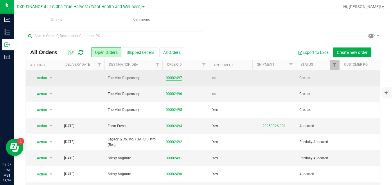
click at [177, 79] on link "00002497" at bounding box center [174, 78] width 16 height 6
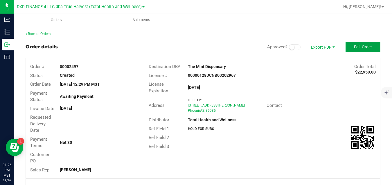
click at [354, 49] on span "Edit Order" at bounding box center [363, 47] width 18 height 5
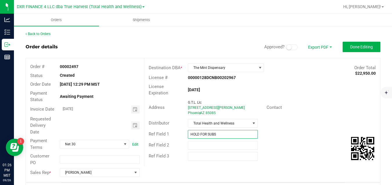
drag, startPoint x: 220, startPoint y: 133, endPoint x: 182, endPoint y: 139, distance: 38.5
click at [182, 139] on div "Ref Field 1 HOLD FOR SUBS" at bounding box center [261, 134] width 235 height 11
type input "BTQ PR - HOLD"
click at [347, 43] on button "Done Editing" at bounding box center [361, 47] width 38 height 10
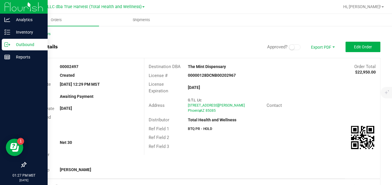
click at [10, 45] on p "Outbound" at bounding box center [27, 44] width 35 height 7
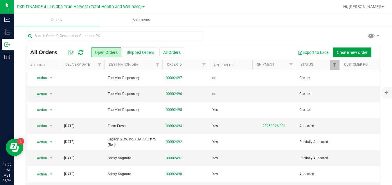
click at [339, 52] on span "Create new order" at bounding box center [351, 52] width 31 height 5
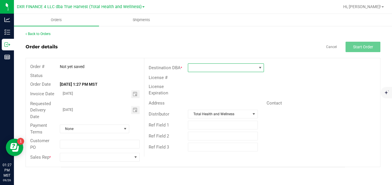
click at [232, 67] on span at bounding box center [222, 68] width 68 height 8
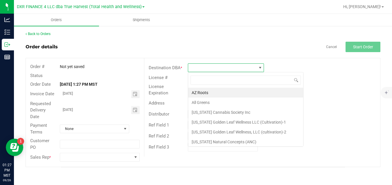
scroll to position [9, 76]
type input "MINT"
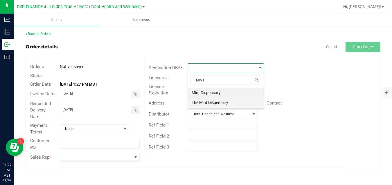
click at [222, 104] on li "The Mint Dispensary" at bounding box center [225, 103] width 75 height 10
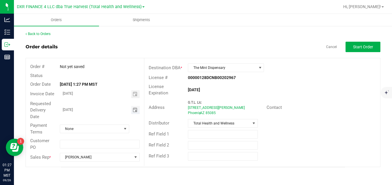
click at [122, 109] on input "09/27/2025" at bounding box center [95, 109] width 71 height 7
type input "month/day/year"
click at [113, 128] on span "None" at bounding box center [90, 129] width 61 height 8
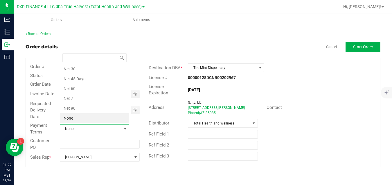
scroll to position [9, 68]
click at [105, 70] on li "Net 30" at bounding box center [94, 69] width 69 height 10
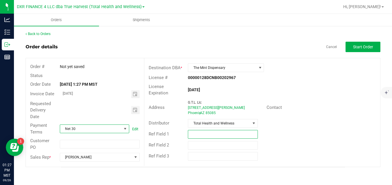
click at [195, 133] on input "text" at bounding box center [223, 134] width 70 height 9
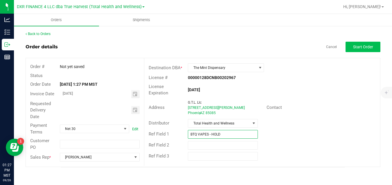
type input "BTQ VAPES - HOLD"
click at [352, 46] on button "Start Order" at bounding box center [362, 47] width 35 height 10
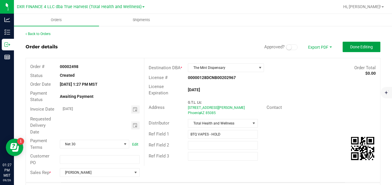
click at [352, 46] on span "Done Editing" at bounding box center [361, 47] width 23 height 5
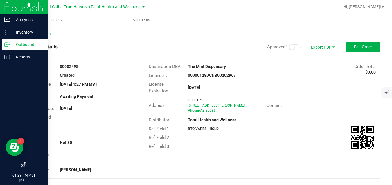
click at [10, 47] on p "Outbound" at bounding box center [27, 44] width 35 height 7
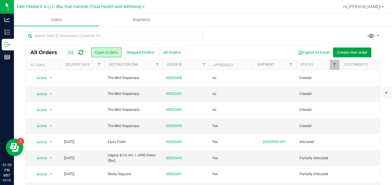
click at [337, 50] on span "Create new order" at bounding box center [351, 52] width 31 height 5
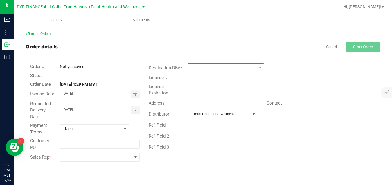
click at [247, 70] on span at bounding box center [222, 68] width 68 height 8
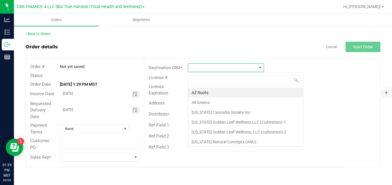
scroll to position [9, 76]
type input "MINT"
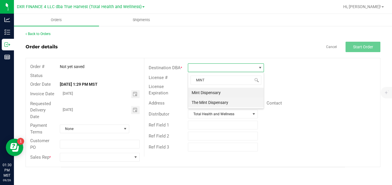
click at [222, 100] on li "The Mint Dispensary" at bounding box center [225, 103] width 75 height 10
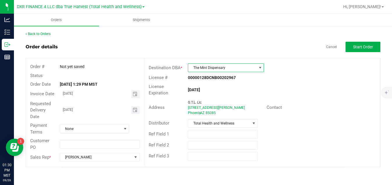
click at [110, 109] on input "09/27/2025" at bounding box center [95, 109] width 71 height 7
type input "month/day/year"
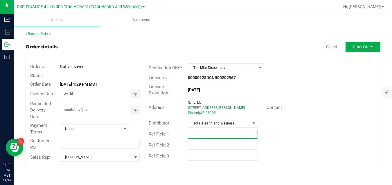
click at [209, 132] on input "text" at bounding box center [223, 134] width 70 height 9
type input "OCTOBER WEEKLY SHOWDOWN PRIZES"
click at [293, 140] on div "Ref Field 2" at bounding box center [261, 145] width 235 height 11
click at [360, 49] on span "Start Order" at bounding box center [363, 47] width 20 height 5
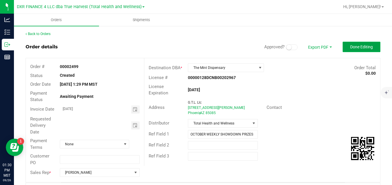
click at [360, 49] on span "Done Editing" at bounding box center [361, 47] width 23 height 5
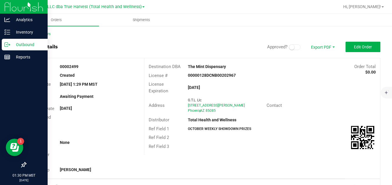
click at [10, 45] on p "Outbound" at bounding box center [27, 44] width 35 height 7
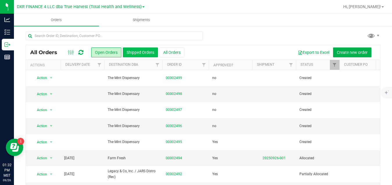
click at [146, 51] on button "Shipped Orders" at bounding box center [140, 53] width 35 height 10
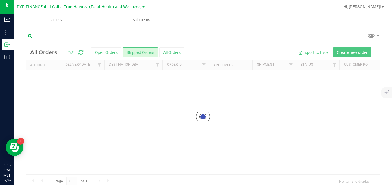
click at [146, 35] on input "text" at bounding box center [114, 36] width 177 height 9
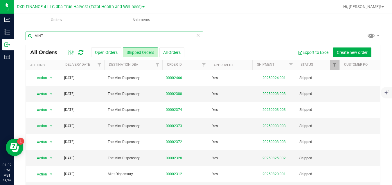
scroll to position [0, 64]
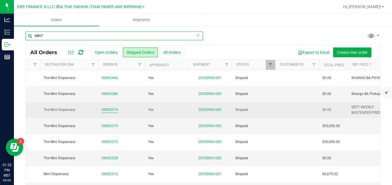
type input "MINT"
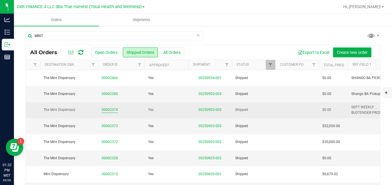
click at [115, 108] on link "00002374" at bounding box center [110, 110] width 16 height 6
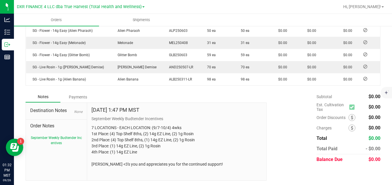
scroll to position [246, 0]
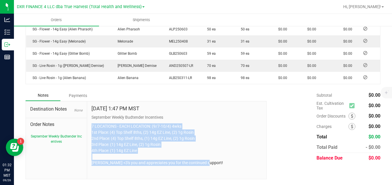
drag, startPoint x: 211, startPoint y: 162, endPoint x: 87, endPoint y: 127, distance: 128.6
click at [87, 127] on div "Aug 29, 2025 1:47 PM MST September Weekly Budtender Incentives 7 LOCATIONS - EA…" at bounding box center [176, 141] width 179 height 78
copy p "7 LOCATIONS - EACH LOCATION: (9/7-10/4) 4wks 1st Place: (4) Top Shelf 8ths, (2)…"
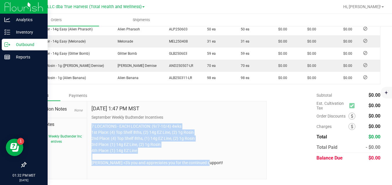
click at [10, 43] on icon at bounding box center [7, 45] width 6 height 6
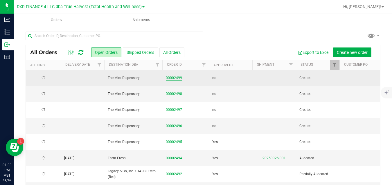
click at [170, 77] on link "00002499" at bounding box center [174, 78] width 16 height 6
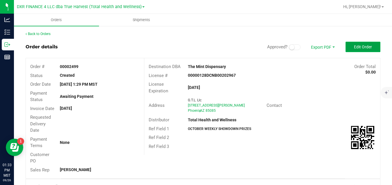
click at [365, 48] on span "Edit Order" at bounding box center [363, 47] width 18 height 5
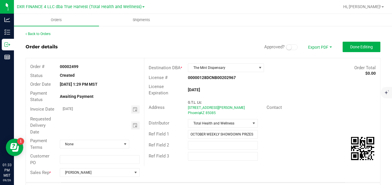
scroll to position [150, 0]
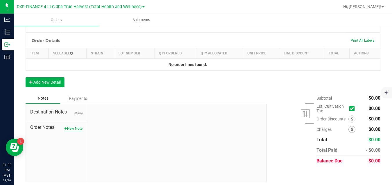
click at [75, 130] on button "New Note" at bounding box center [73, 128] width 18 height 5
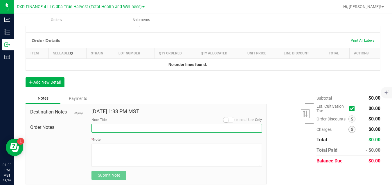
click at [100, 127] on input "Note Title" at bounding box center [176, 128] width 170 height 9
type input "o"
type input "October Weekly Showdown Prizes"
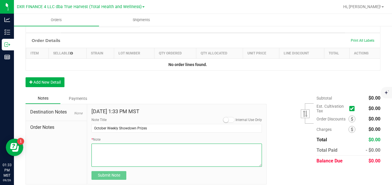
click at [117, 151] on textarea "* Note" at bounding box center [176, 155] width 170 height 23
paste textarea "7 LOCATIONS - EACH LOCATION: (9/7-10/4) 4wks 1st Place: (4) Top Shelf 8ths, (2)…"
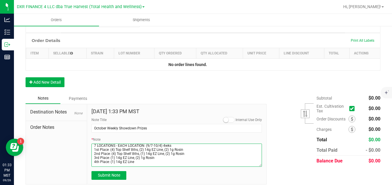
scroll to position [0, 0]
click at [160, 147] on textarea "* Note" at bounding box center [176, 155] width 170 height 23
click at [95, 147] on textarea "* Note" at bounding box center [176, 155] width 170 height 23
type textarea "8 LOCATIONS - EACH LOCATION: (10.5 - 11.1) 4wks 1st Place: (4) Top Shelf 8ths, …"
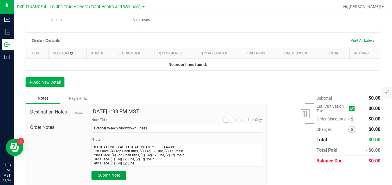
click at [118, 175] on span "Submit Note" at bounding box center [109, 175] width 22 height 5
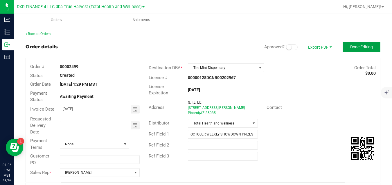
click at [367, 48] on span "Done Editing" at bounding box center [361, 47] width 23 height 5
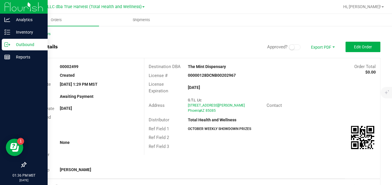
click at [8, 45] on line at bounding box center [8, 45] width 3 height 0
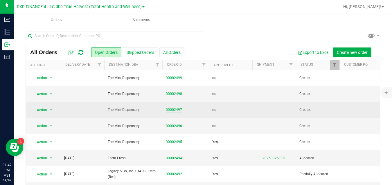
click at [176, 109] on link "00002497" at bounding box center [174, 110] width 16 height 6
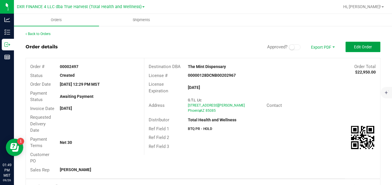
click at [367, 47] on span "Edit Order" at bounding box center [363, 47] width 18 height 5
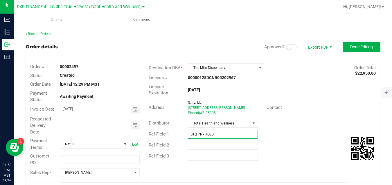
drag, startPoint x: 215, startPoint y: 133, endPoint x: 202, endPoint y: 135, distance: 12.6
click at [202, 135] on input "BTQ PR - HOLD" at bounding box center [223, 134] width 70 height 9
type input "BTQ PR - B/O PRODUCTS NEEDED"
click at [349, 50] on button "Done Editing" at bounding box center [361, 47] width 38 height 10
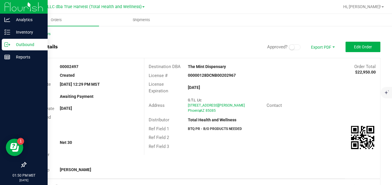
click at [12, 44] on p "Outbound" at bounding box center [27, 44] width 35 height 7
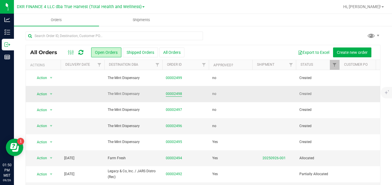
click at [177, 94] on link "00002498" at bounding box center [174, 94] width 16 height 6
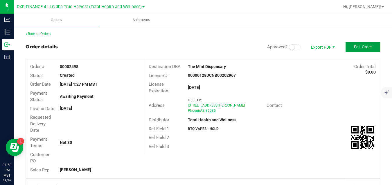
click at [354, 47] on span "Edit Order" at bounding box center [363, 47] width 18 height 5
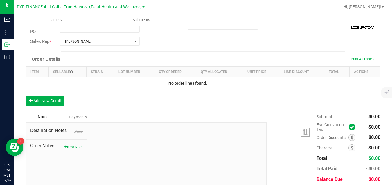
scroll to position [142, 0]
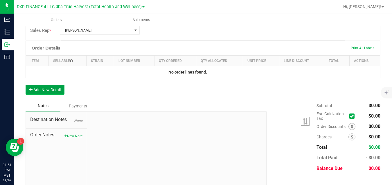
click at [54, 87] on button "Add New Detail" at bounding box center [45, 90] width 39 height 10
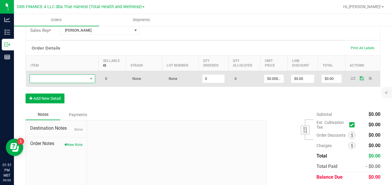
click at [62, 78] on span "NO DATA FOUND" at bounding box center [59, 79] width 58 height 8
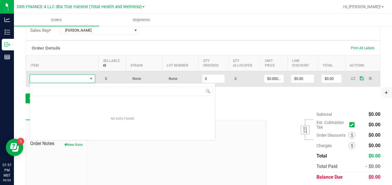
scroll to position [9, 66]
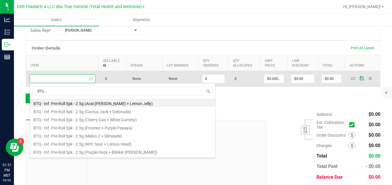
type input "BTQ - V"
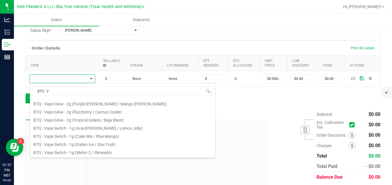
scroll to position [67, 0]
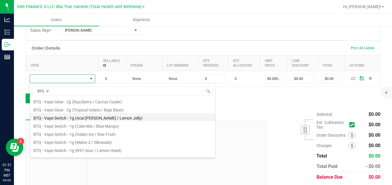
click at [151, 119] on li "BTQ - Vape Switch - 1g (Acai [PERSON_NAME] / Lemon Jelly)" at bounding box center [122, 117] width 185 height 8
type input "0 ea"
type input "$22.50000"
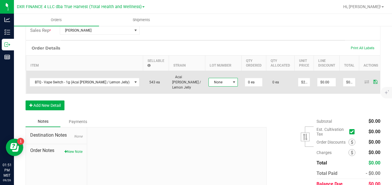
click at [209, 80] on span "None" at bounding box center [219, 82] width 21 height 8
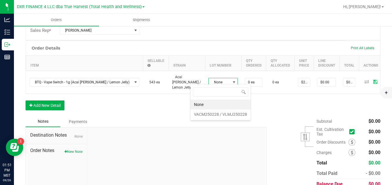
scroll to position [9, 29]
click at [203, 114] on VLMJ250228 "VACM250228 / VLMJ250228" at bounding box center [220, 115] width 60 height 10
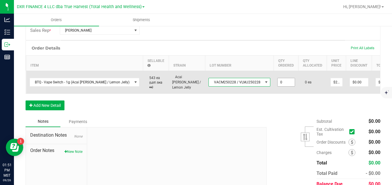
click at [277, 79] on input "0" at bounding box center [285, 82] width 17 height 8
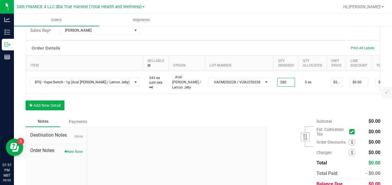
type input "280 ea"
type input "$6,300.00"
click at [263, 109] on div "Order Details Print All Labels Item Sellable Strain Lot Number Qty Ordered Qty …" at bounding box center [203, 79] width 354 height 76
click at [59, 107] on button "Add New Detail" at bounding box center [45, 106] width 39 height 10
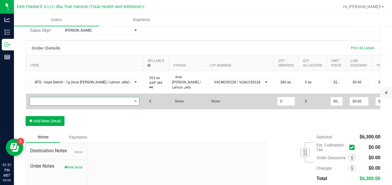
click at [68, 100] on span "NO DATA FOUND" at bounding box center [81, 101] width 102 height 8
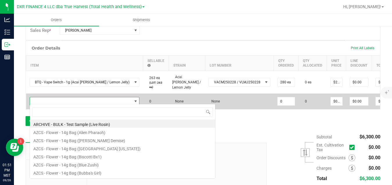
scroll to position [9, 92]
type input "BTQ - V"
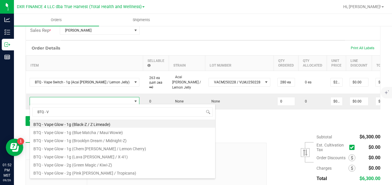
scroll to position [51, 0]
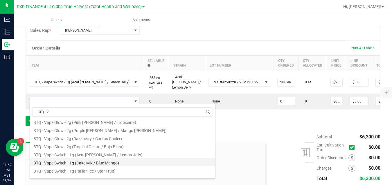
click at [160, 163] on li "BTQ - Vape Switch - 1g (Cake Mix / Blue Mango)" at bounding box center [122, 162] width 185 height 8
type input "0 ea"
type input "$22.50000"
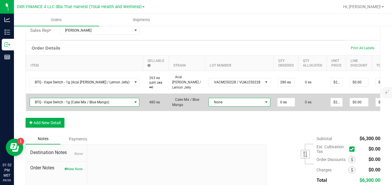
click at [209, 102] on span "None" at bounding box center [236, 102] width 54 height 8
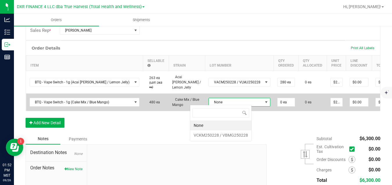
scroll to position [9, 61]
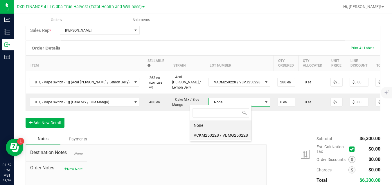
click at [213, 139] on VBMG250228 "VCKM250228 / VBMG250228" at bounding box center [220, 136] width 61 height 10
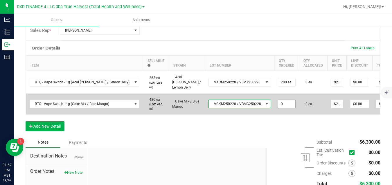
click at [278, 102] on input "0" at bounding box center [286, 104] width 17 height 8
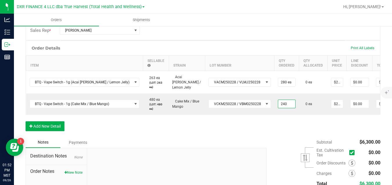
type input "240 ea"
type input "$5,400.00"
click at [275, 130] on div "Order Details Print All Labels Item Sellable Strain Lot Number Qty Ordered Qty …" at bounding box center [203, 89] width 354 height 97
click at [56, 129] on button "Add New Detail" at bounding box center [45, 127] width 39 height 10
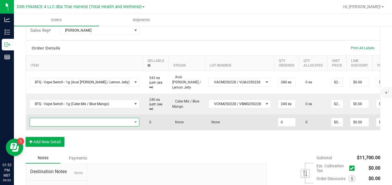
click at [87, 123] on span "NO DATA FOUND" at bounding box center [81, 122] width 102 height 8
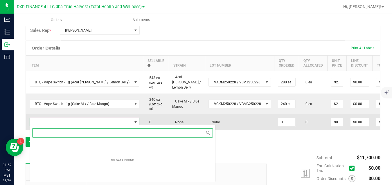
scroll to position [9, 92]
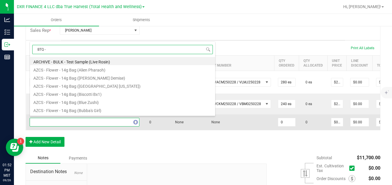
type input "BTQ - V"
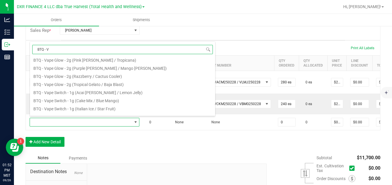
scroll to position [51, 0]
click at [152, 109] on li "BTQ - Vape Switch - 1g (Italian Ice / Star Fruit)" at bounding box center [122, 108] width 185 height 8
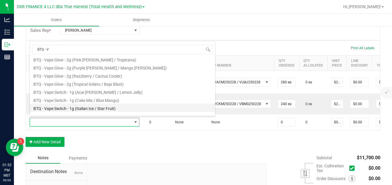
type input "0 ea"
type input "$22.50000"
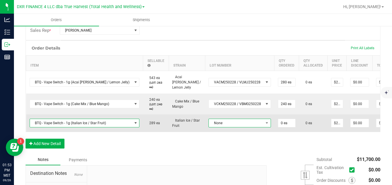
click at [239, 119] on span "None" at bounding box center [236, 123] width 55 height 8
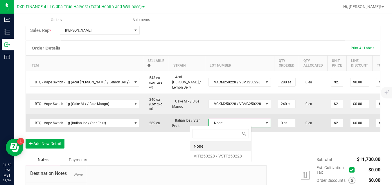
scroll to position [9, 61]
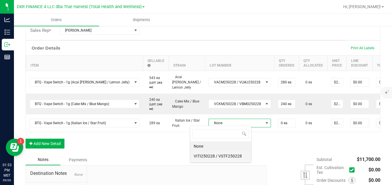
click at [231, 155] on VSTF250228 "VITI250228 / VSTF250228" at bounding box center [220, 156] width 61 height 10
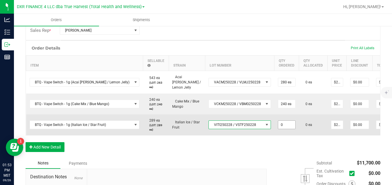
click at [278, 123] on input "0" at bounding box center [286, 125] width 17 height 8
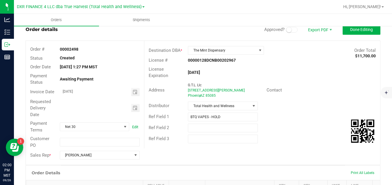
scroll to position [2, 0]
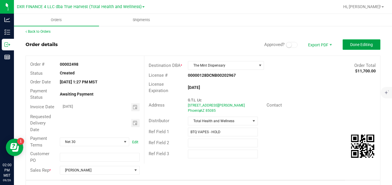
click at [367, 48] on button "Done Editing" at bounding box center [361, 44] width 38 height 10
type input "1 ea"
type input "$22.50"
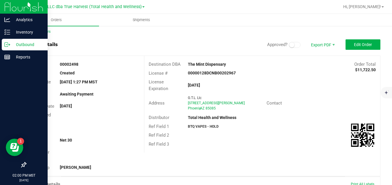
click at [6, 43] on icon at bounding box center [7, 45] width 6 height 6
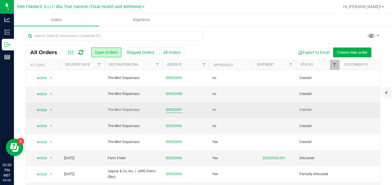
click at [177, 109] on link "00002497" at bounding box center [174, 110] width 16 height 6
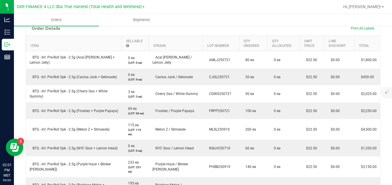
scroll to position [116, 0]
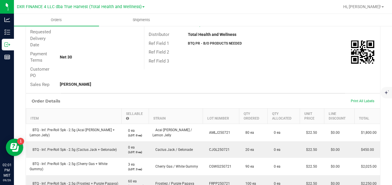
scroll to position [8, 0]
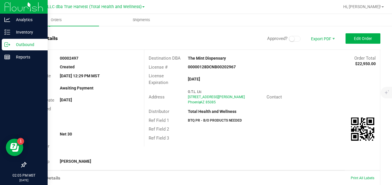
click at [13, 44] on p "Outbound" at bounding box center [27, 44] width 35 height 7
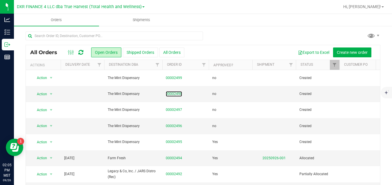
click at [172, 94] on link "00002498" at bounding box center [174, 94] width 16 height 6
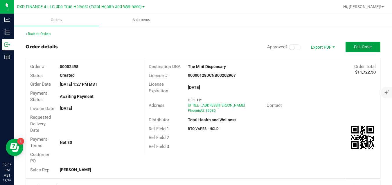
click at [360, 46] on span "Edit Order" at bounding box center [363, 47] width 18 height 5
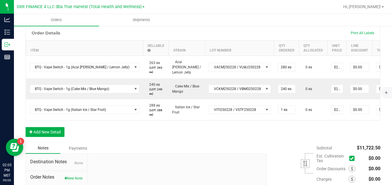
scroll to position [169, 0]
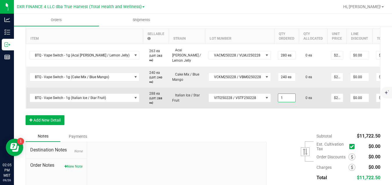
click at [278, 96] on input "1" at bounding box center [286, 98] width 17 height 8
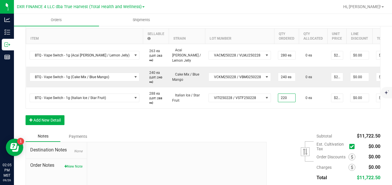
type input "220 ea"
type input "$4,950.00"
click at [271, 117] on div "Order Details Print All Labels Item Sellable Strain Lot Number Qty Ordered Qty …" at bounding box center [203, 72] width 354 height 117
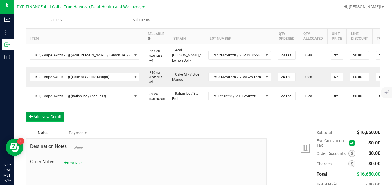
click at [57, 122] on button "Add New Detail" at bounding box center [45, 117] width 39 height 10
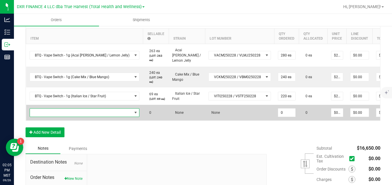
click at [63, 114] on span "NO DATA FOUND" at bounding box center [81, 113] width 102 height 8
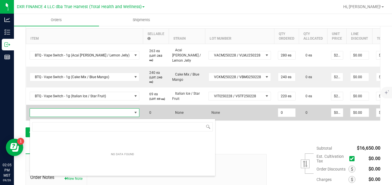
scroll to position [9, 92]
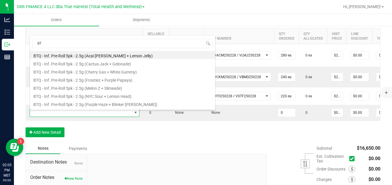
type input "BT"
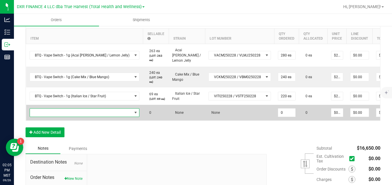
click at [93, 113] on span "NO DATA FOUND" at bounding box center [81, 113] width 102 height 8
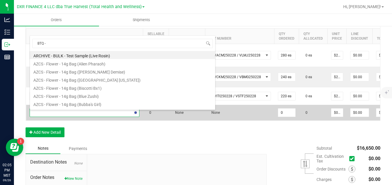
type input "BTQ - V"
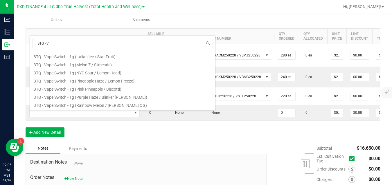
scroll to position [102, 0]
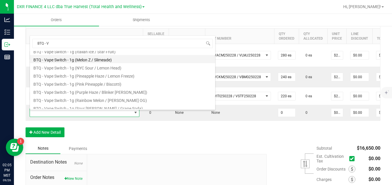
click at [136, 61] on li "BTQ - Vape Switch - 1g (Melon Z / Slimeade)" at bounding box center [122, 59] width 185 height 8
type input "0 ea"
type input "$22.50000"
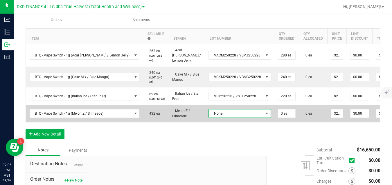
click at [209, 116] on span "None" at bounding box center [236, 114] width 55 height 8
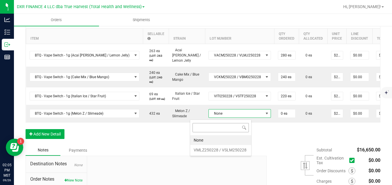
scroll to position [9, 61]
click at [210, 150] on VSLM250228 "VMLZ250228 / VSLM250228" at bounding box center [220, 150] width 61 height 10
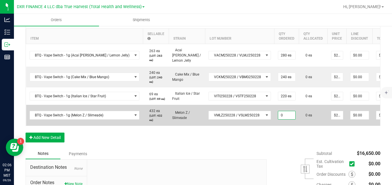
click at [278, 116] on input "0" at bounding box center [286, 115] width 17 height 8
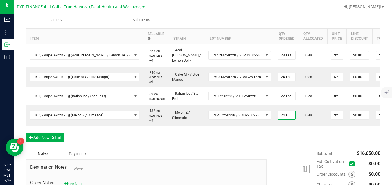
type input "240 ea"
type input "$5,400.00"
click at [279, 142] on div "Order Details Print All Labels Item Sellable Strain Lot Number Qty Ordered Qty …" at bounding box center [203, 81] width 354 height 135
click at [57, 143] on button "Add New Detail" at bounding box center [45, 138] width 39 height 10
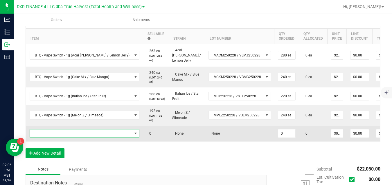
click at [68, 137] on span "NO DATA FOUND" at bounding box center [81, 134] width 102 height 8
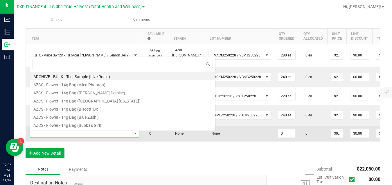
scroll to position [9, 92]
type input "BTQ - V"
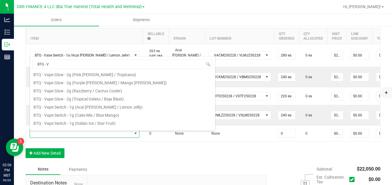
scroll to position [102, 0]
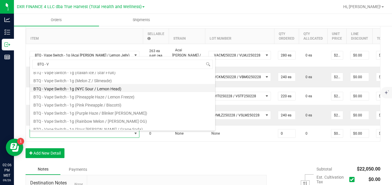
click at [137, 90] on li "BTQ - Vape Switch - 1g (NYC Sour / Lemon Head)" at bounding box center [122, 88] width 185 height 8
type input "0 ea"
type input "$22.50000"
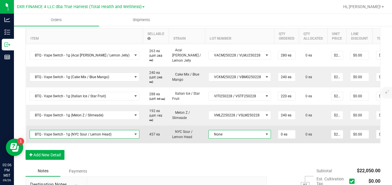
click at [231, 135] on span "None" at bounding box center [236, 135] width 55 height 8
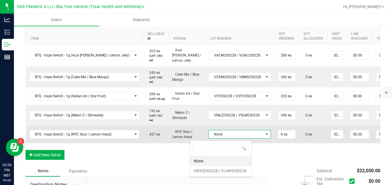
scroll to position [9, 61]
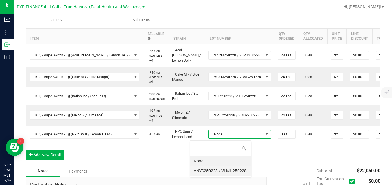
click at [224, 171] on VLMH250228 "VNYS250228 / VLMH250228" at bounding box center [220, 171] width 61 height 10
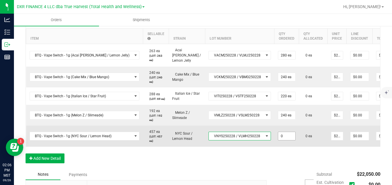
click at [278, 139] on input "0" at bounding box center [286, 136] width 17 height 8
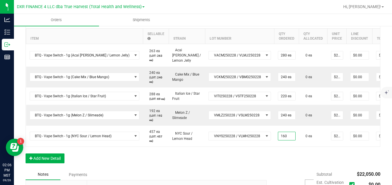
type input "160 ea"
type input "$3,600.00"
click at [279, 163] on div "Order Details Print All Labels Item Sellable Strain Lot Number Qty Ordered Qty …" at bounding box center [203, 92] width 354 height 156
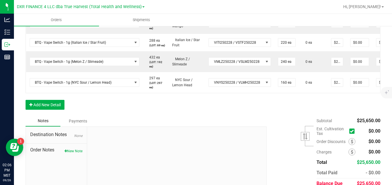
scroll to position [228, 0]
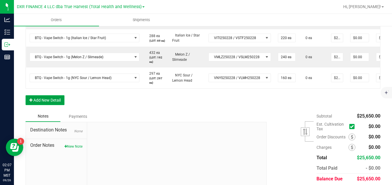
click at [57, 105] on button "Add New Detail" at bounding box center [45, 100] width 39 height 10
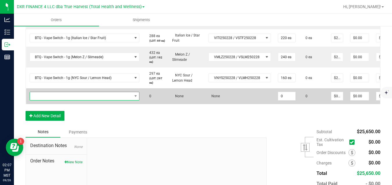
click at [63, 100] on span "NO DATA FOUND" at bounding box center [81, 96] width 102 height 8
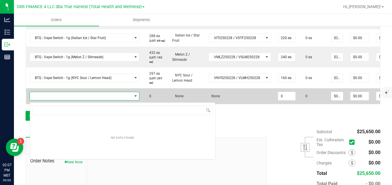
scroll to position [9, 92]
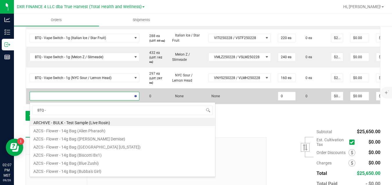
type input "BTQ - V"
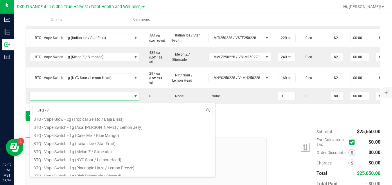
scroll to position [79, 0]
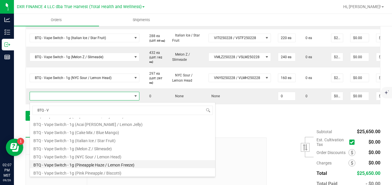
click at [135, 164] on li "BTQ - Vape Switch - 1g (Pineapple Haze / Lemon Freeze)" at bounding box center [122, 164] width 185 height 8
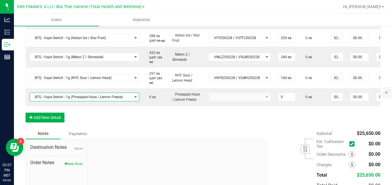
type input "0 ea"
type input "$22.50000"
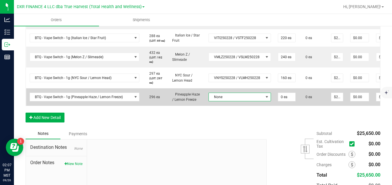
click at [215, 100] on span "None" at bounding box center [236, 97] width 55 height 8
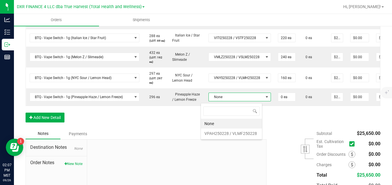
scroll to position [9, 61]
click at [217, 135] on VLMF250228 "VPAH250228 / VLMF250228" at bounding box center [231, 134] width 61 height 10
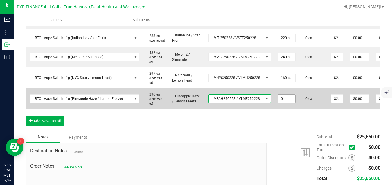
click at [278, 100] on input "0" at bounding box center [286, 99] width 17 height 8
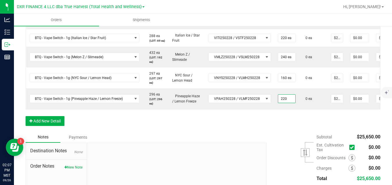
click at [278, 126] on div "Order Details Print All Labels Item Sellable Strain Lot Number Qty Ordered Qty …" at bounding box center [203, 43] width 354 height 177
type input "220 ea"
type input "$4,950.00"
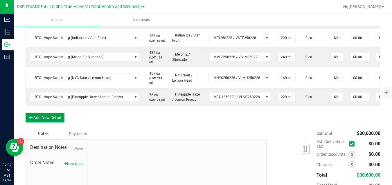
click at [61, 123] on button "Add New Detail" at bounding box center [45, 118] width 39 height 10
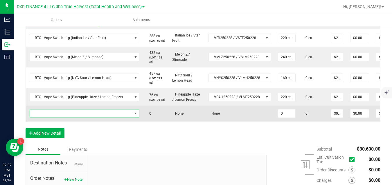
click at [90, 118] on span "NO DATA FOUND" at bounding box center [81, 114] width 102 height 8
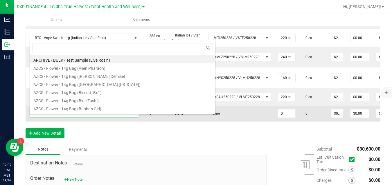
scroll to position [9, 103]
type input "BTQ - V"
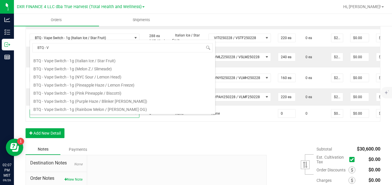
scroll to position [102, 0]
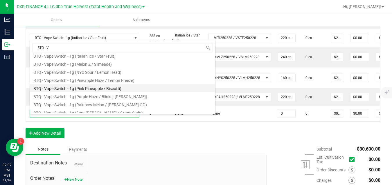
click at [169, 89] on li "BTQ - Vape Switch - 1g (Pink Pineapple / Biscotti)" at bounding box center [122, 88] width 185 height 8
type input "0 ea"
type input "$22.50000"
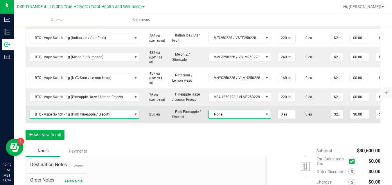
click at [220, 117] on span "None" at bounding box center [236, 114] width 55 height 8
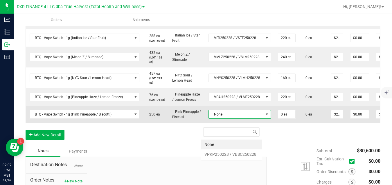
scroll to position [9, 61]
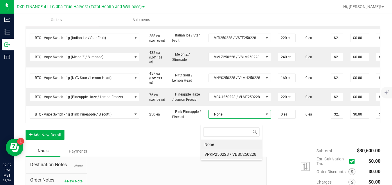
click at [225, 156] on VBSC250228 "VPKP250228 / VBSC250228" at bounding box center [231, 155] width 61 height 10
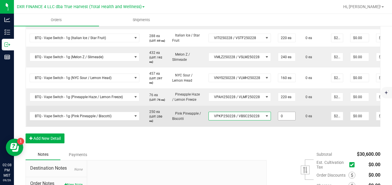
click at [278, 120] on input "0" at bounding box center [286, 116] width 17 height 8
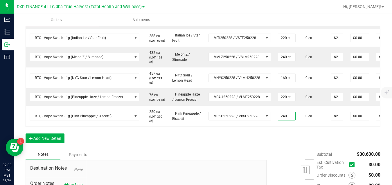
type input "240 ea"
type input "$5,400.00"
click at [285, 149] on div "Order Details Print All Labels Item Sellable Strain Lot Number Qty Ordered Qty …" at bounding box center [203, 52] width 354 height 194
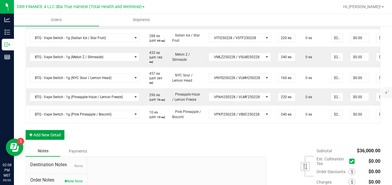
click at [62, 140] on button "Add New Detail" at bounding box center [45, 135] width 39 height 10
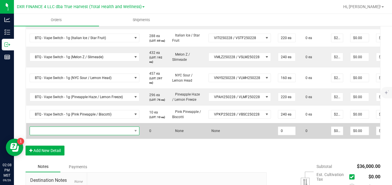
click at [67, 135] on span "NO DATA FOUND" at bounding box center [81, 131] width 102 height 8
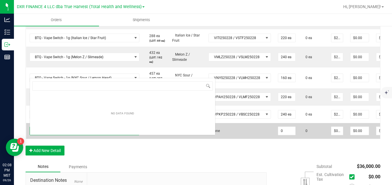
scroll to position [9, 103]
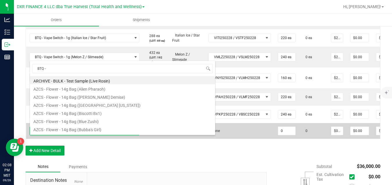
type input "BTQ - V"
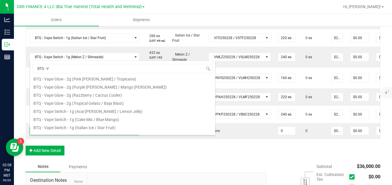
scroll to position [102, 0]
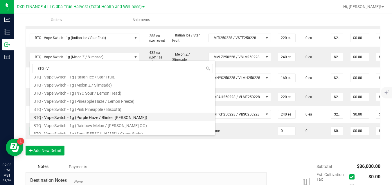
click at [151, 117] on li "BTQ - Vape Switch - 1g (Purple Haze / Blinker [PERSON_NAME])" at bounding box center [122, 117] width 185 height 8
type input "0 ea"
type input "$22.50000"
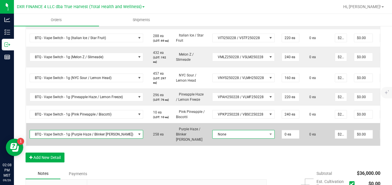
click at [212, 139] on span "None" at bounding box center [239, 135] width 55 height 8
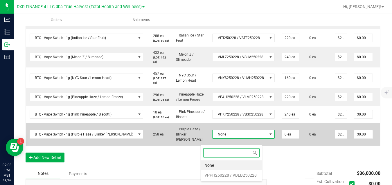
scroll to position [9, 61]
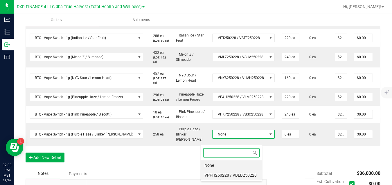
click at [215, 174] on VBLB250228 "VPPH250228 / VBLB250228" at bounding box center [231, 176] width 61 height 10
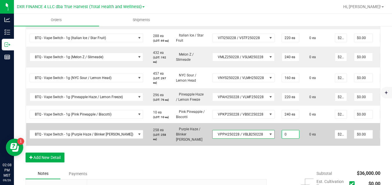
click at [282, 139] on input "0" at bounding box center [290, 135] width 17 height 8
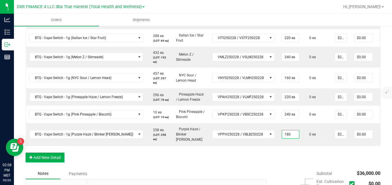
type input "180 ea"
type input "$4,050.00"
click at [302, 167] on div "Order Details Print All Labels Item Sellable Strain Lot Number Qty Ordered Qty …" at bounding box center [203, 61] width 354 height 213
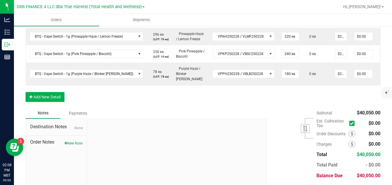
scroll to position [290, 0]
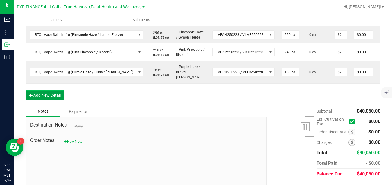
click at [58, 100] on button "Add New Detail" at bounding box center [45, 95] width 39 height 10
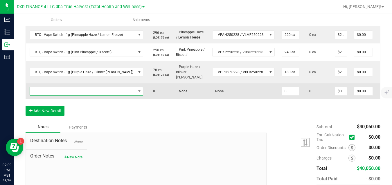
click at [72, 95] on span "NO DATA FOUND" at bounding box center [83, 91] width 106 height 8
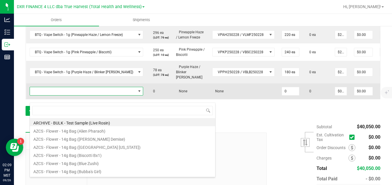
scroll to position [9, 103]
type input "BTQ - V"
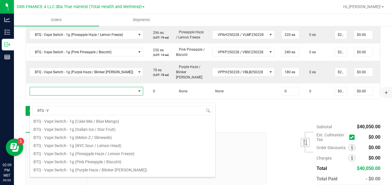
scroll to position [102, 0]
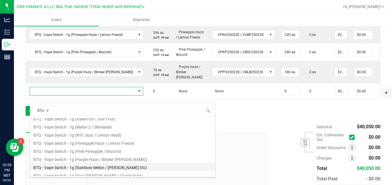
click at [162, 166] on li "BTQ - Vape Switch - 1g (Rainbow Melon / [PERSON_NAME] OG)" at bounding box center [122, 167] width 185 height 8
type input "0 ea"
type input "$22.50000"
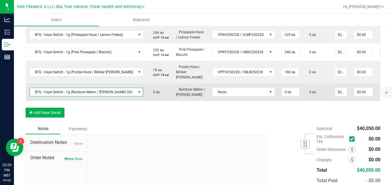
click at [118, 96] on span "BTQ - Vape Switch - 1g (Rainbow Melon / [PERSON_NAME] OG)" at bounding box center [83, 92] width 106 height 8
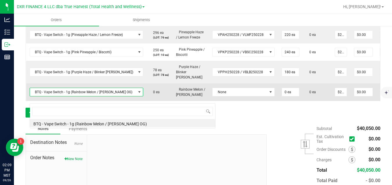
scroll to position [9, 103]
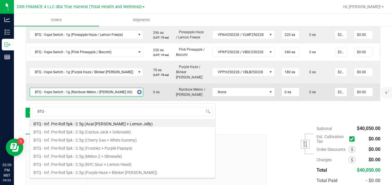
type input "BTQ - V"
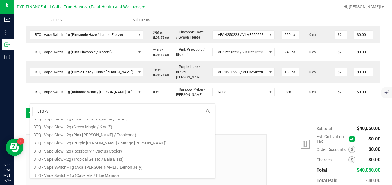
scroll to position [0, 0]
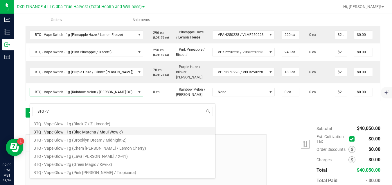
click at [121, 130] on li "BTQ - Vape Glow - 1g (Blue Matcha / Maui Wowie)" at bounding box center [122, 131] width 185 height 8
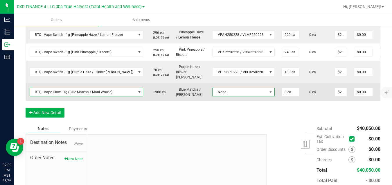
click at [222, 95] on span "None" at bounding box center [239, 92] width 55 height 8
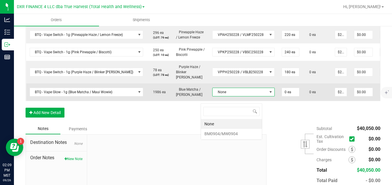
scroll to position [9, 61]
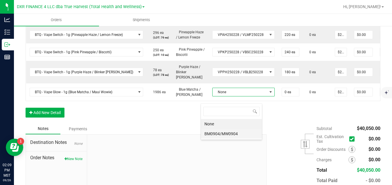
click at [221, 133] on li "BM0904/MW0904" at bounding box center [231, 134] width 61 height 10
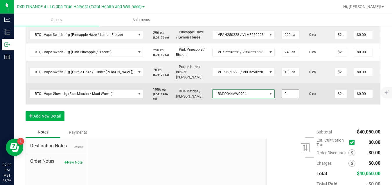
click at [282, 98] on input "0" at bounding box center [290, 94] width 17 height 8
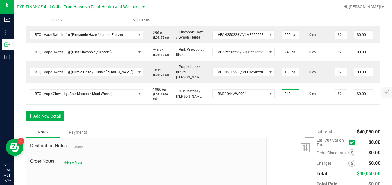
click at [299, 127] on div "Order Details Print All Labels Item Sellable Strain Lot Number Qty Ordered Qty …" at bounding box center [203, 10] width 354 height 234
type input "240 ea"
type input "$5,400.00"
click at [53, 121] on button "Add New Detail" at bounding box center [45, 116] width 39 height 10
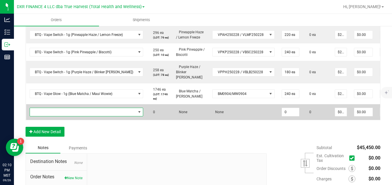
click at [71, 116] on span "NO DATA FOUND" at bounding box center [83, 112] width 106 height 8
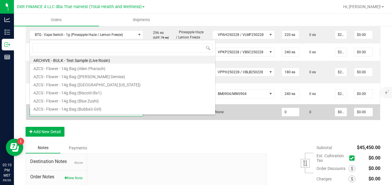
scroll to position [9, 103]
type input "BTQ - V"
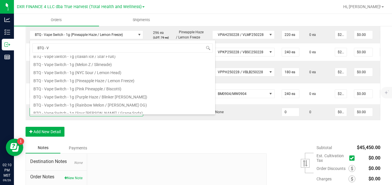
scroll to position [104, 0]
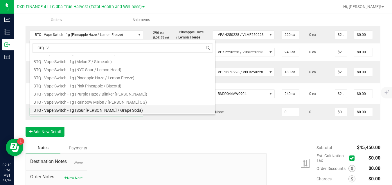
click at [163, 109] on li "BTQ - Vape Switch - 1g (Sour [PERSON_NAME] / Grape Soda)" at bounding box center [122, 110] width 185 height 8
type input "0 ea"
type input "$22.50000"
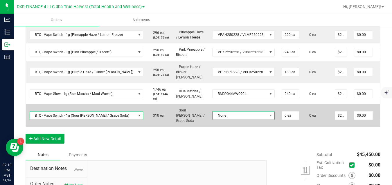
click at [212, 119] on span "None" at bounding box center [239, 116] width 55 height 8
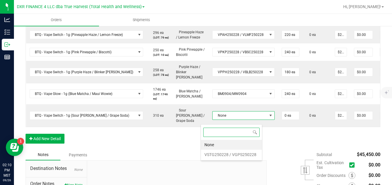
scroll to position [9, 61]
click at [213, 155] on VGPS250228 "VSTG250228 / VGPS250228" at bounding box center [231, 155] width 61 height 10
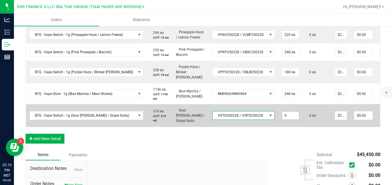
click at [282, 118] on input "0" at bounding box center [290, 116] width 17 height 8
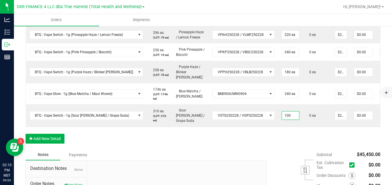
click at [293, 148] on div "Order Details Print All Labels Item Sellable Strain Lot Number Qty Ordered Qty …" at bounding box center [203, 21] width 354 height 257
type input "100 ea"
type input "$2,250.00"
click at [56, 144] on button "Add New Detail" at bounding box center [45, 139] width 39 height 10
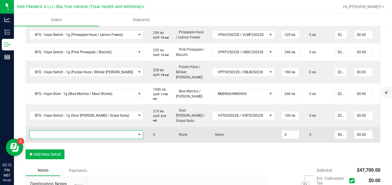
click at [67, 139] on span "NO DATA FOUND" at bounding box center [83, 135] width 106 height 8
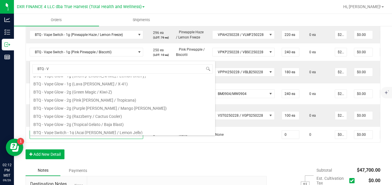
scroll to position [29, 0]
type input "BTQ - V"
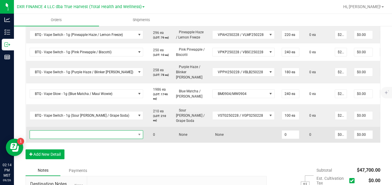
click at [100, 139] on span "NO DATA FOUND" at bounding box center [83, 135] width 106 height 8
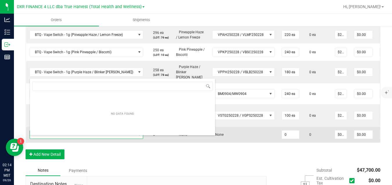
scroll to position [9, 103]
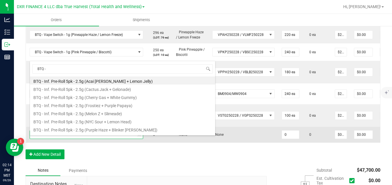
type input "BTQ - V"
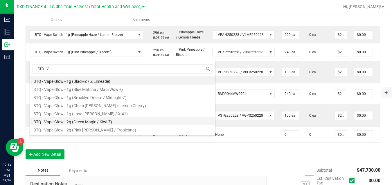
click at [106, 121] on li "BTQ - Vape Glow - 2g (Green Magic / Kiwi-Z)" at bounding box center [122, 121] width 185 height 8
type input "0 ea"
type input "$30.00000"
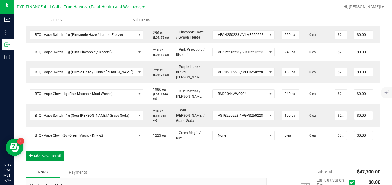
click at [52, 161] on button "Add New Detail" at bounding box center [45, 156] width 39 height 10
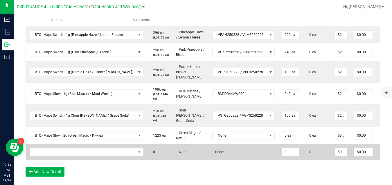
click at [57, 156] on span "NO DATA FOUND" at bounding box center [83, 152] width 106 height 8
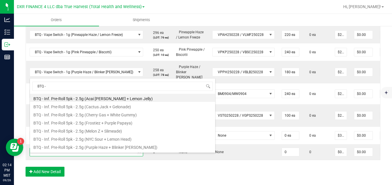
type input "BTQ - V"
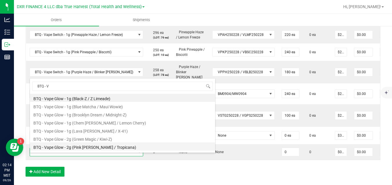
click at [78, 146] on li "BTQ - Vape Glow - 2g (Pink [PERSON_NAME] / Tropicana)" at bounding box center [122, 147] width 185 height 8
type input "0 ea"
type input "$30.00000"
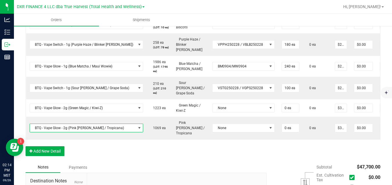
scroll to position [359, 0]
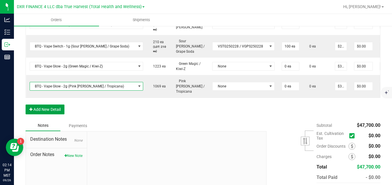
click at [60, 115] on button "Add New Detail" at bounding box center [45, 110] width 39 height 10
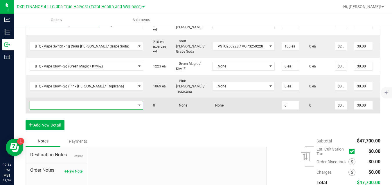
click at [68, 103] on span "NO DATA FOUND" at bounding box center [83, 106] width 106 height 8
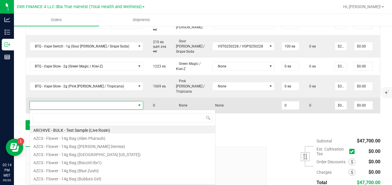
scroll to position [9, 103]
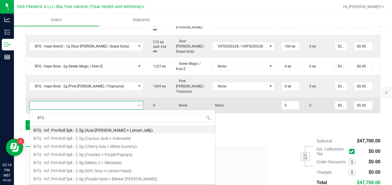
type input "BTQ - V"
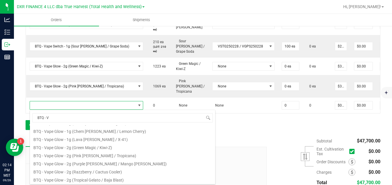
scroll to position [35, 0]
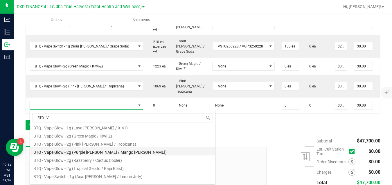
click at [112, 155] on li "BTQ - Vape Glow - 2g (Purple [PERSON_NAME] / Mango [PERSON_NAME])" at bounding box center [122, 152] width 185 height 8
type input "0 ea"
type input "$30.00000"
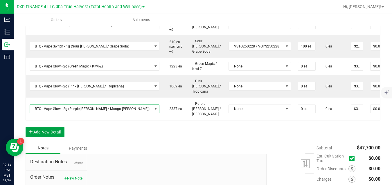
click at [56, 131] on button "Add New Detail" at bounding box center [45, 132] width 39 height 10
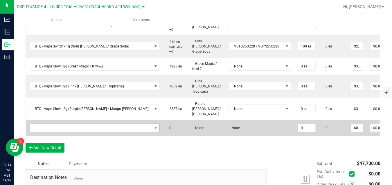
click at [62, 124] on span "NO DATA FOUND" at bounding box center [91, 128] width 122 height 8
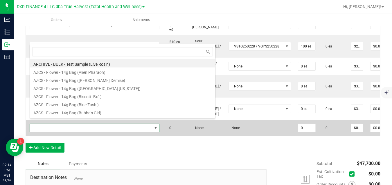
scroll to position [9, 103]
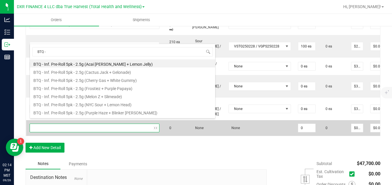
type input "BTQ - V"
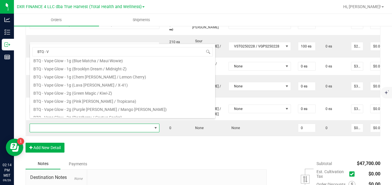
scroll to position [23, 0]
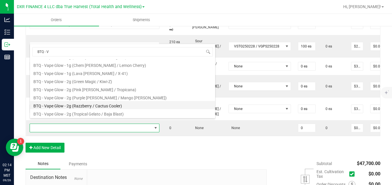
click at [133, 106] on li "BTQ - Vape Glow - 2g (Razzberry / Cactus Cooler)" at bounding box center [122, 105] width 185 height 8
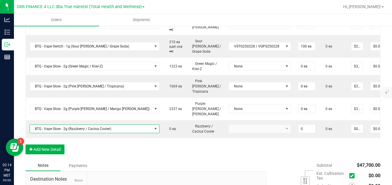
type input "0 ea"
type input "$30.00000"
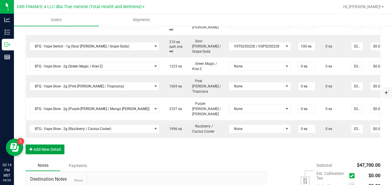
click at [60, 147] on button "Add New Detail" at bounding box center [45, 150] width 39 height 10
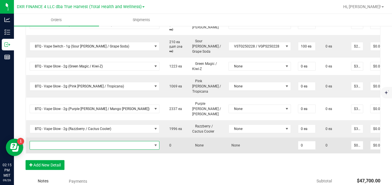
click at [65, 142] on span "NO DATA FOUND" at bounding box center [91, 146] width 122 height 8
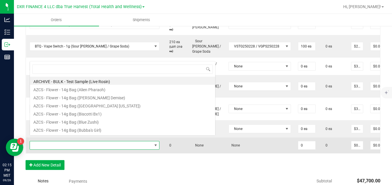
scroll to position [9, 103]
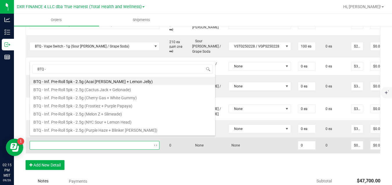
type input "BTQ - V"
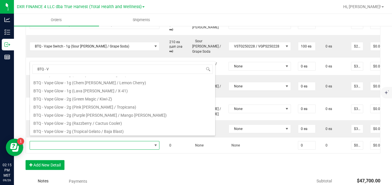
scroll to position [35, 0]
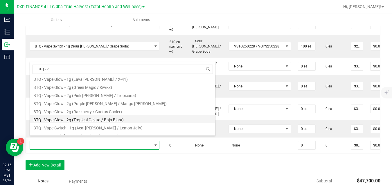
click at [133, 120] on li "BTQ - Vape Glow - 2g (Tropical Gelato / Baja Blast)" at bounding box center [122, 119] width 185 height 8
type input "0 ea"
type input "$30.00000"
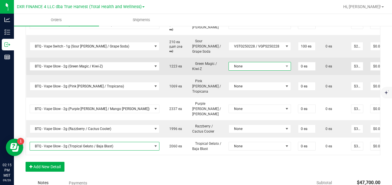
click at [229, 70] on span "None" at bounding box center [256, 66] width 55 height 8
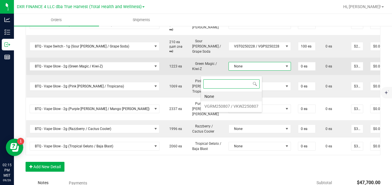
scroll to position [9, 61]
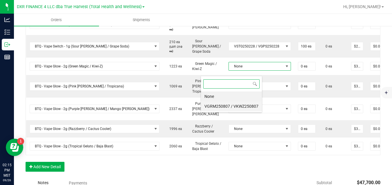
click at [216, 108] on VKWZ250807 "VGRM250807 / VKWZ250807" at bounding box center [231, 107] width 61 height 10
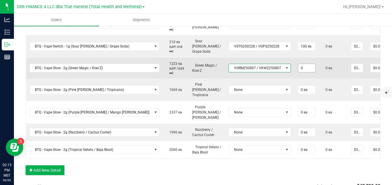
click at [298, 72] on input "0" at bounding box center [306, 68] width 17 height 8
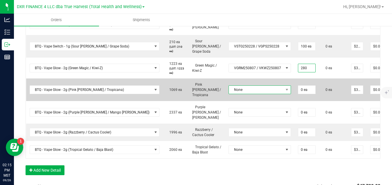
type input "280 ea"
type input "$8,400.00"
click at [246, 92] on span "None" at bounding box center [256, 90] width 55 height 8
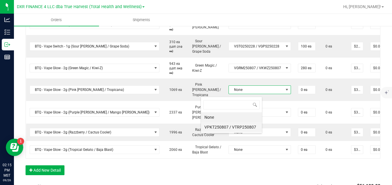
click at [244, 124] on VTRP250807 "VPKT250807 / VTRP250807" at bounding box center [231, 127] width 61 height 10
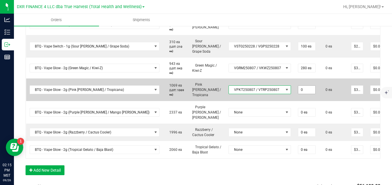
click at [298, 94] on input "0" at bounding box center [306, 90] width 17 height 8
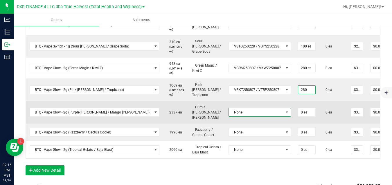
type input "280 ea"
type input "$8,400.00"
click at [246, 116] on span "None" at bounding box center [256, 112] width 55 height 8
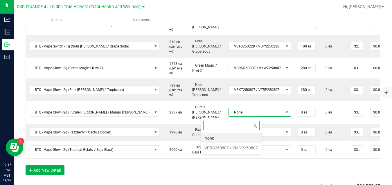
click at [238, 150] on VMGR250807 "VPRB250807 / VMGR250807" at bounding box center [231, 148] width 61 height 10
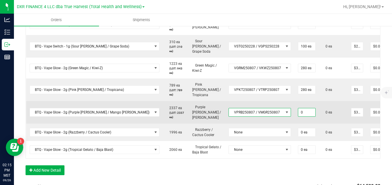
click at [298, 113] on input "0" at bounding box center [306, 112] width 17 height 8
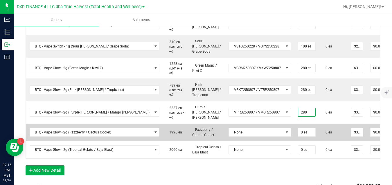
type input "280 ea"
type input "$8,400.00"
click at [258, 126] on td "None" at bounding box center [259, 132] width 69 height 17
click at [246, 133] on span "None" at bounding box center [256, 132] width 55 height 8
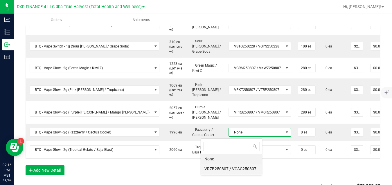
click at [236, 168] on VCAC250807 "VRZB250807 / VCAC250807" at bounding box center [231, 169] width 61 height 10
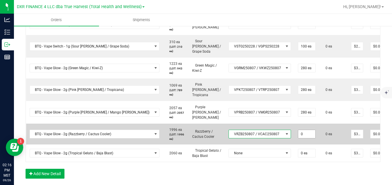
click at [298, 135] on input "0" at bounding box center [306, 134] width 17 height 8
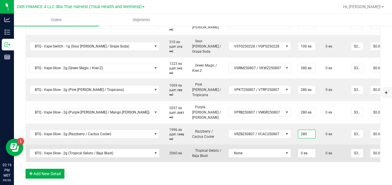
type input "280 ea"
type input "$8,400.00"
click at [263, 146] on td "None" at bounding box center [259, 153] width 69 height 17
click at [283, 155] on span at bounding box center [286, 153] width 7 height 8
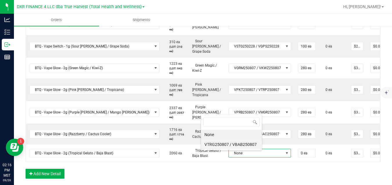
click at [249, 146] on VBAB250807 "VTRG250807 / VBAB250807" at bounding box center [231, 145] width 61 height 10
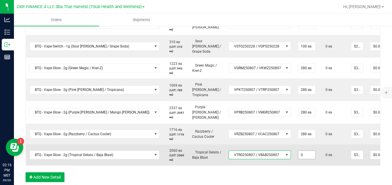
click at [298, 155] on input "0" at bounding box center [306, 155] width 17 height 8
type input "320 ea"
type input "$9,600.00"
click at [319, 161] on td "0 ea" at bounding box center [333, 155] width 28 height 21
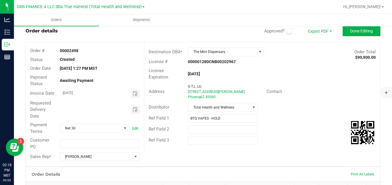
scroll to position [0, 0]
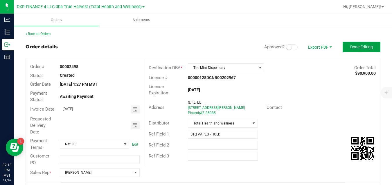
click at [363, 47] on span "Done Editing" at bounding box center [361, 47] width 23 height 5
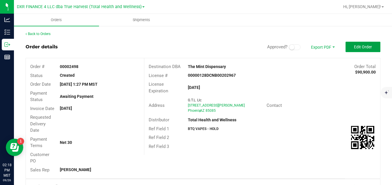
click at [363, 47] on span "Edit Order" at bounding box center [363, 47] width 18 height 5
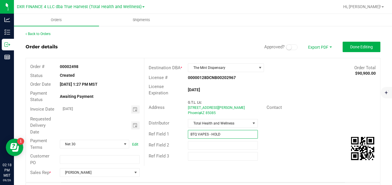
click at [224, 132] on input "BTQ VAPES - HOLD" at bounding box center [223, 134] width 70 height 9
type input "BTQ VAPES"
click at [353, 49] on span "Done Editing" at bounding box center [361, 47] width 23 height 5
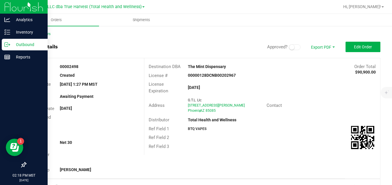
click at [9, 46] on icon at bounding box center [7, 45] width 6 height 6
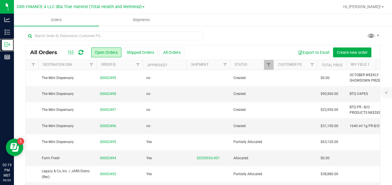
scroll to position [0, 64]
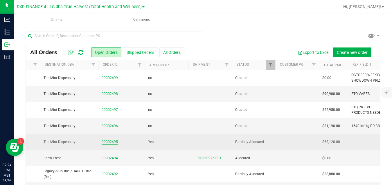
click at [115, 142] on link "00002495" at bounding box center [110, 142] width 16 height 6
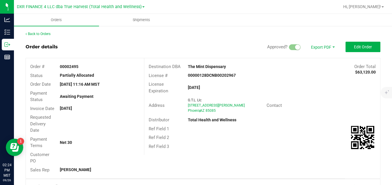
scroll to position [150, 0]
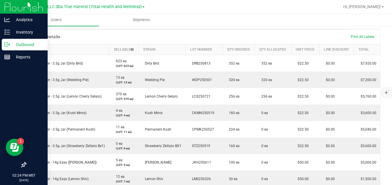
click at [8, 46] on icon at bounding box center [7, 45] width 6 height 6
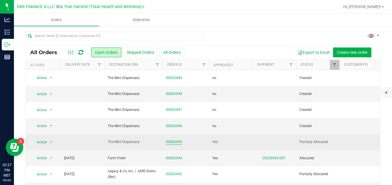
click at [175, 143] on link "00002495" at bounding box center [174, 142] width 16 height 6
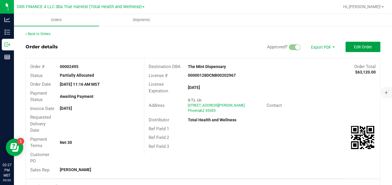
click at [348, 49] on button "Edit Order" at bounding box center [362, 47] width 35 height 10
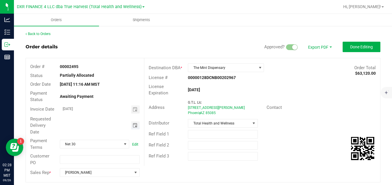
click at [135, 124] on span "Toggle calendar" at bounding box center [135, 125] width 5 height 5
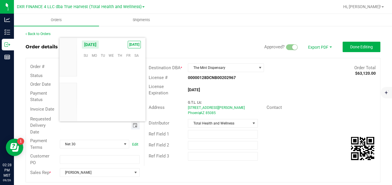
scroll to position [94057, 0]
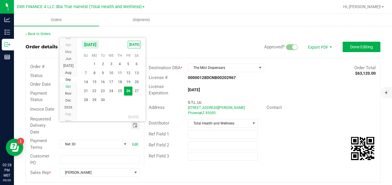
click at [67, 86] on span "Oct" at bounding box center [68, 87] width 5 height 4
click at [112, 63] on span "1" at bounding box center [111, 63] width 8 height 9
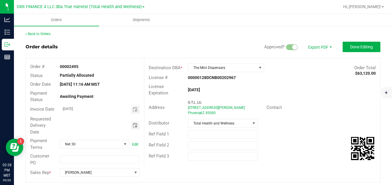
type input "[DATE]"
click at [342, 46] on button "Done Editing" at bounding box center [361, 47] width 38 height 10
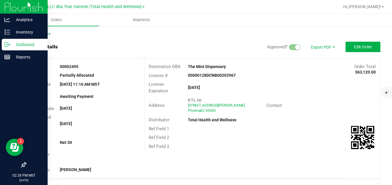
click at [15, 46] on p "Outbound" at bounding box center [27, 44] width 35 height 7
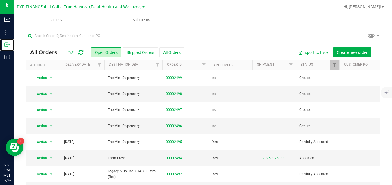
scroll to position [0, 33]
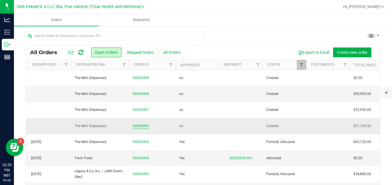
click at [141, 128] on link "00002496" at bounding box center [141, 127] width 16 height 6
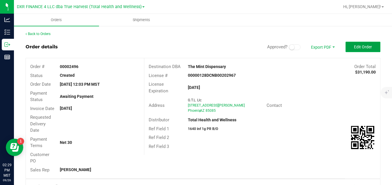
click at [354, 46] on span "Edit Order" at bounding box center [363, 47] width 18 height 5
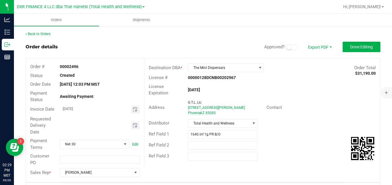
click at [134, 130] on span "Toggle calendar" at bounding box center [135, 126] width 8 height 8
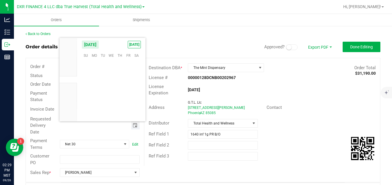
scroll to position [94057, 0]
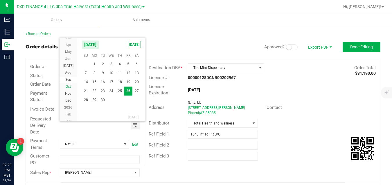
click at [72, 87] on li "Oct" at bounding box center [67, 86] width 17 height 7
click at [110, 64] on span "1" at bounding box center [111, 63] width 8 height 9
type input "[DATE]"
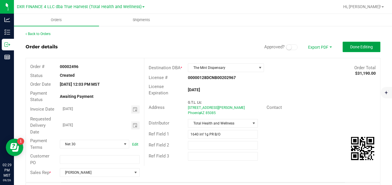
click at [356, 48] on span "Done Editing" at bounding box center [361, 47] width 23 height 5
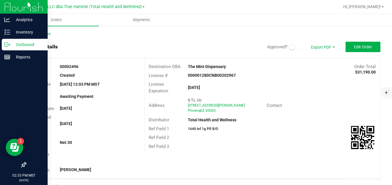
click at [9, 46] on icon at bounding box center [9, 45] width 1 height 1
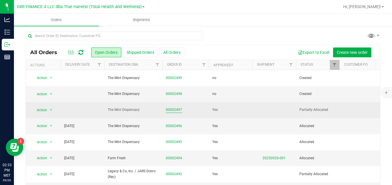
click at [170, 109] on link "00002497" at bounding box center [174, 110] width 16 height 6
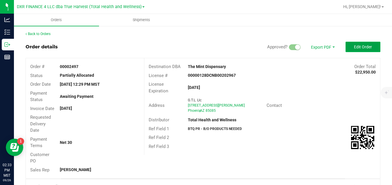
click at [347, 49] on button "Edit Order" at bounding box center [362, 47] width 35 height 10
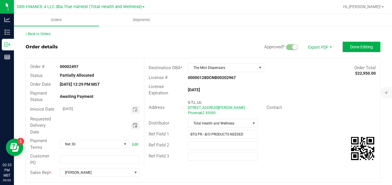
click at [135, 126] on span "Toggle calendar" at bounding box center [135, 125] width 5 height 5
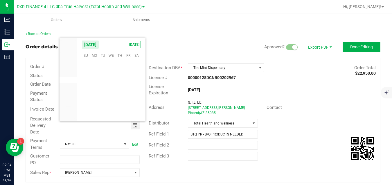
scroll to position [94057, 0]
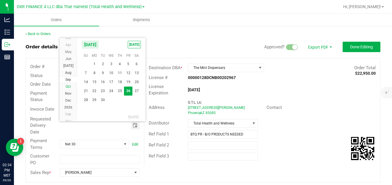
click at [70, 85] on span "Oct" at bounding box center [68, 87] width 5 height 4
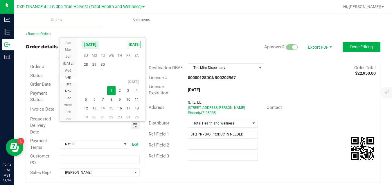
scroll to position [10503, 0]
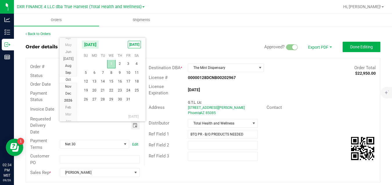
click at [110, 65] on span "1" at bounding box center [111, 63] width 8 height 9
type input "[DATE]"
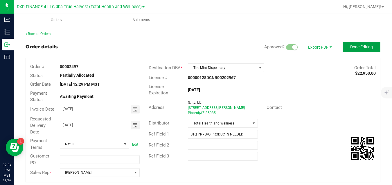
click at [343, 47] on button "Done Editing" at bounding box center [361, 47] width 38 height 10
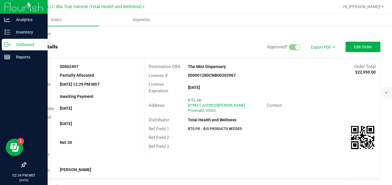
click at [10, 44] on p "Outbound" at bounding box center [27, 44] width 35 height 7
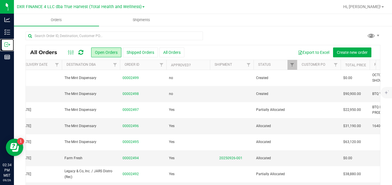
scroll to position [0, 43]
click at [135, 95] on link "00002498" at bounding box center [130, 94] width 16 height 6
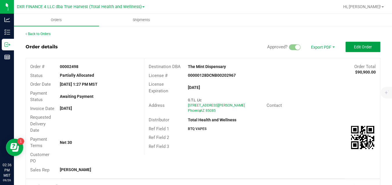
click at [355, 48] on span "Edit Order" at bounding box center [363, 47] width 18 height 5
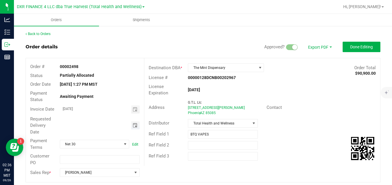
click at [133, 125] on span "Toggle calendar" at bounding box center [135, 125] width 5 height 5
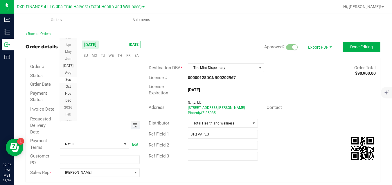
scroll to position [94057, 0]
click at [70, 86] on span "Oct" at bounding box center [68, 87] width 5 height 4
click at [111, 64] on span "1" at bounding box center [111, 63] width 8 height 9
type input "[DATE]"
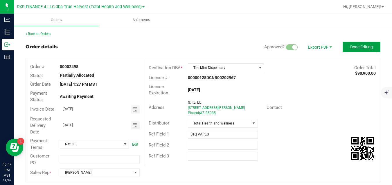
click at [345, 44] on button "Done Editing" at bounding box center [361, 47] width 38 height 10
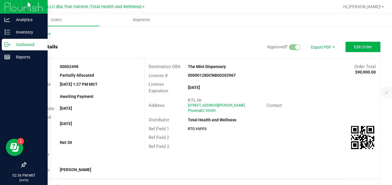
click at [7, 43] on icon at bounding box center [6, 45] width 3 height 4
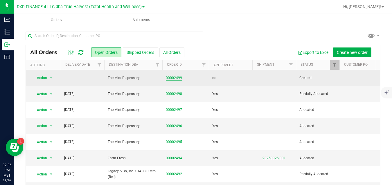
click at [174, 77] on link "00002499" at bounding box center [174, 78] width 16 height 6
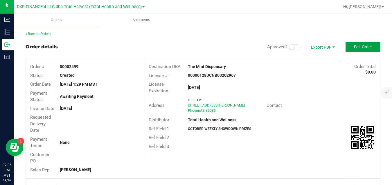
click at [354, 45] on span "Edit Order" at bounding box center [363, 47] width 18 height 5
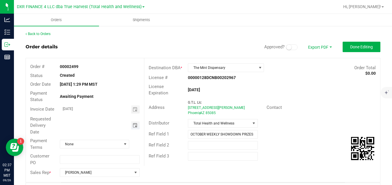
click at [133, 125] on span "Toggle calendar" at bounding box center [135, 125] width 5 height 5
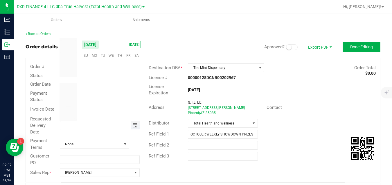
scroll to position [94057, 0]
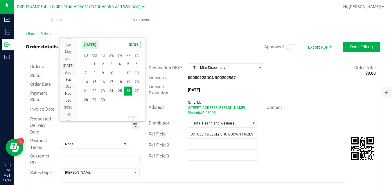
click at [70, 86] on span "Oct" at bounding box center [68, 87] width 5 height 4
click at [113, 63] on span "1" at bounding box center [111, 63] width 8 height 9
type input "[DATE]"
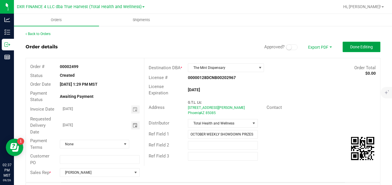
click at [343, 44] on button "Done Editing" at bounding box center [361, 47] width 38 height 10
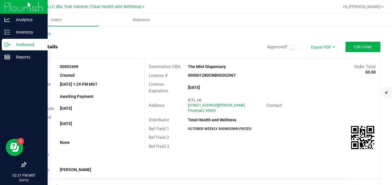
click at [11, 42] on p "Outbound" at bounding box center [27, 44] width 35 height 7
